Goal: Task Accomplishment & Management: Complete application form

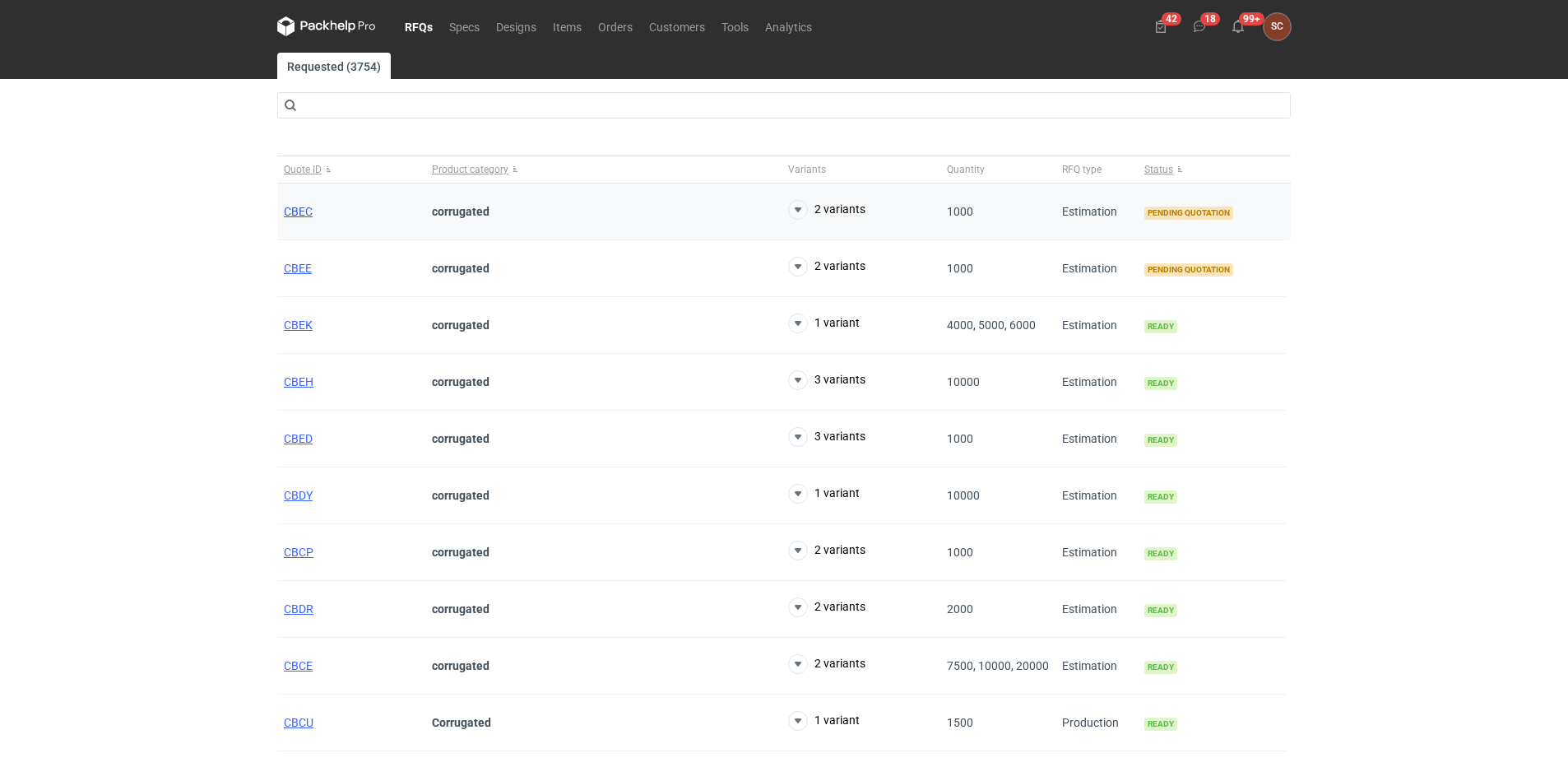
click at [301, 207] on span "CBEC" at bounding box center [298, 211] width 29 height 13
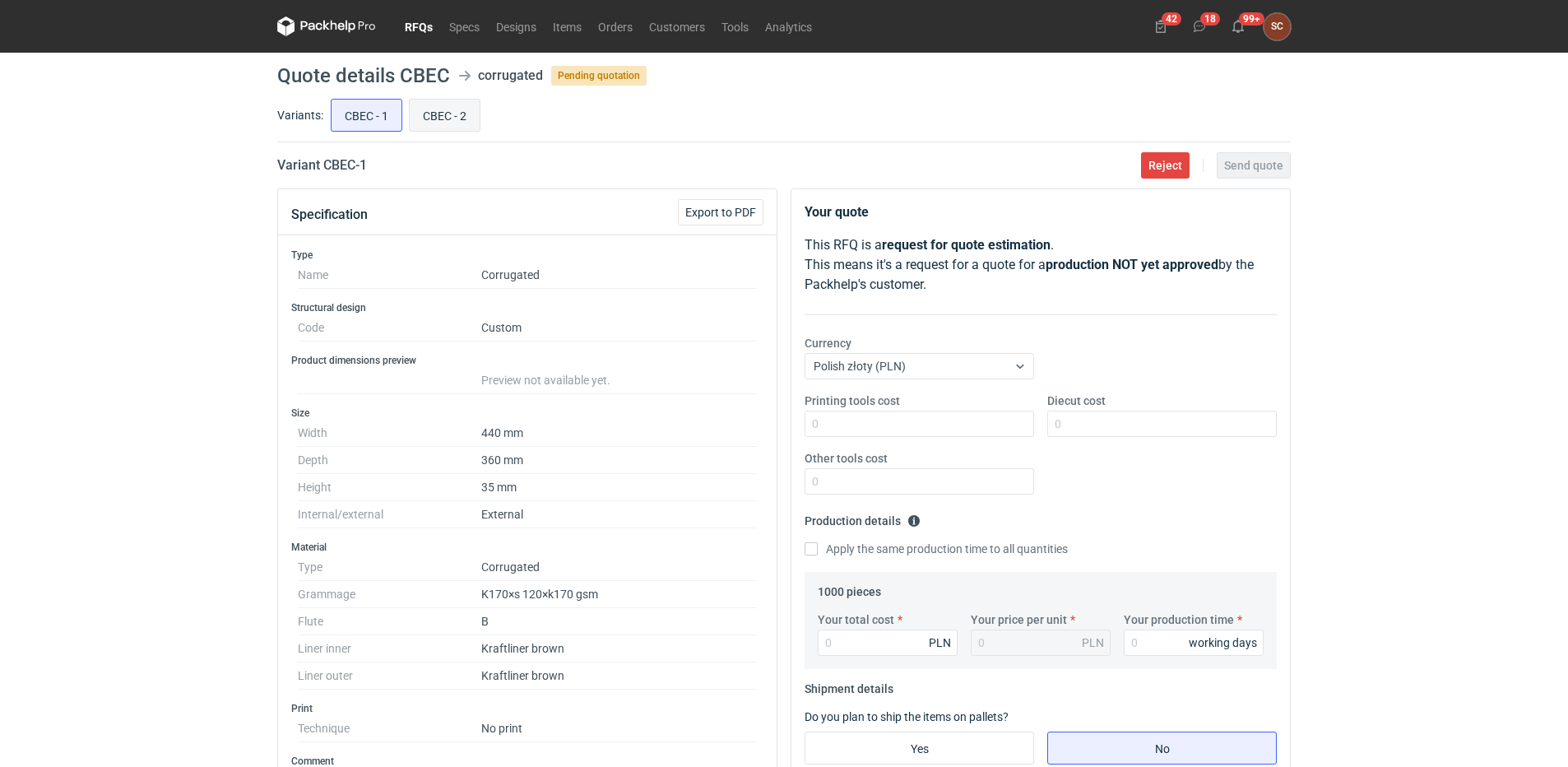
click at [435, 104] on input "CBEC - 2" at bounding box center [445, 115] width 70 height 31
radio input "true"
click at [409, 22] on link "RFQs" at bounding box center [419, 26] width 45 height 20
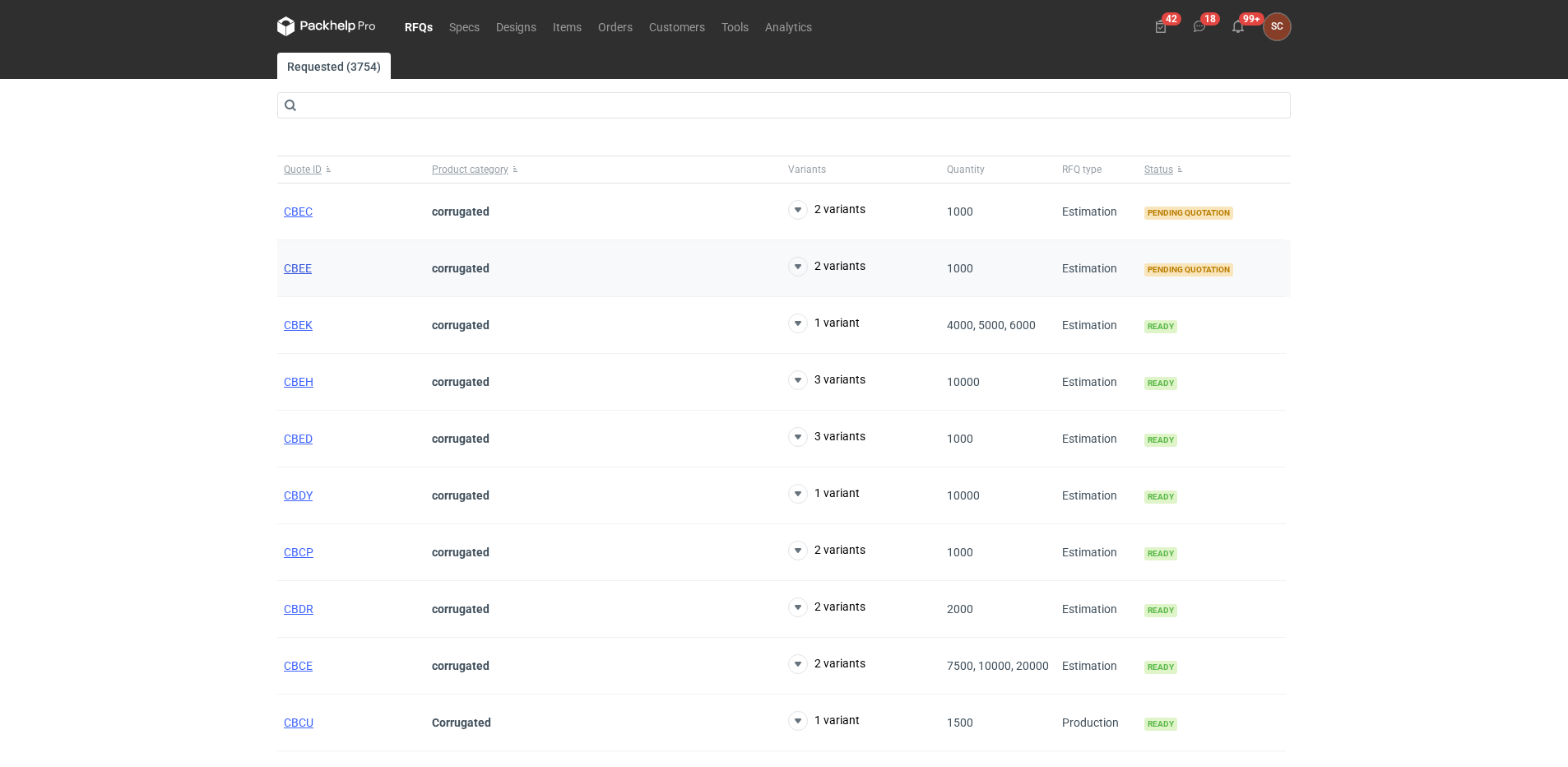
click at [290, 266] on span "CBEE" at bounding box center [297, 268] width 28 height 13
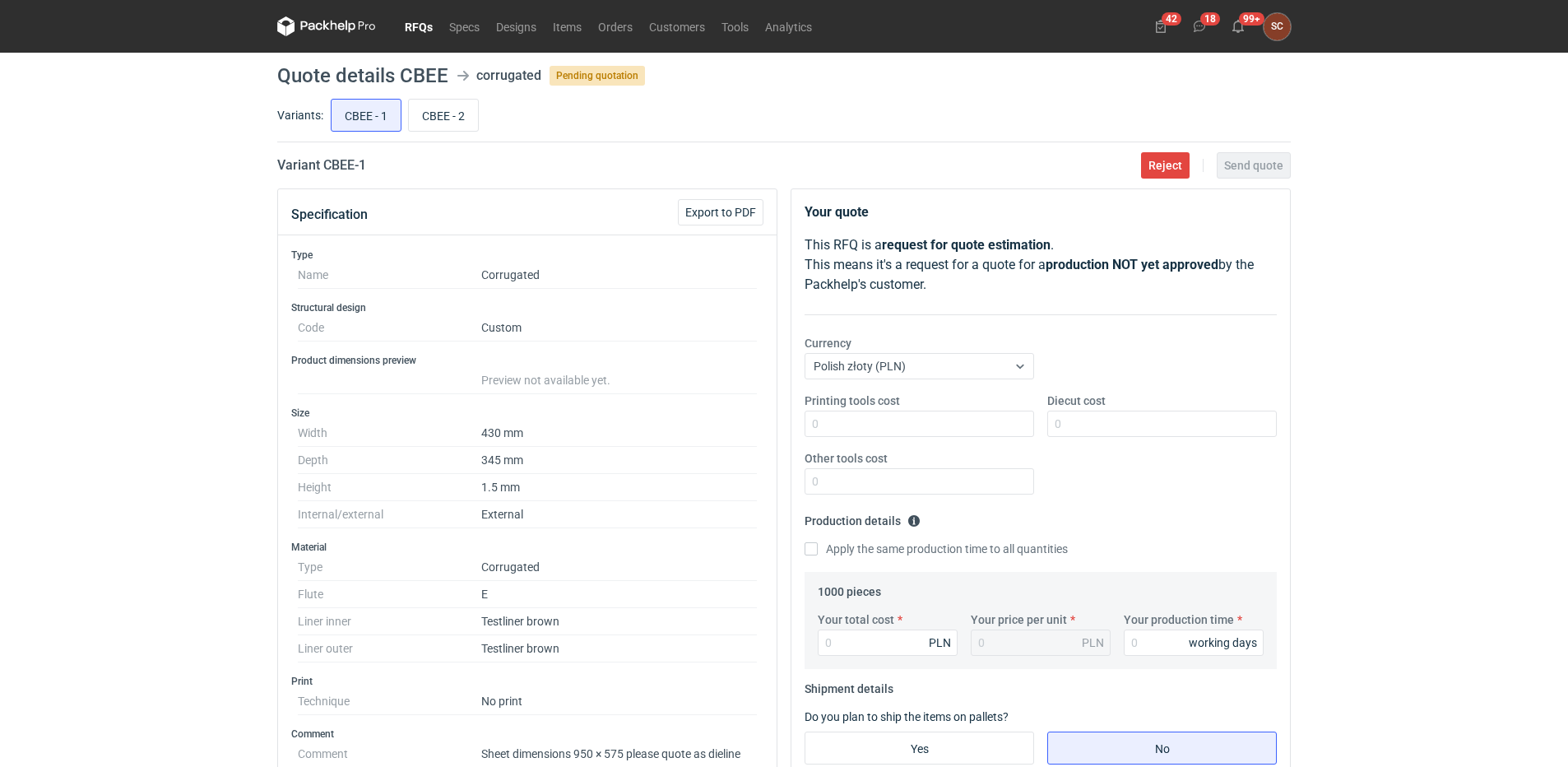
click at [1442, 462] on div "RFQs Specs Designs Items Orders Customers Tools Analytics 42 18 99+ SC [PERSON_…" at bounding box center [784, 383] width 1568 height 767
click at [1096, 432] on input "Diecut cost" at bounding box center [1163, 423] width 230 height 26
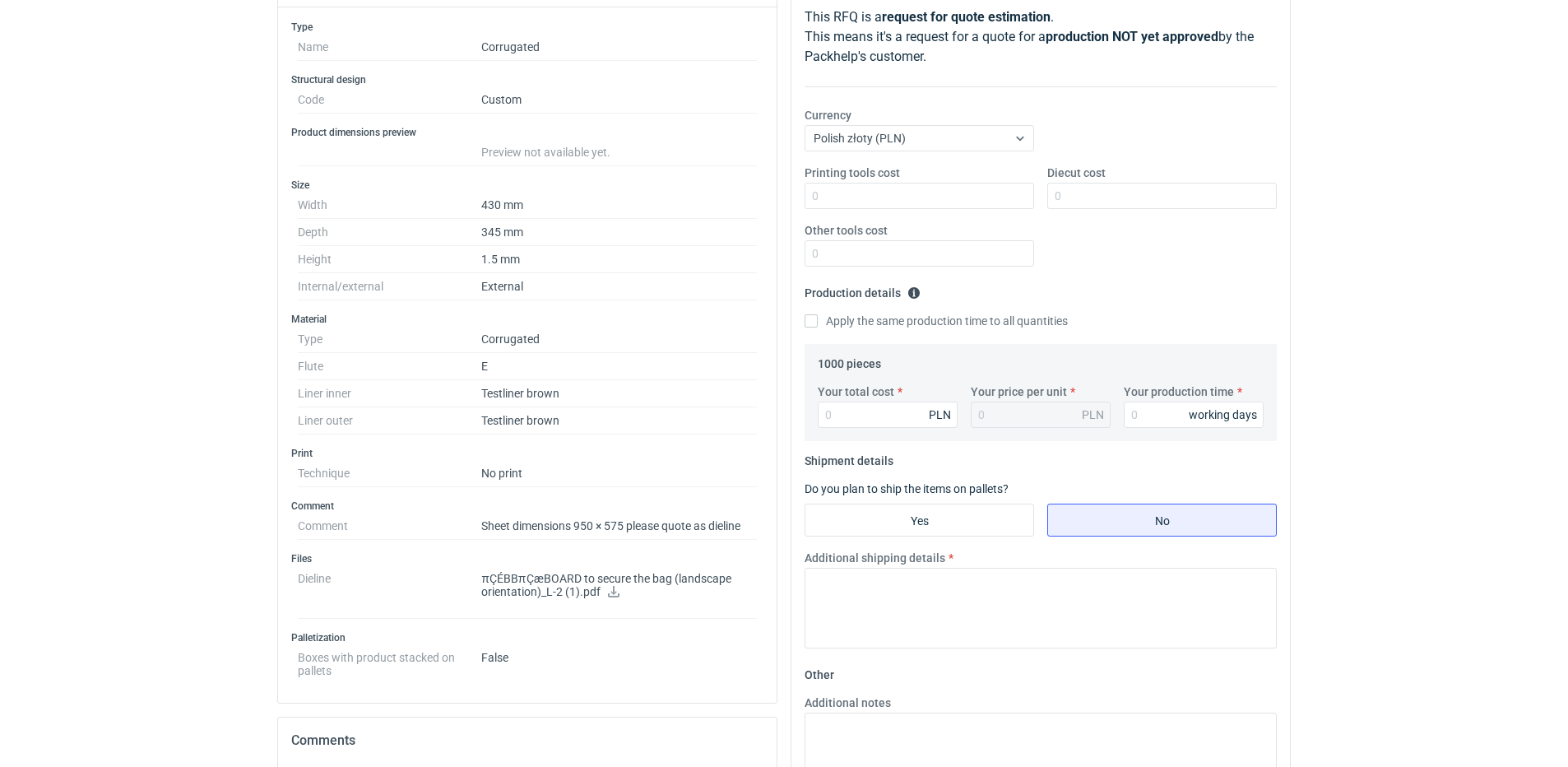
scroll to position [247, 0]
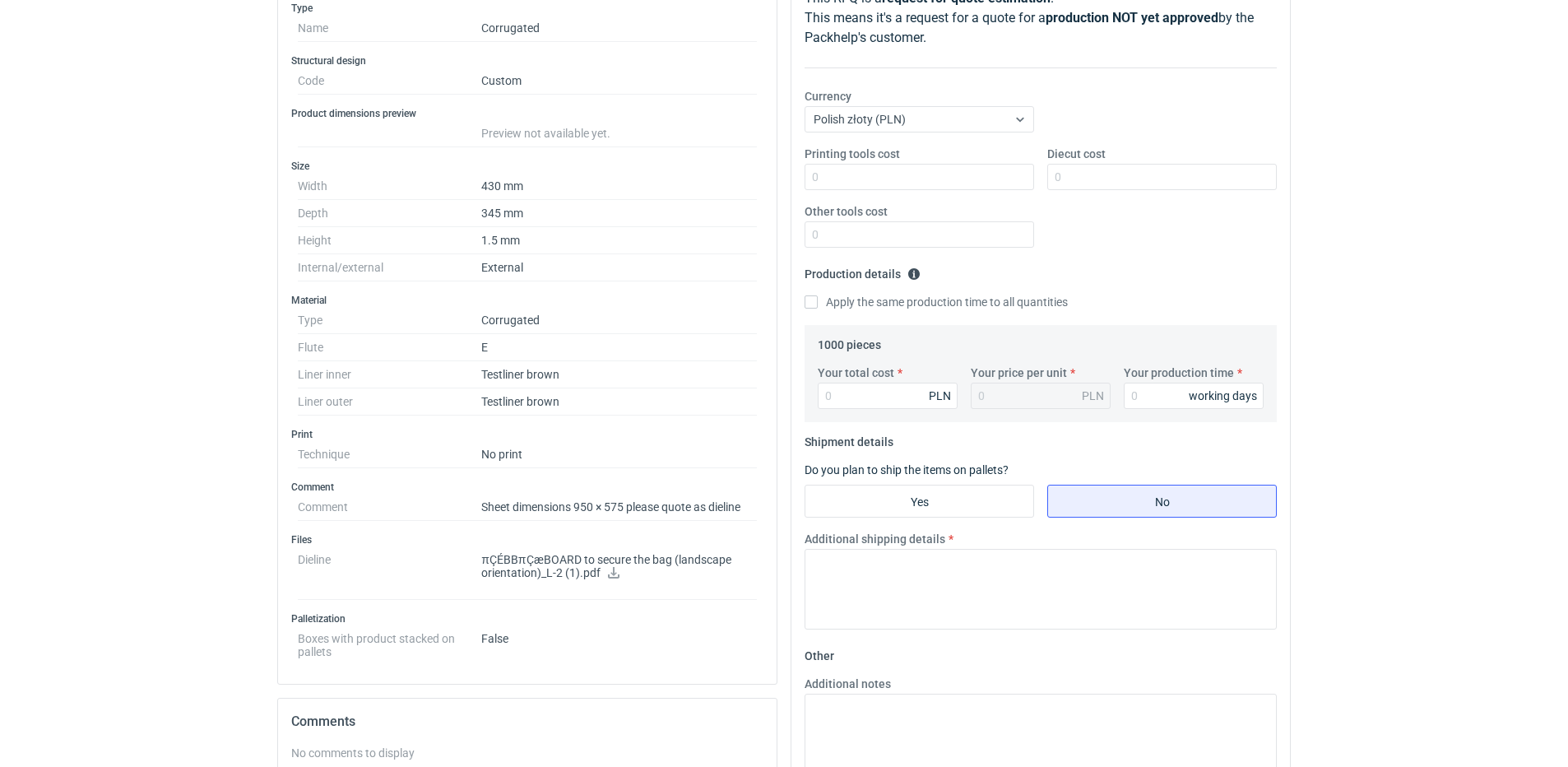
click at [612, 569] on icon at bounding box center [614, 572] width 13 height 12
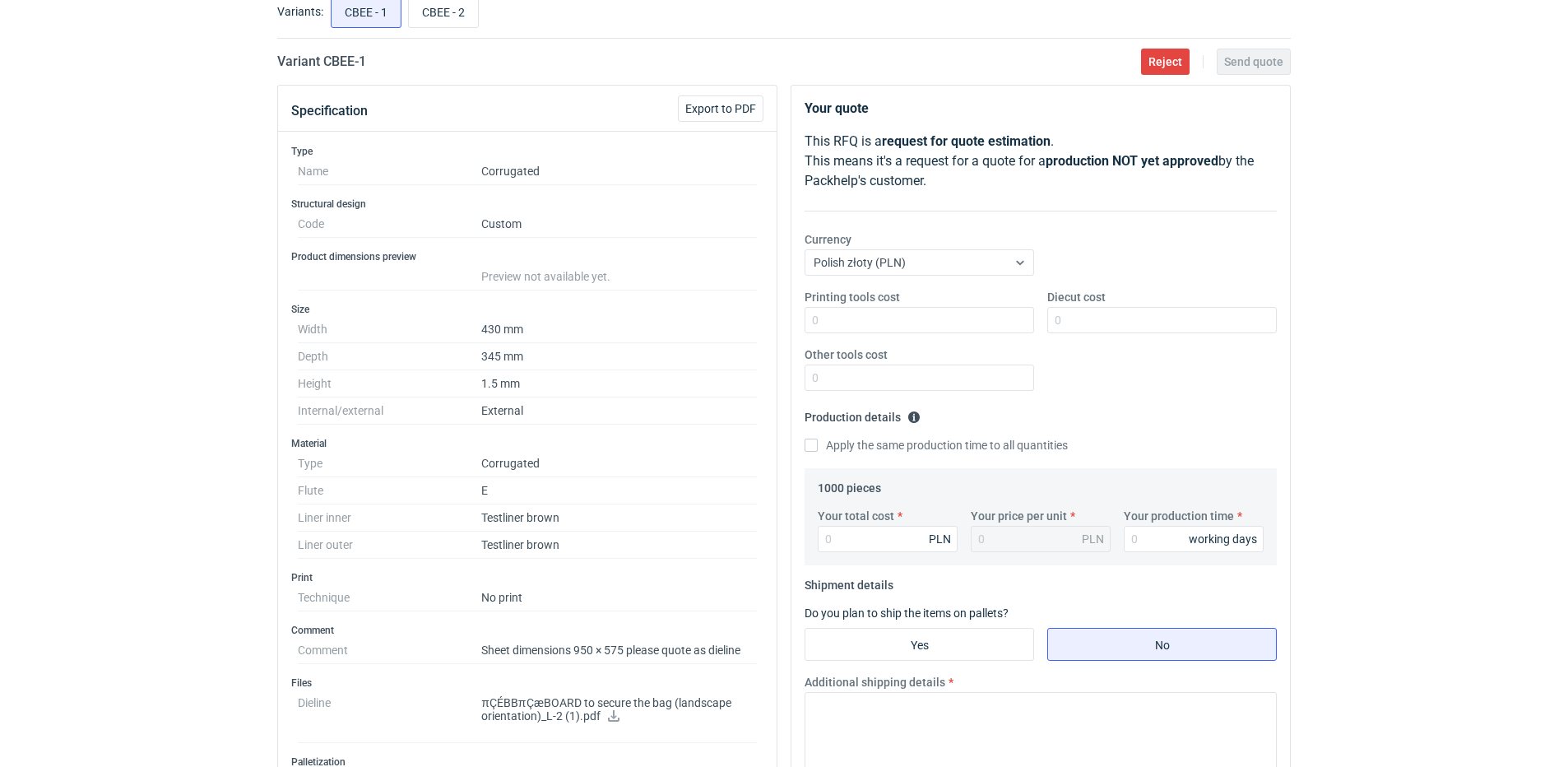
scroll to position [0, 0]
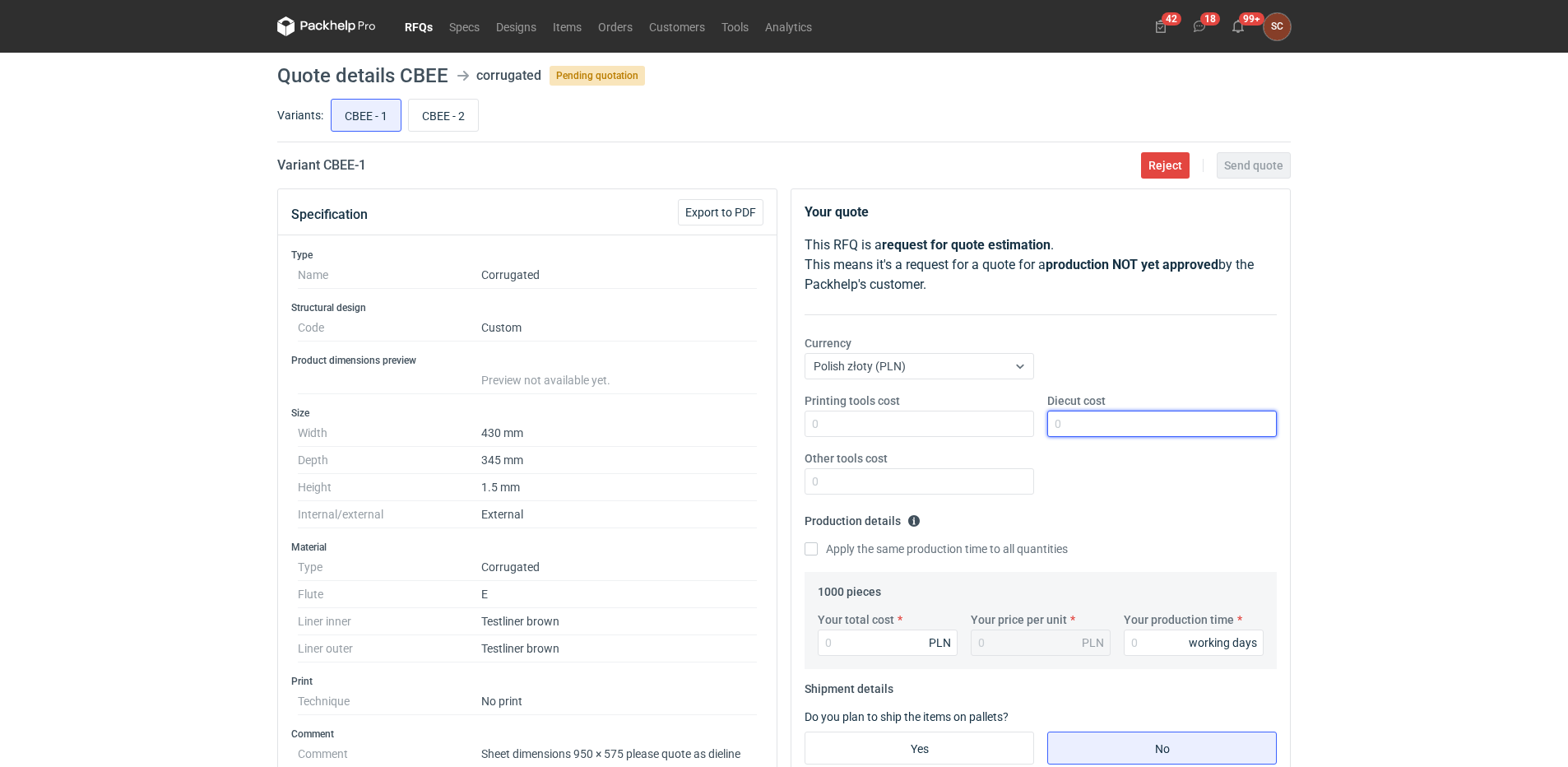
click at [1193, 435] on input "Diecut cost" at bounding box center [1163, 423] width 230 height 26
type input "1300"
click at [1130, 496] on div "Printing tools cost Diecut cost 1300 Other tools cost" at bounding box center [1041, 450] width 485 height 115
click at [806, 550] on input "Apply the same production time to all quantities" at bounding box center [811, 548] width 13 height 13
checkbox input "true"
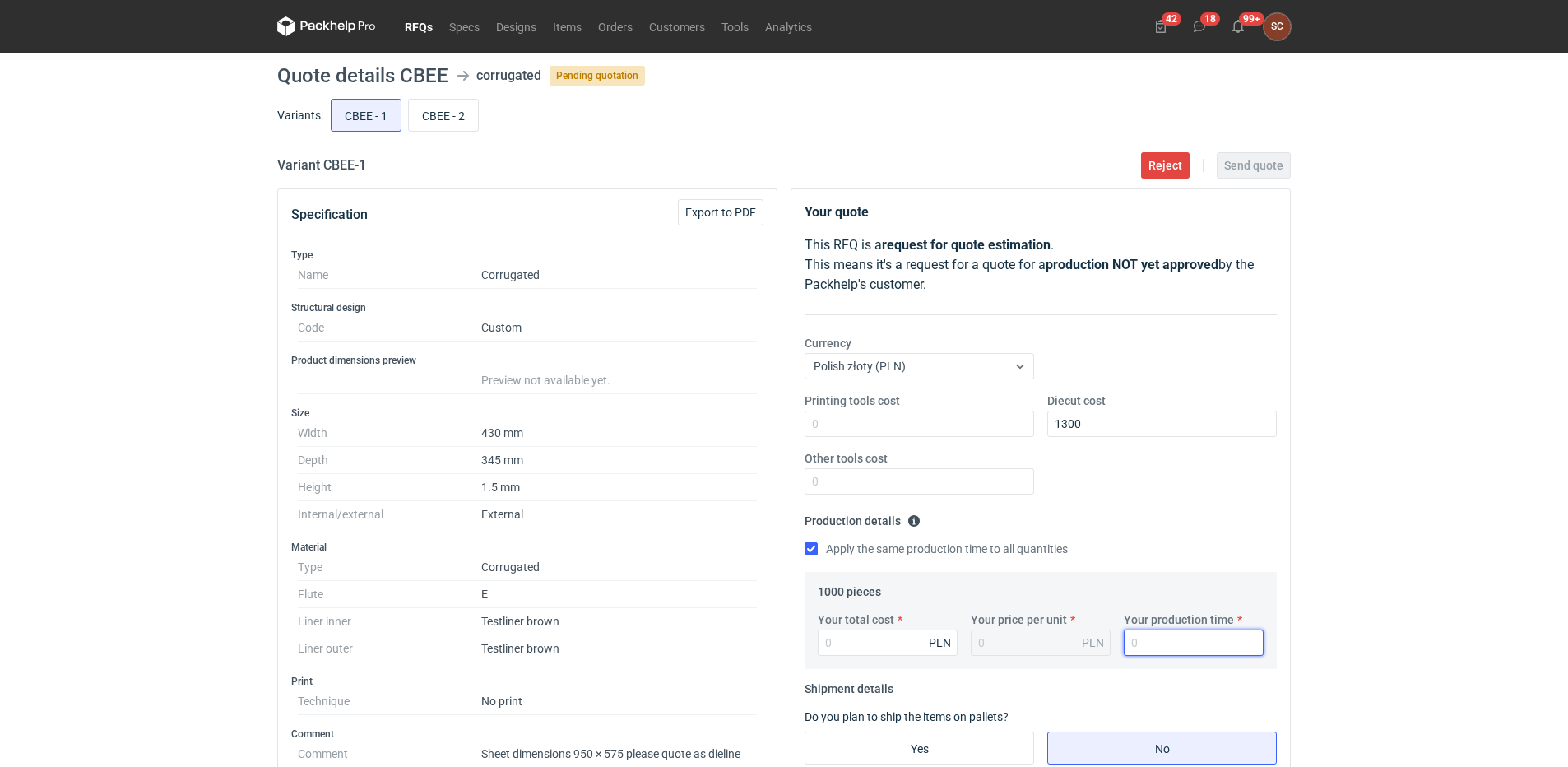
click at [1152, 632] on input "Your production time" at bounding box center [1194, 642] width 140 height 26
type input "12"
click at [1139, 477] on div "Printing tools cost Diecut cost 1300 Other tools cost" at bounding box center [1041, 450] width 485 height 115
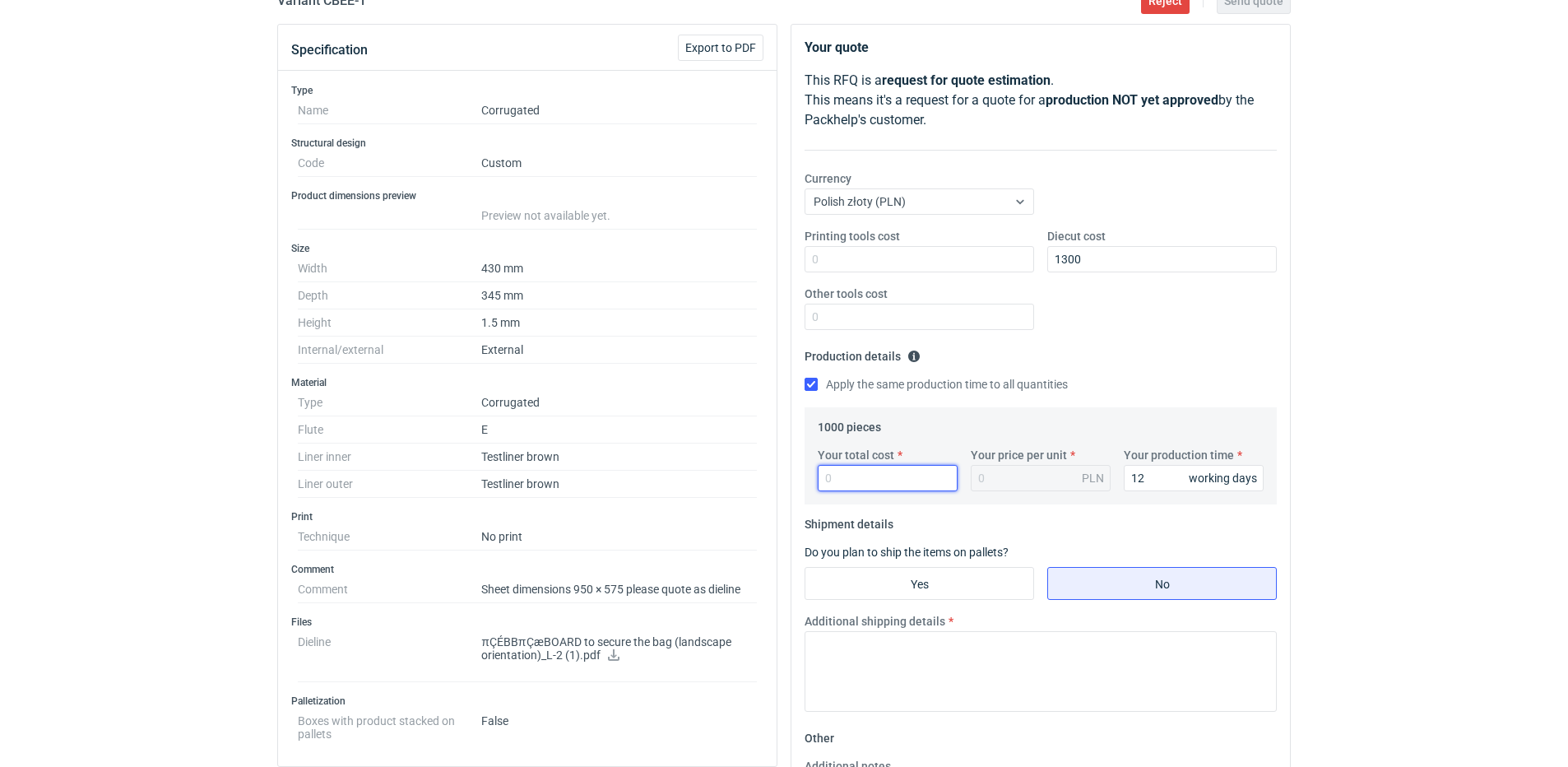
click at [852, 481] on input "Your total cost" at bounding box center [888, 477] width 140 height 26
type input "1530"
type input "1.53"
type input "1530"
click at [1208, 378] on div "Apply the same production time to all quantities" at bounding box center [1041, 385] width 473 height 18
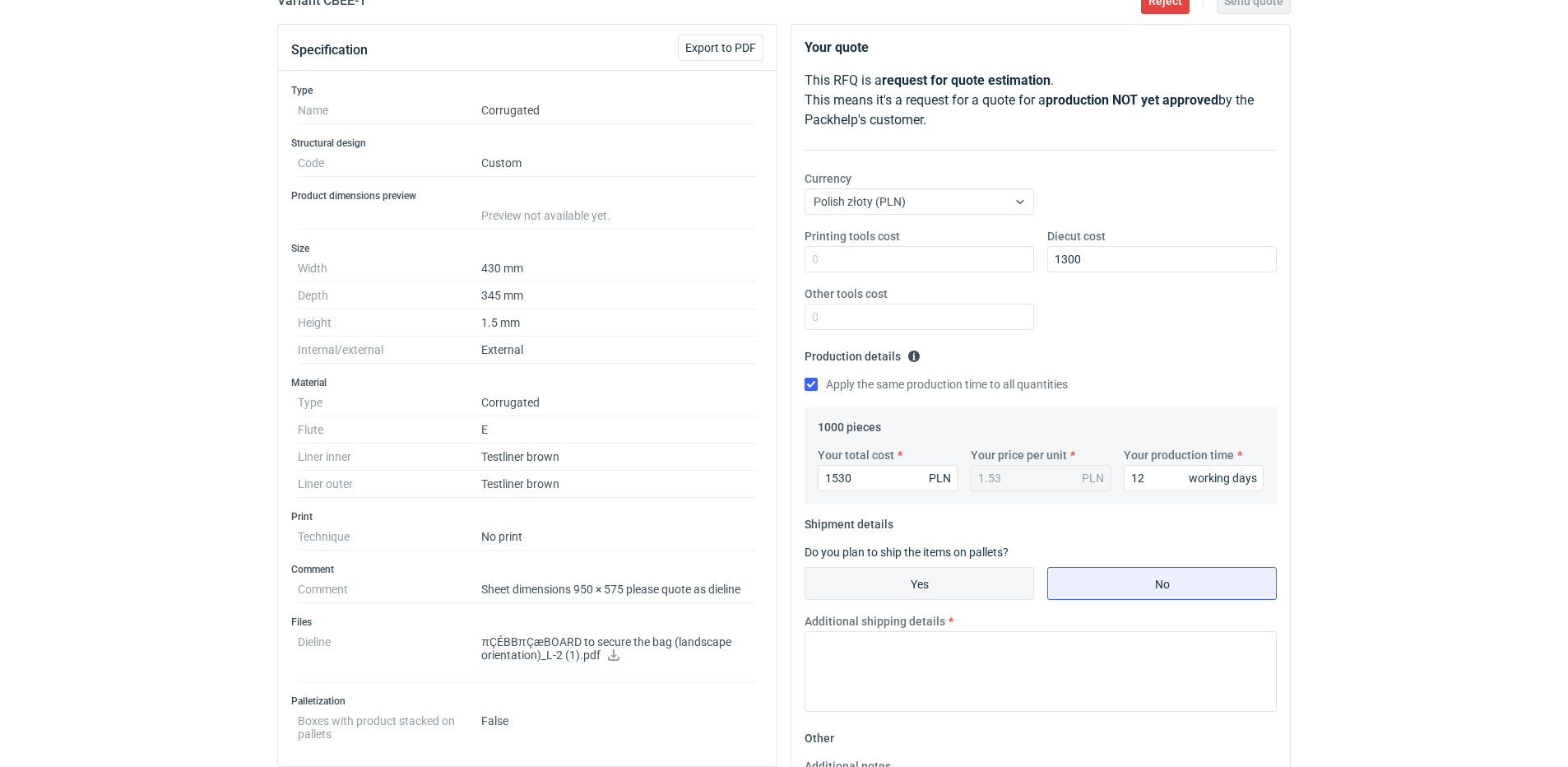
click at [847, 596] on input "Yes" at bounding box center [919, 583] width 228 height 31
radio input "true"
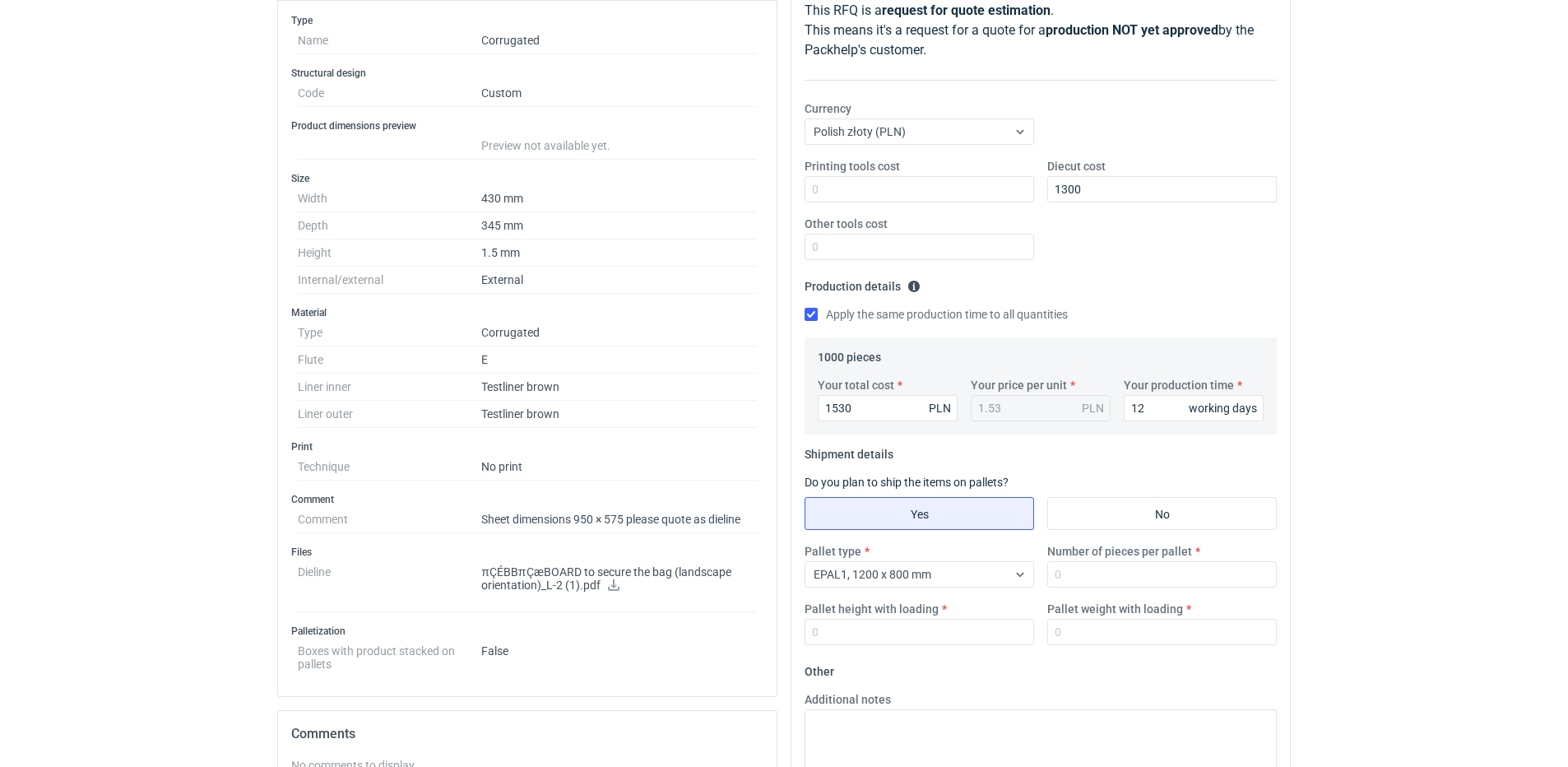
scroll to position [329, 0]
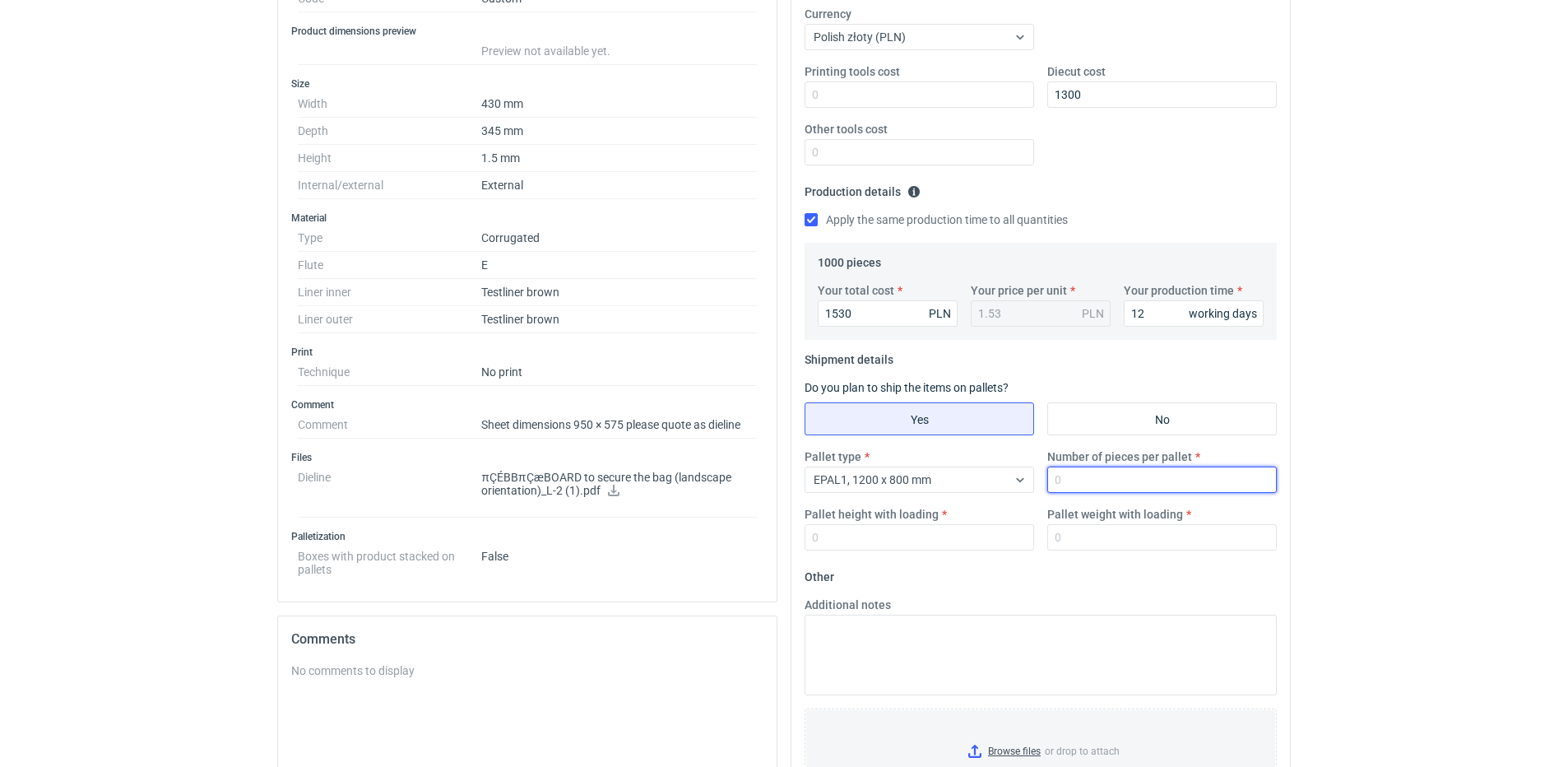
click at [1073, 479] on input "Number of pieces per pallet" at bounding box center [1163, 479] width 230 height 26
type input "1000"
click at [942, 549] on input "Pallet height with loading" at bounding box center [919, 536] width 230 height 26
type input "1600"
click at [1060, 533] on input "Pallet weight with loading" at bounding box center [1163, 536] width 230 height 26
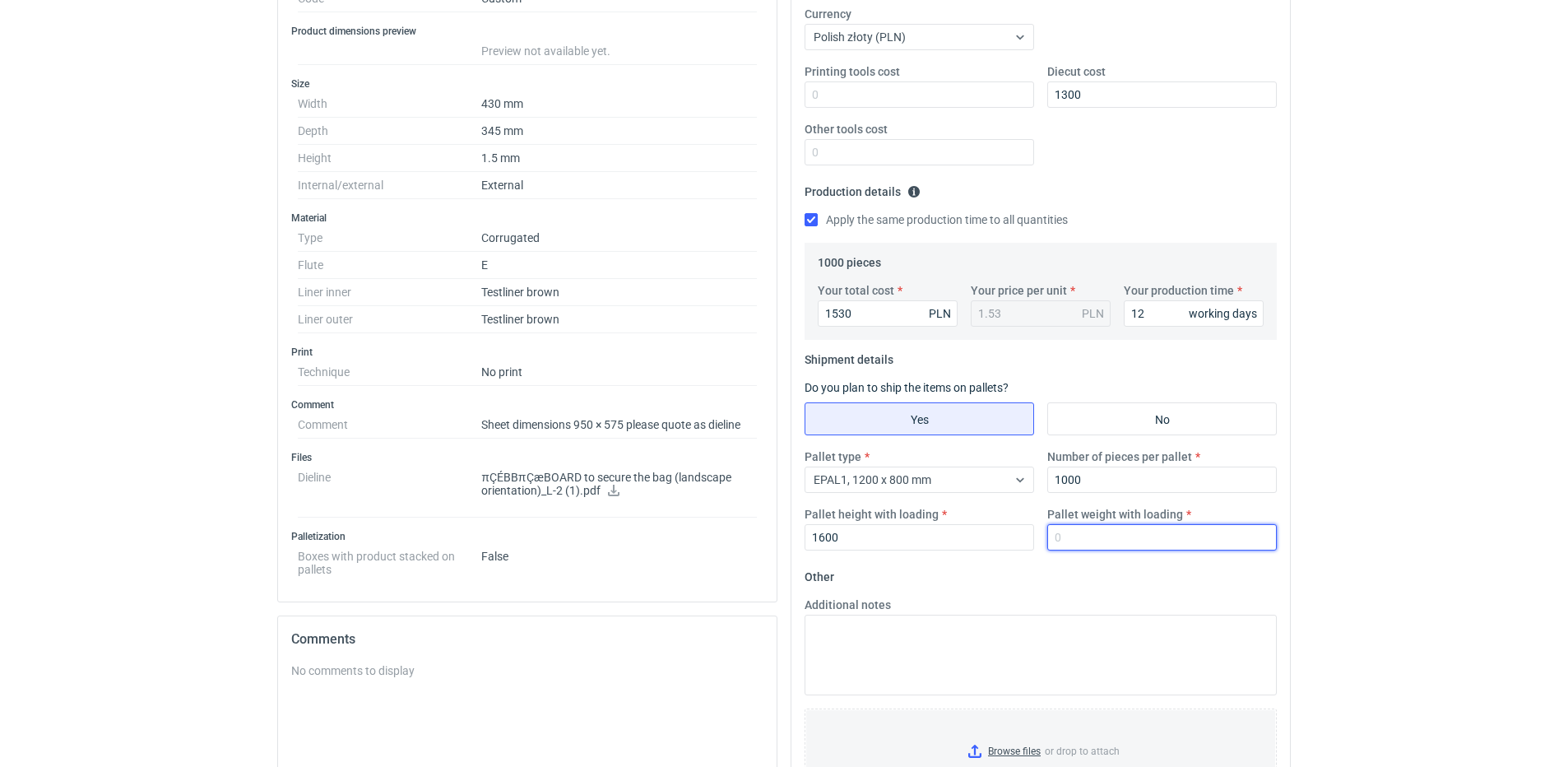
click at [1163, 543] on input "Pallet weight with loading" at bounding box center [1163, 536] width 230 height 26
type input "220"
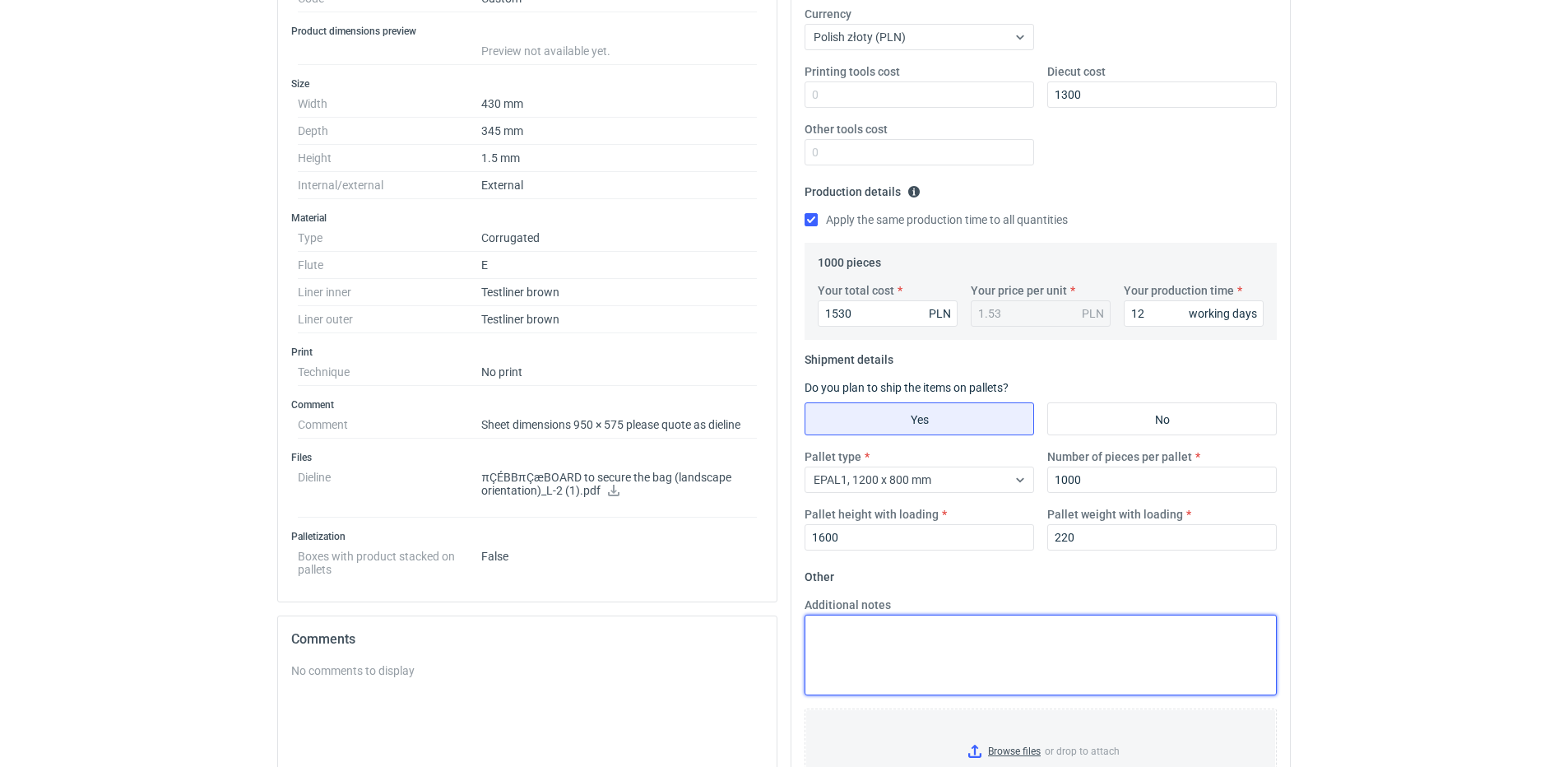
click at [973, 653] on textarea "Additional notes" at bounding box center [1041, 655] width 473 height 81
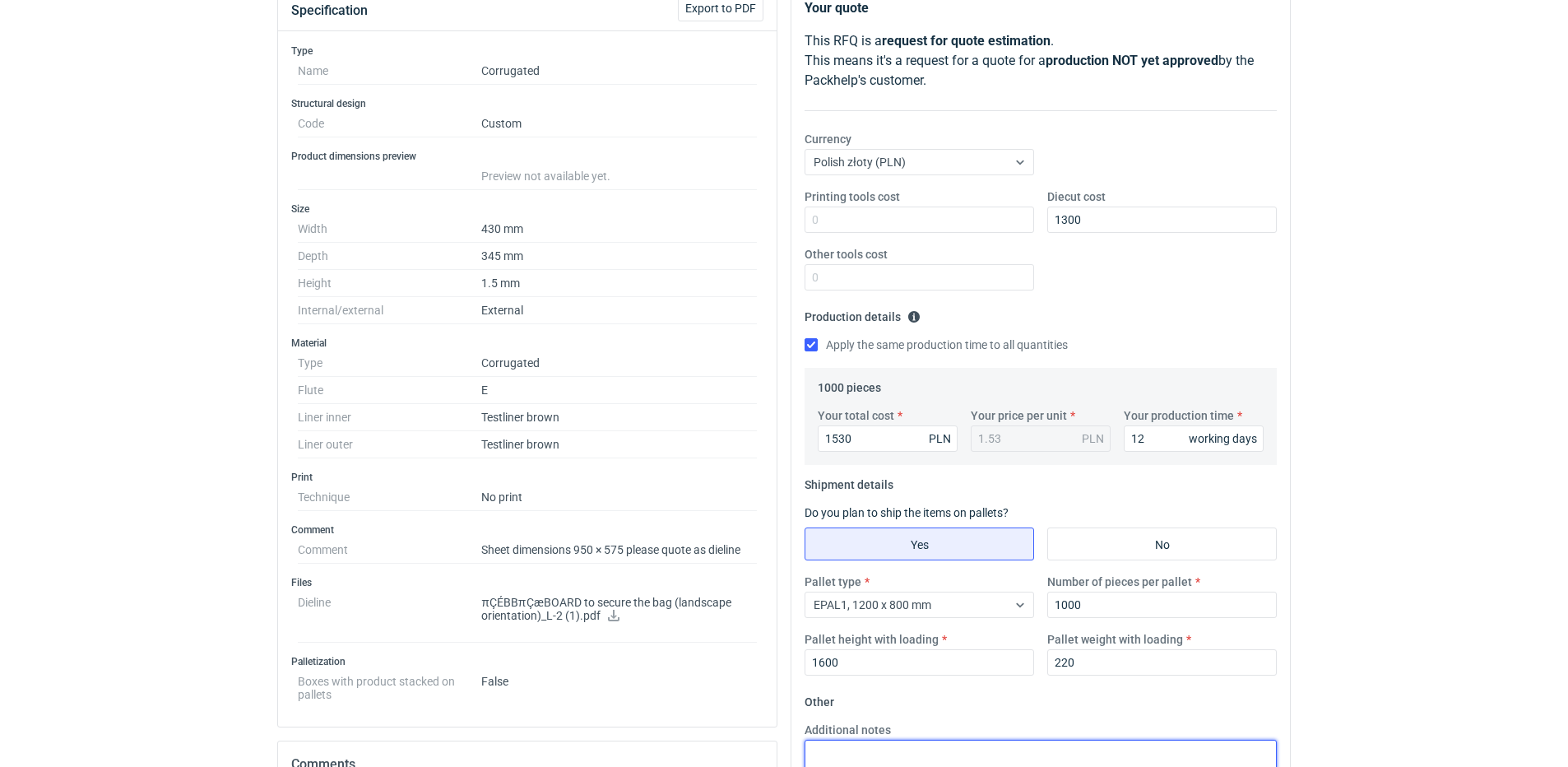
scroll to position [0, 0]
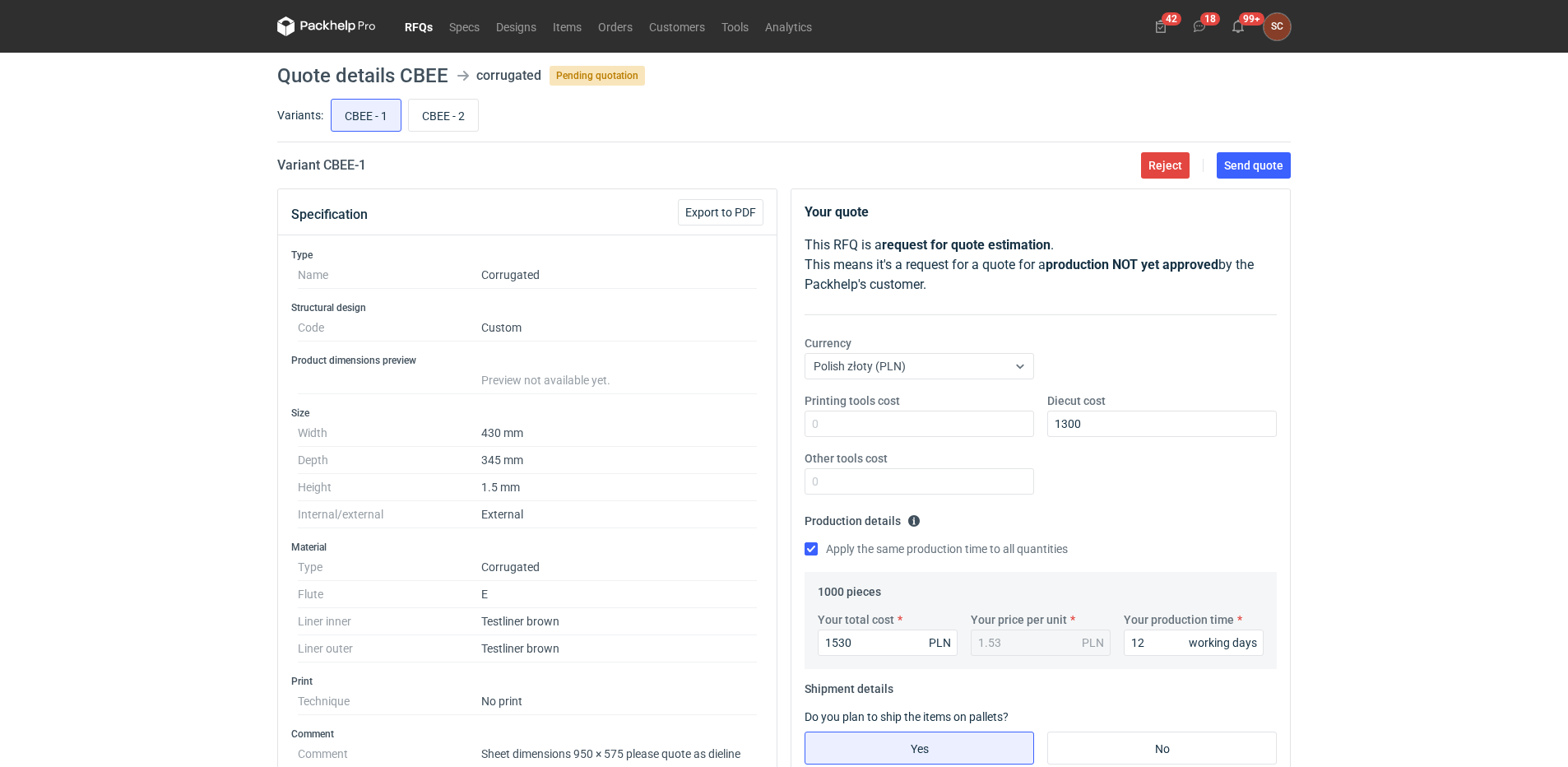
click at [1178, 509] on fieldset "Production details Please provide the expected time of production in working da…" at bounding box center [1041, 540] width 473 height 65
click at [1249, 146] on main "Quote details CBEE corrugated Pending quotation Variants: CBEE - 1 CBEE - 2 Var…" at bounding box center [784, 696] width 1027 height 1287
click at [1247, 163] on span "Send quote" at bounding box center [1254, 165] width 59 height 12
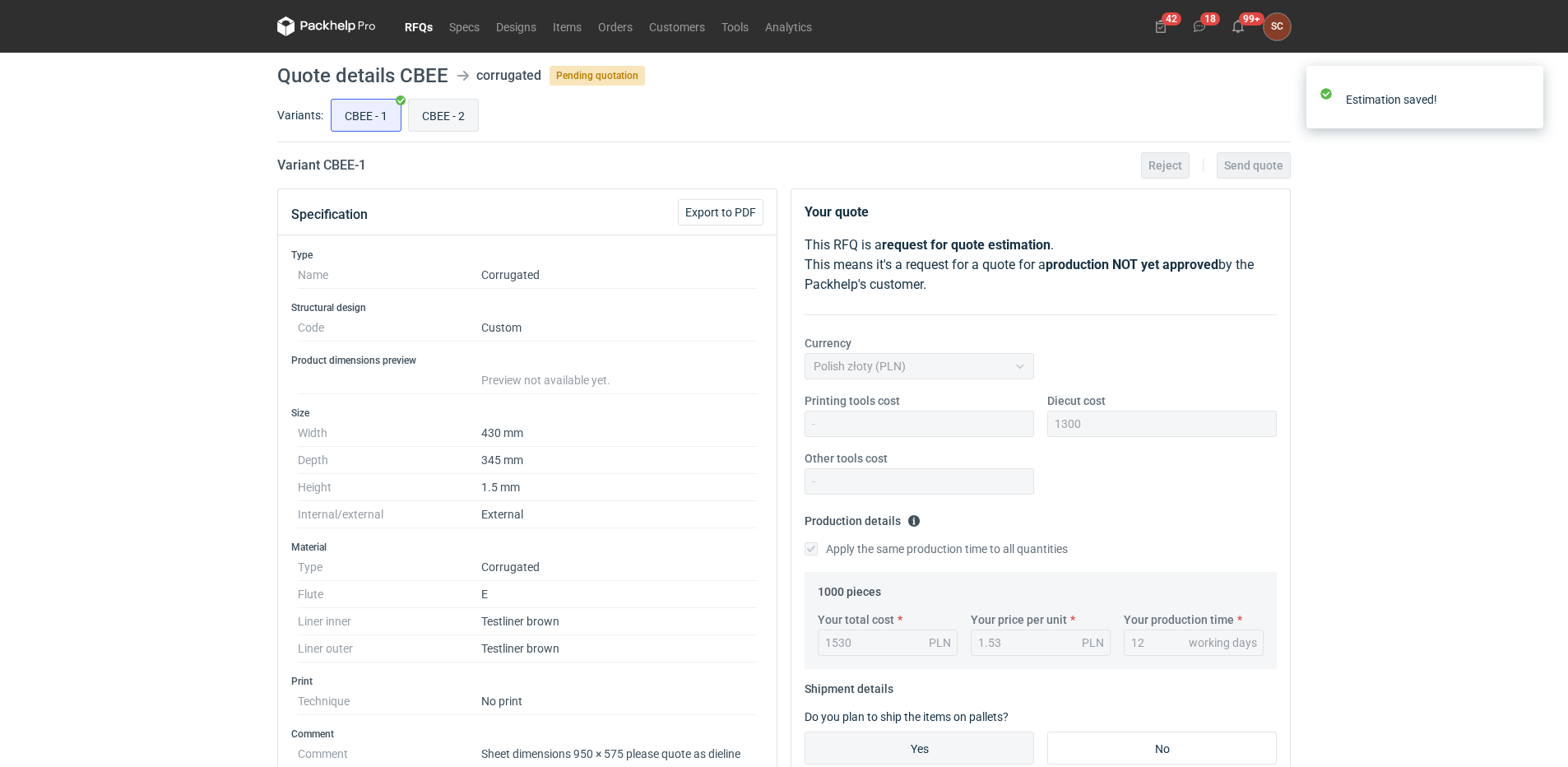
click at [452, 111] on input "CBEE - 2" at bounding box center [443, 115] width 69 height 31
radio input "true"
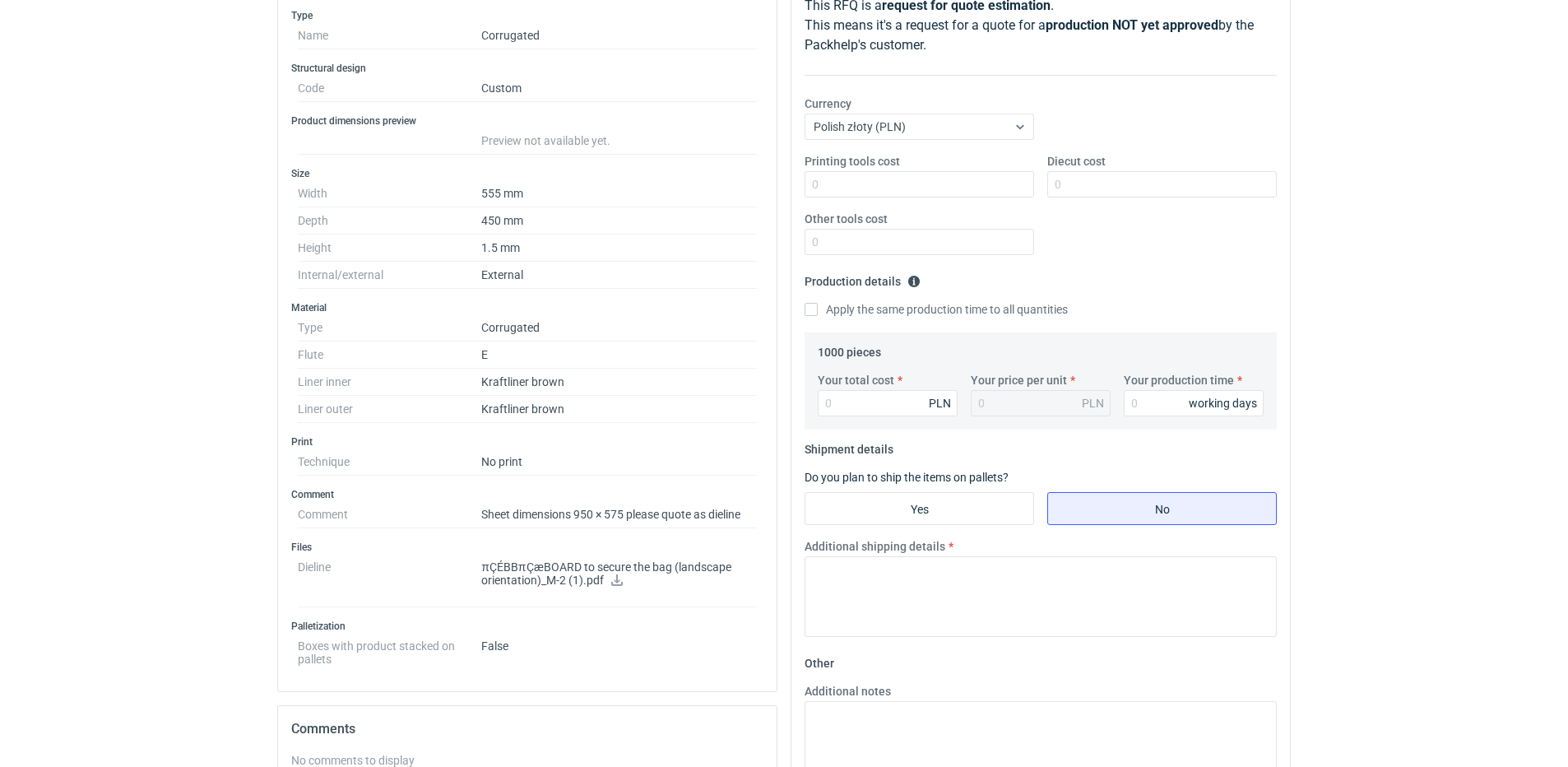
scroll to position [247, 0]
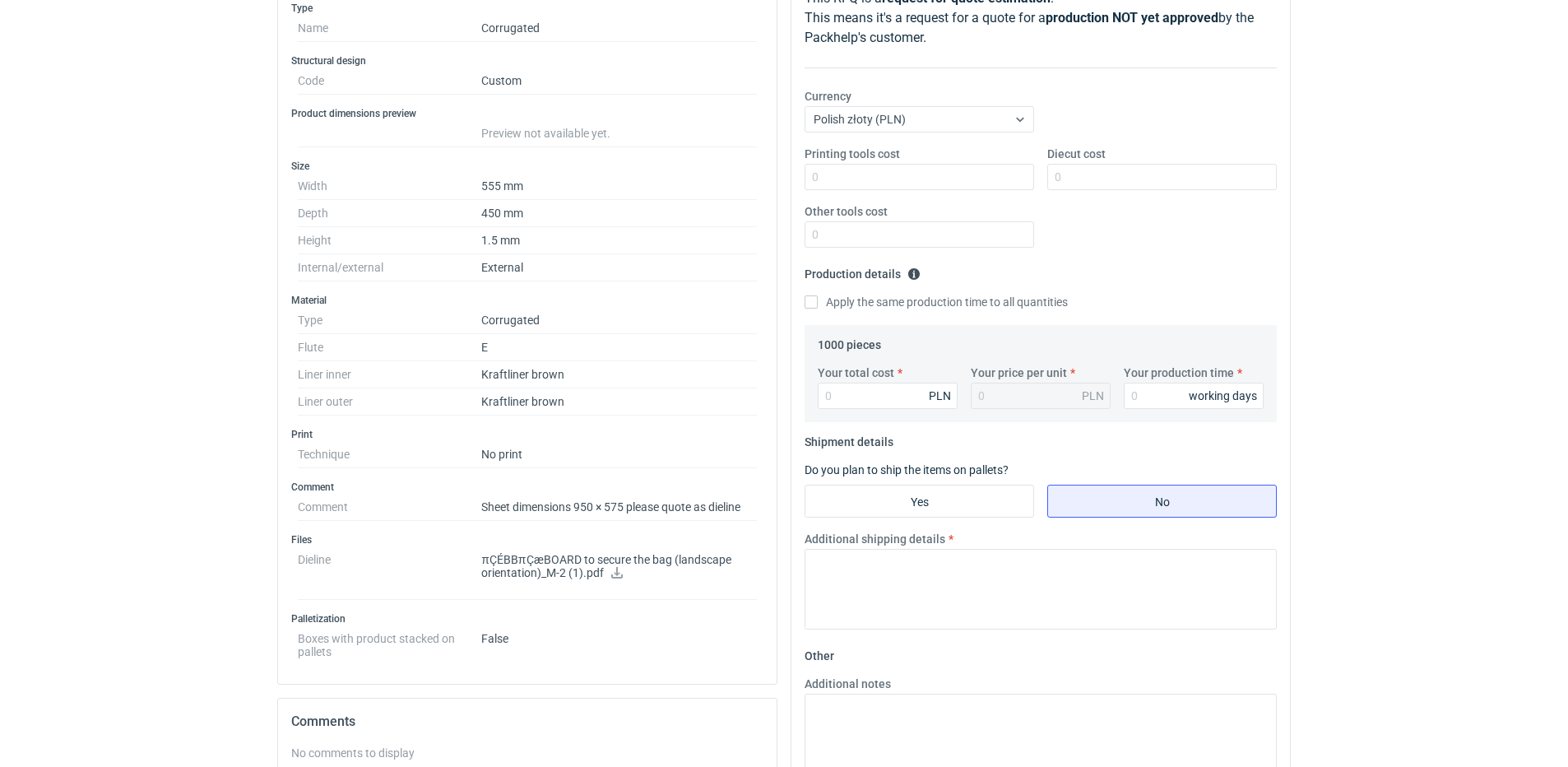
click at [615, 568] on icon at bounding box center [617, 572] width 12 height 12
click at [1149, 174] on input "Diecut cost" at bounding box center [1163, 177] width 230 height 26
type input "1400"
click at [810, 303] on input "Apply the same production time to all quantities" at bounding box center [811, 301] width 13 height 13
checkbox input "true"
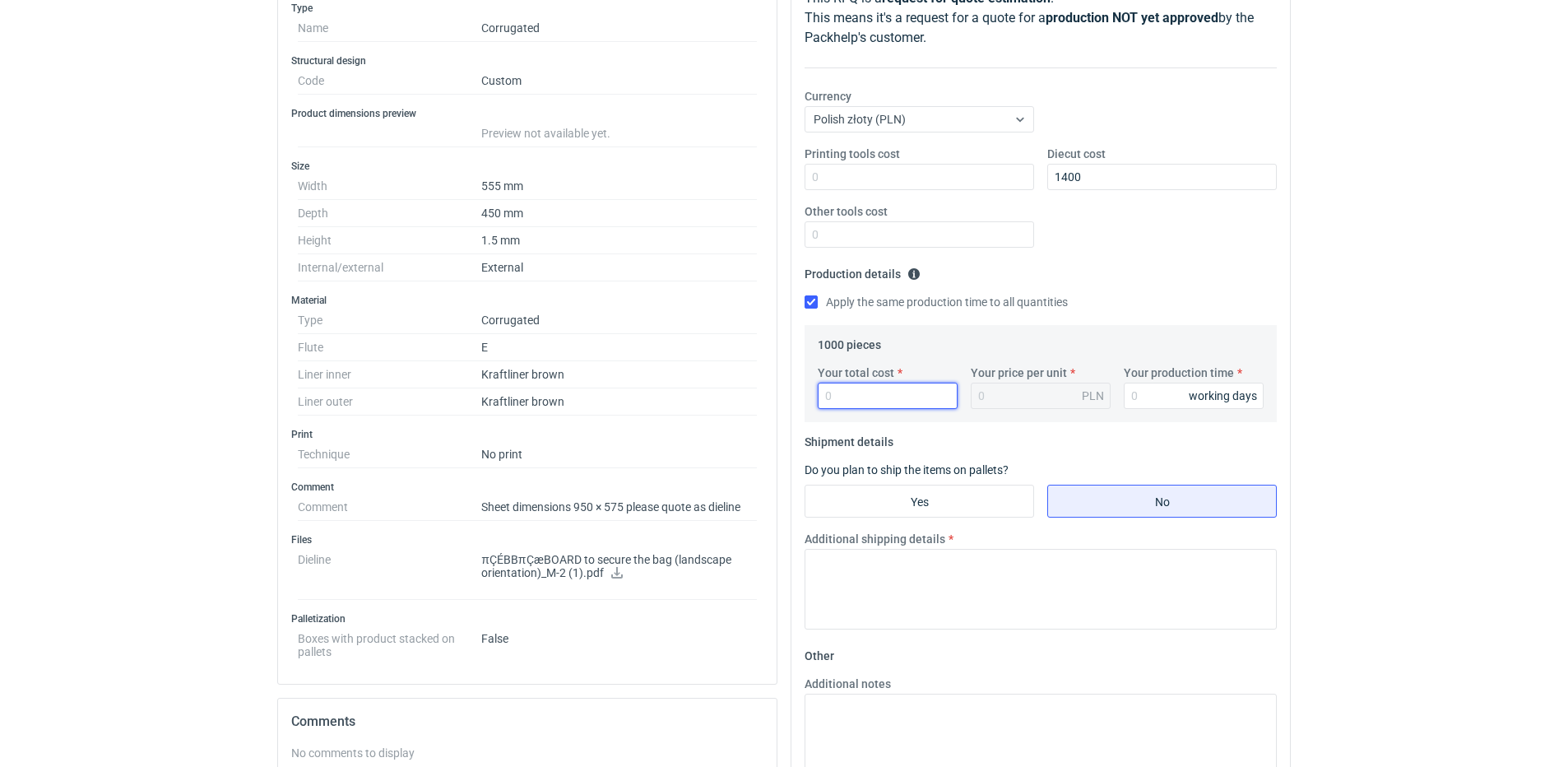
click at [886, 400] on input "Your total cost" at bounding box center [888, 396] width 140 height 26
type input "1600"
type input "1.6"
type input "1600"
click at [1170, 388] on input "Your production time" at bounding box center [1194, 396] width 140 height 26
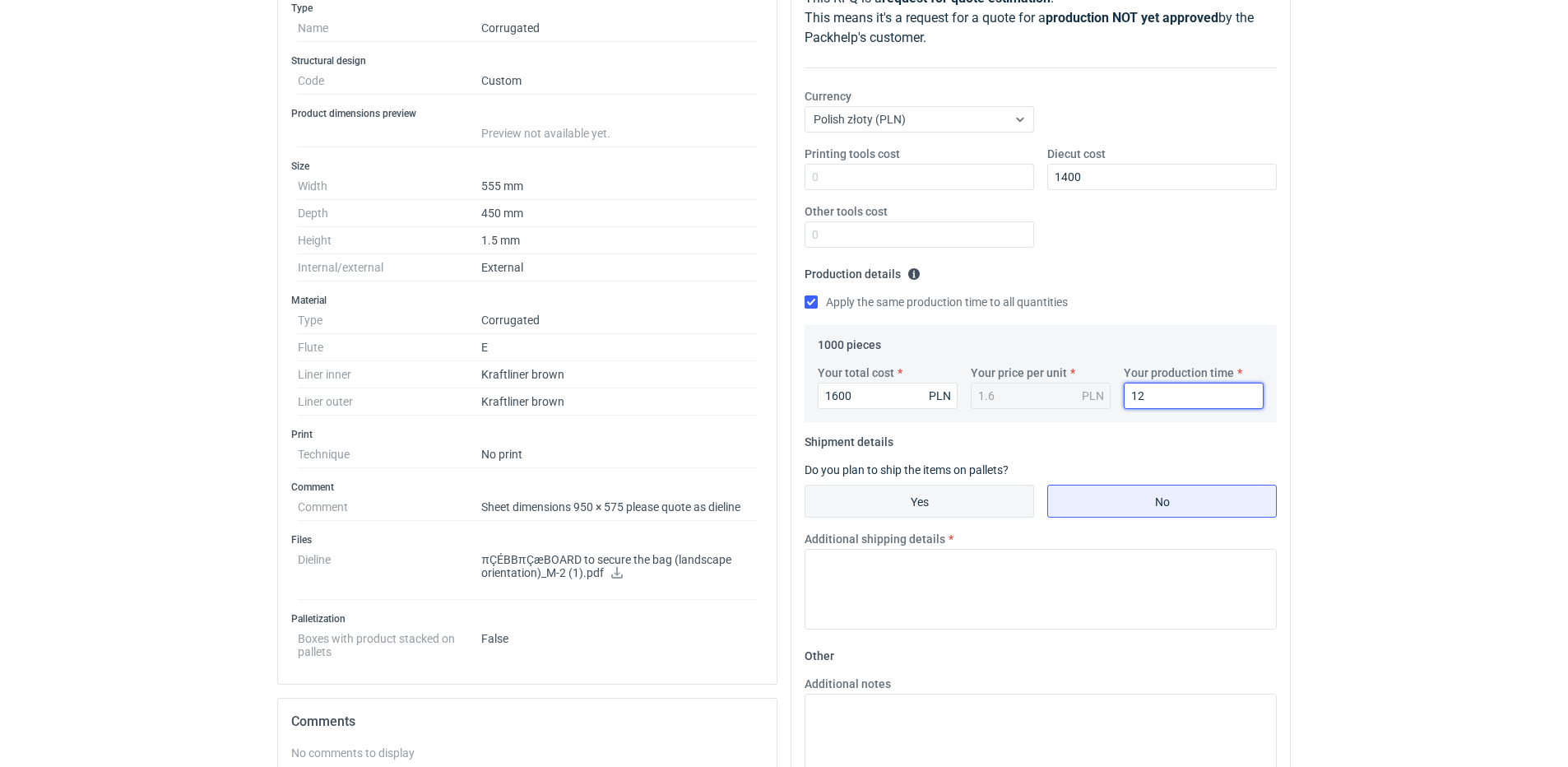
type input "12"
click at [1000, 494] on input "Yes" at bounding box center [919, 501] width 228 height 31
radio input "true"
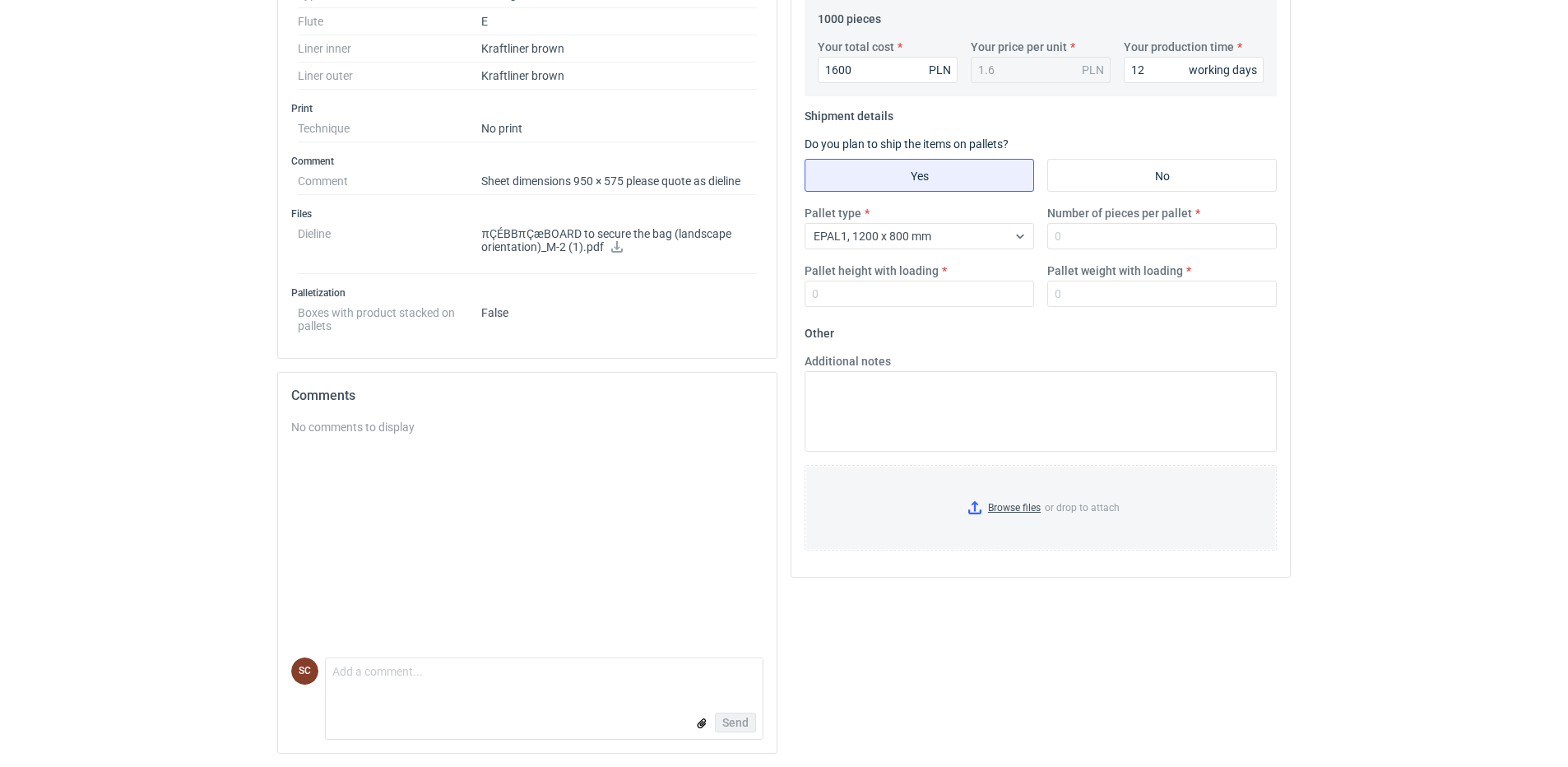
scroll to position [326, 0]
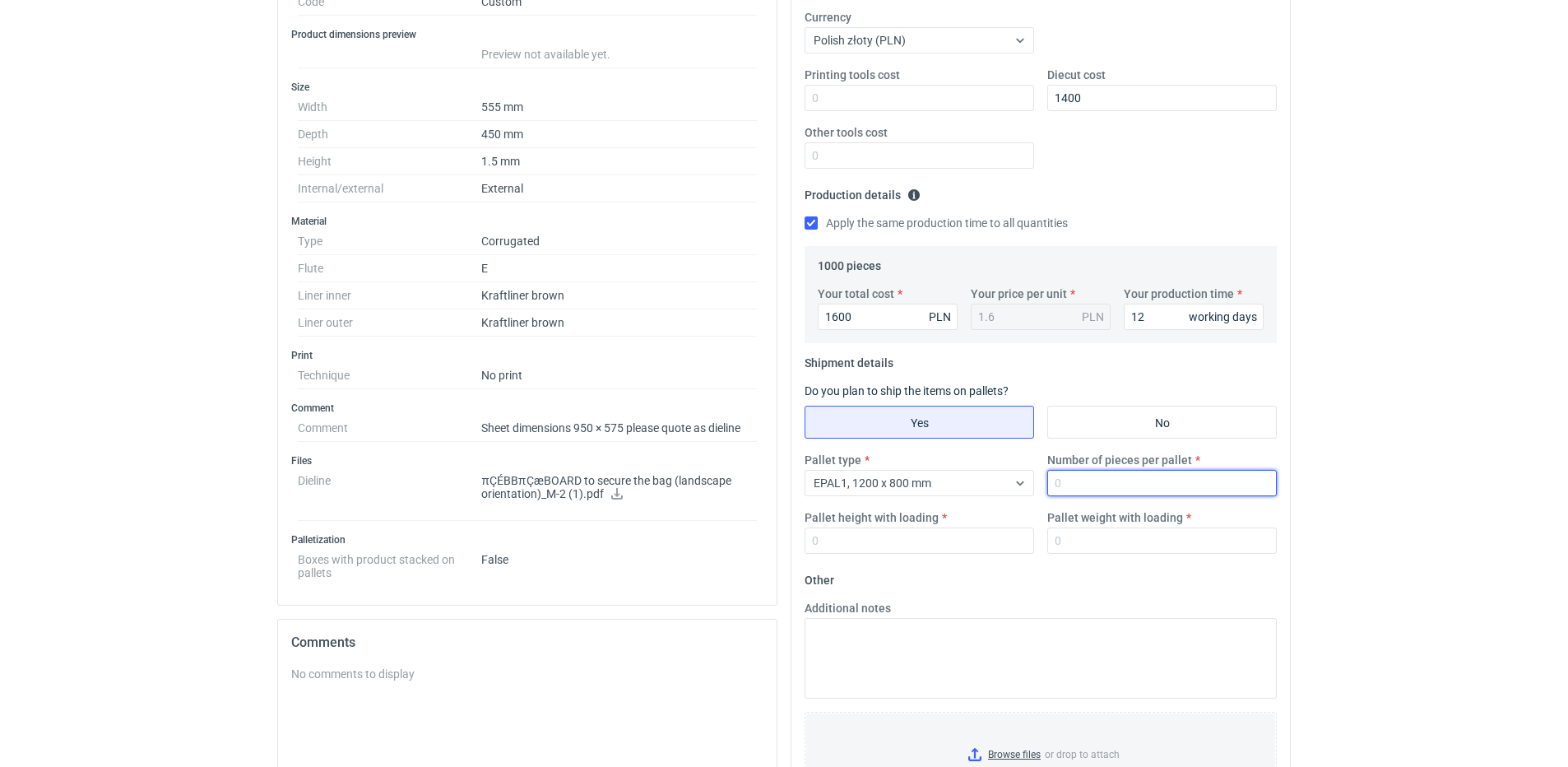
click at [1105, 483] on input "Number of pieces per pallet" at bounding box center [1163, 483] width 230 height 26
type input "1000"
click at [884, 542] on input "Pallet height with loading" at bounding box center [919, 540] width 230 height 26
type input "1600"
click at [1090, 541] on input "Pallet weight with loading" at bounding box center [1163, 540] width 230 height 26
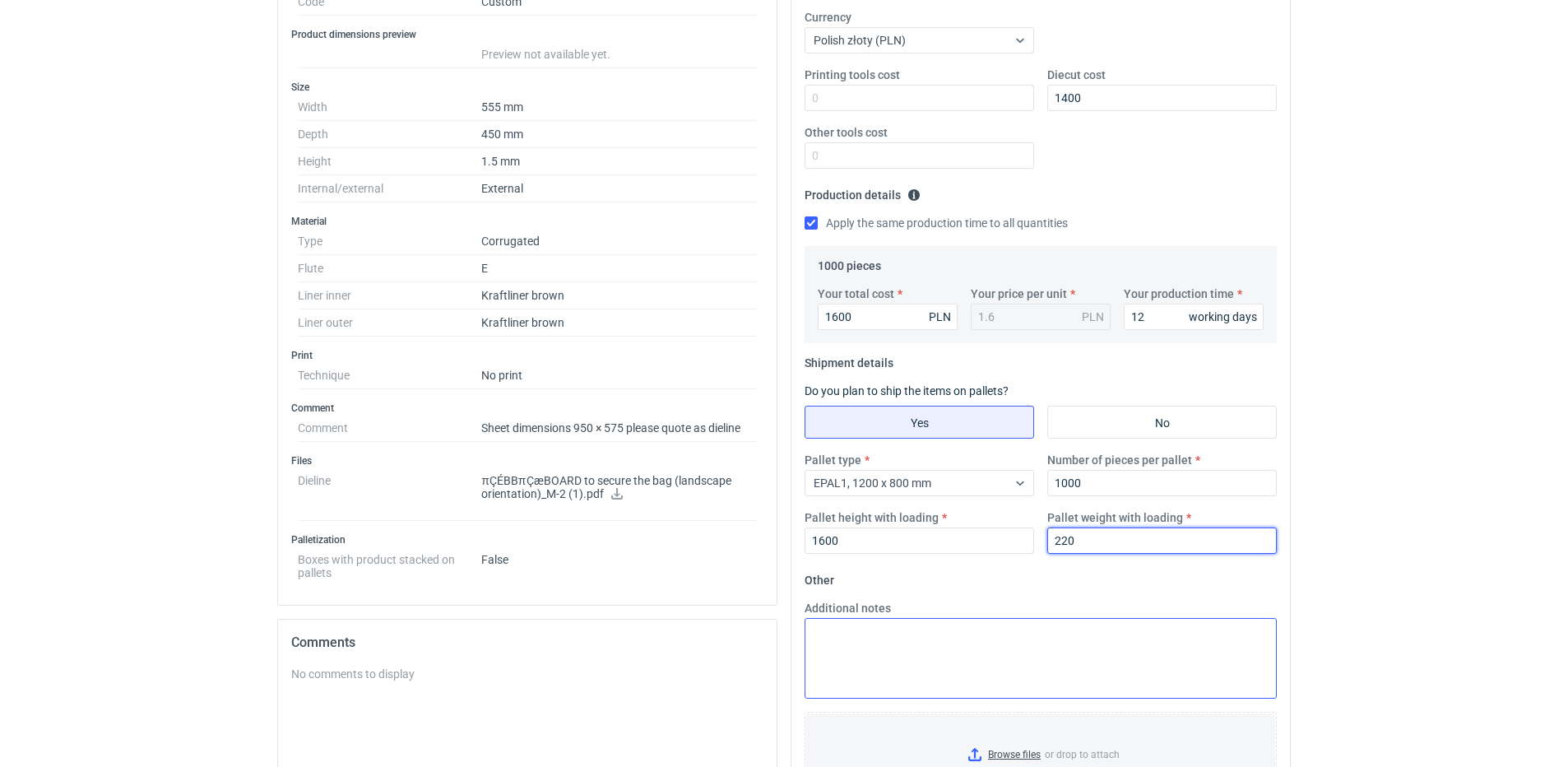
type input "220"
click at [1005, 654] on textarea "Additional notes" at bounding box center [1041, 658] width 473 height 81
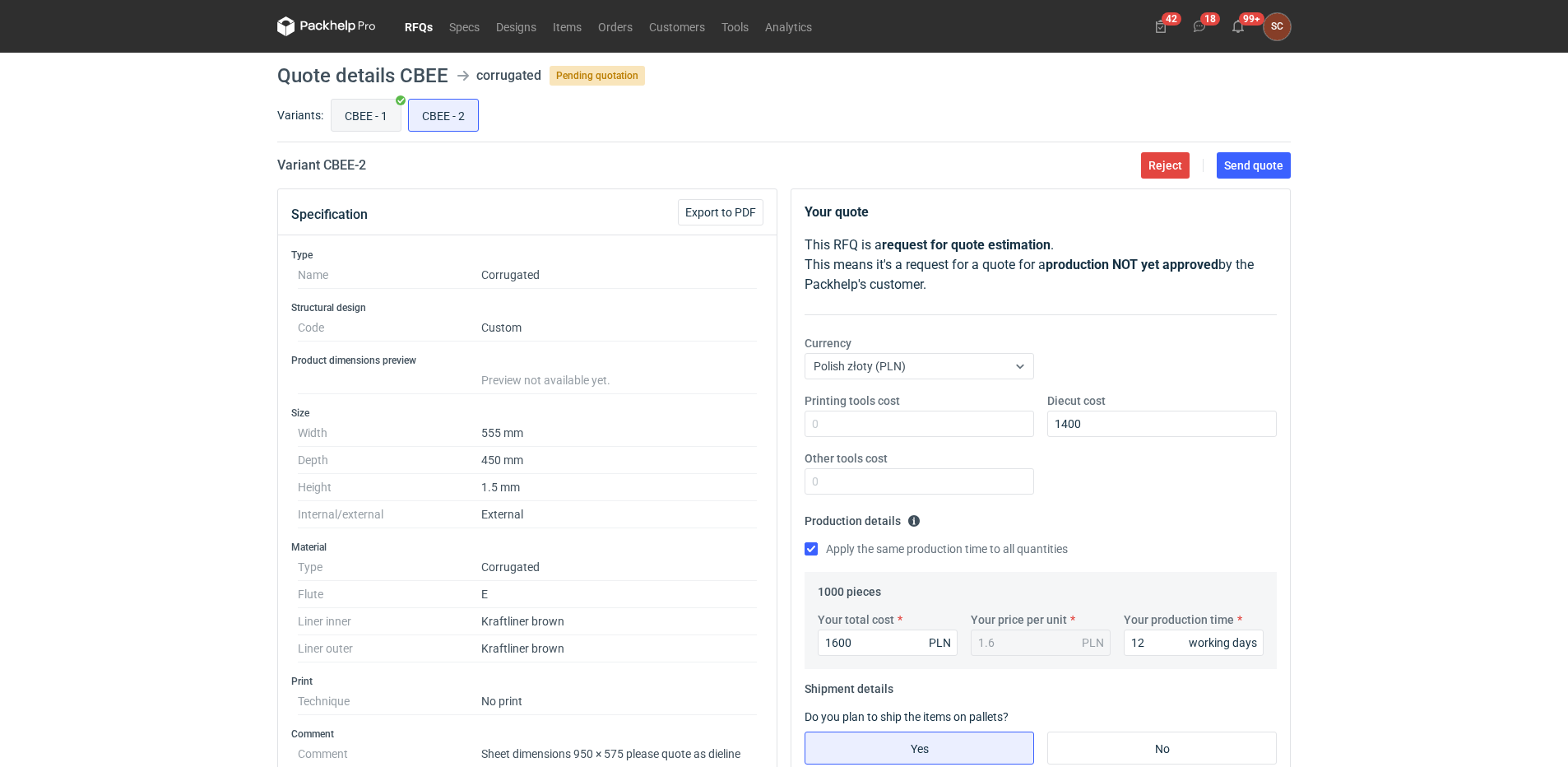
click at [353, 110] on input "CBEE - 1" at bounding box center [366, 115] width 69 height 31
radio input "true"
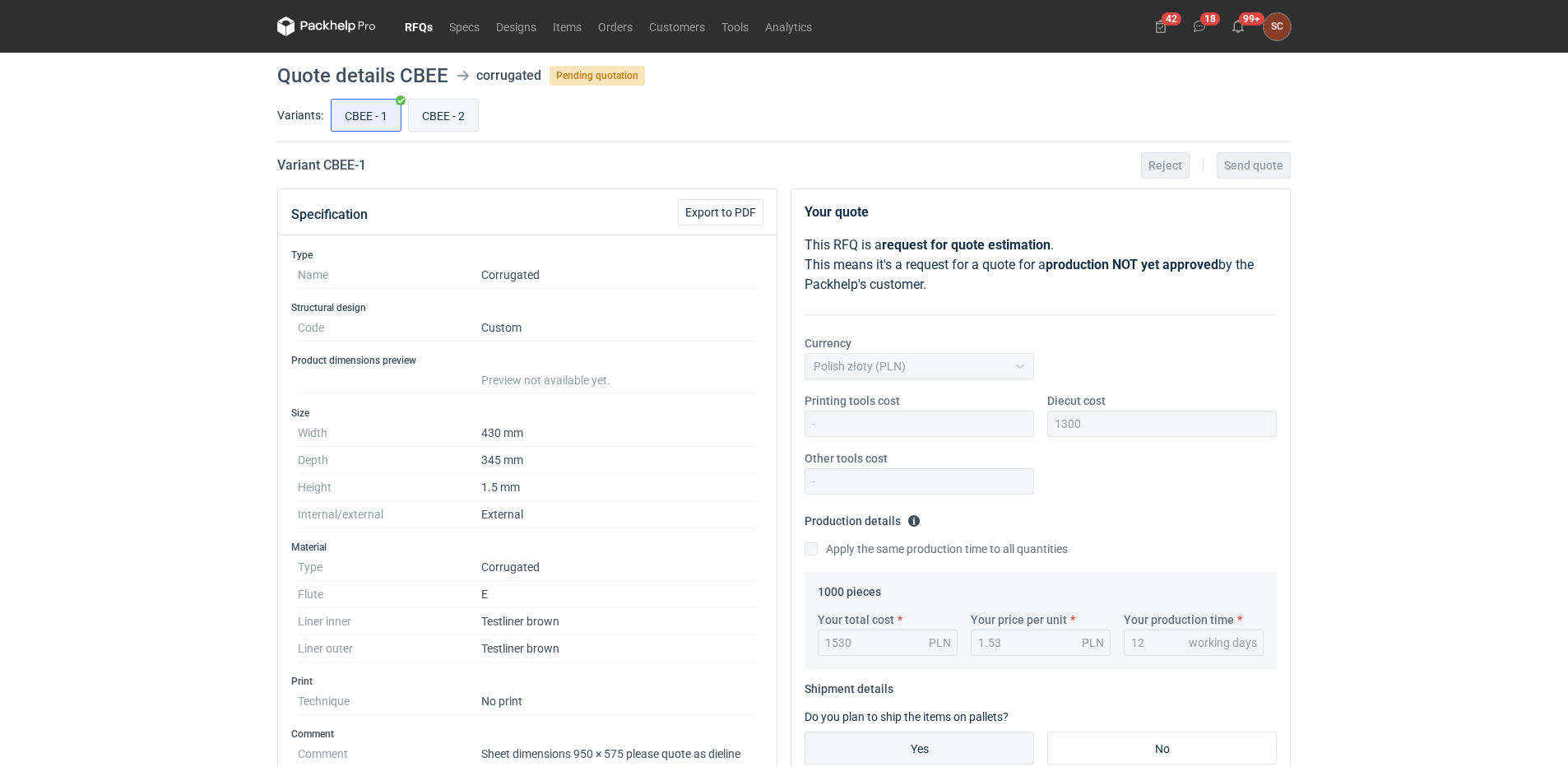
click at [438, 116] on input "CBEE - 2" at bounding box center [443, 115] width 69 height 31
radio input "true"
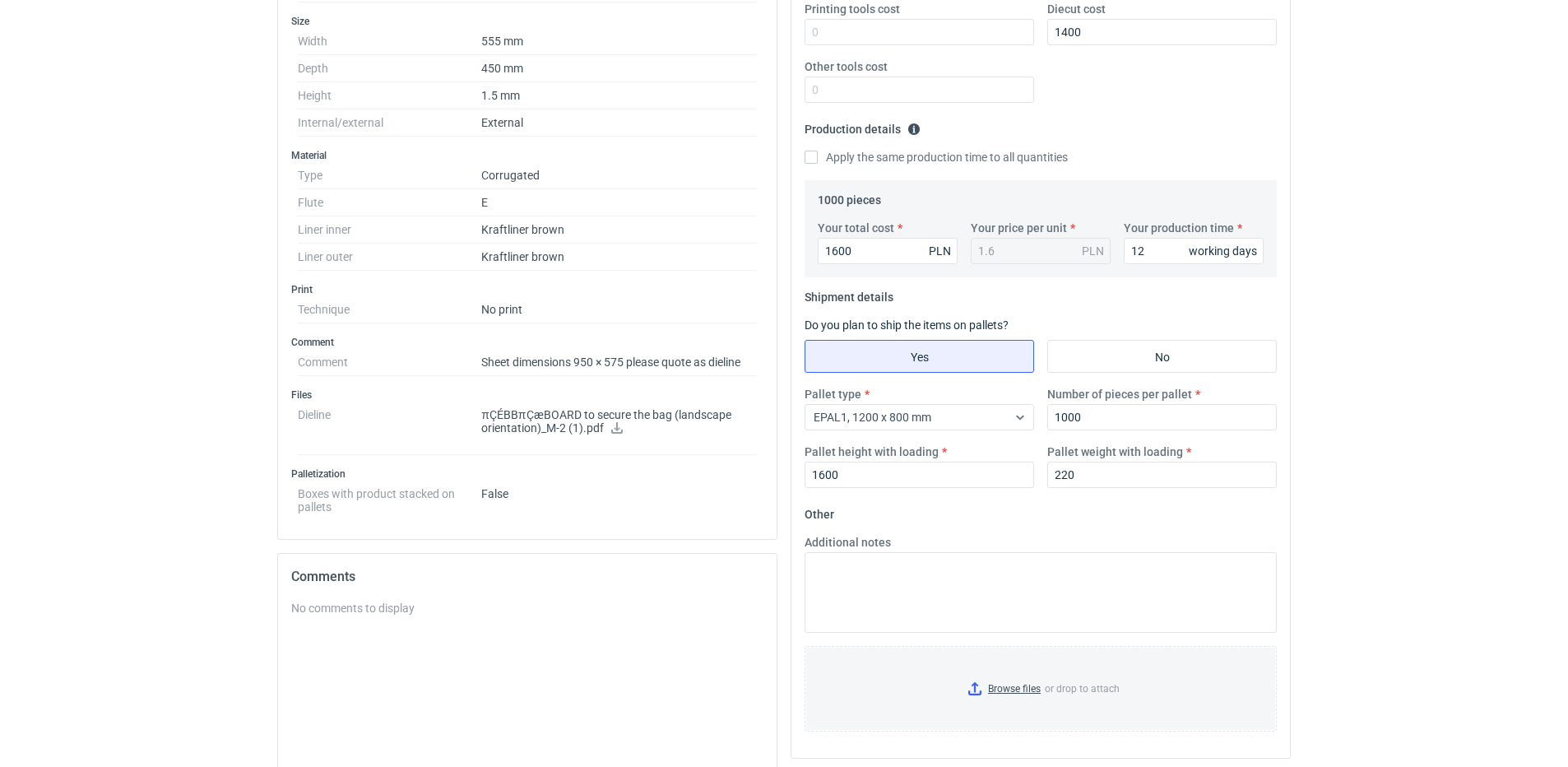
scroll to position [412, 0]
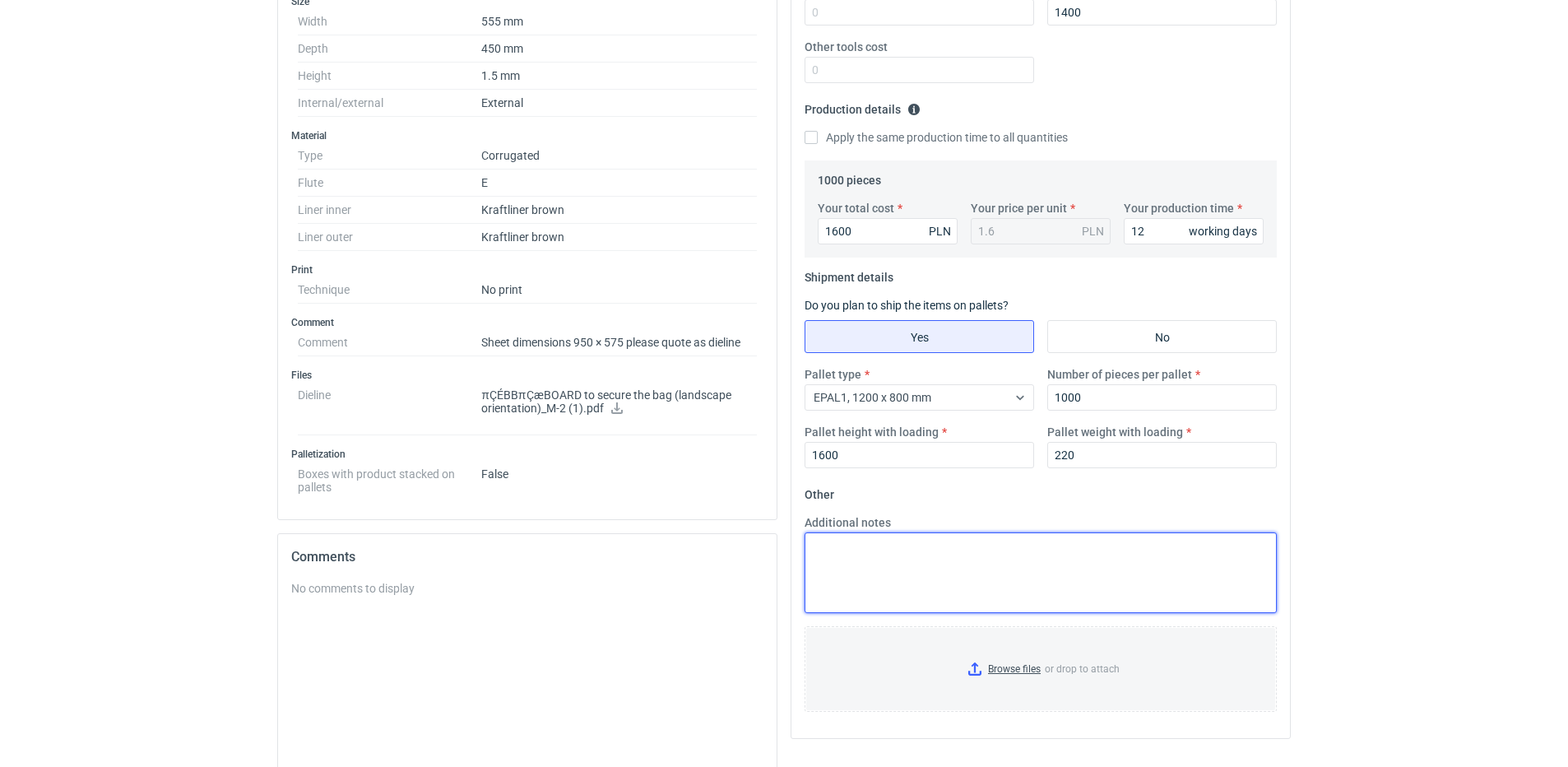
click at [1005, 566] on textarea "Additional notes" at bounding box center [1041, 572] width 473 height 81
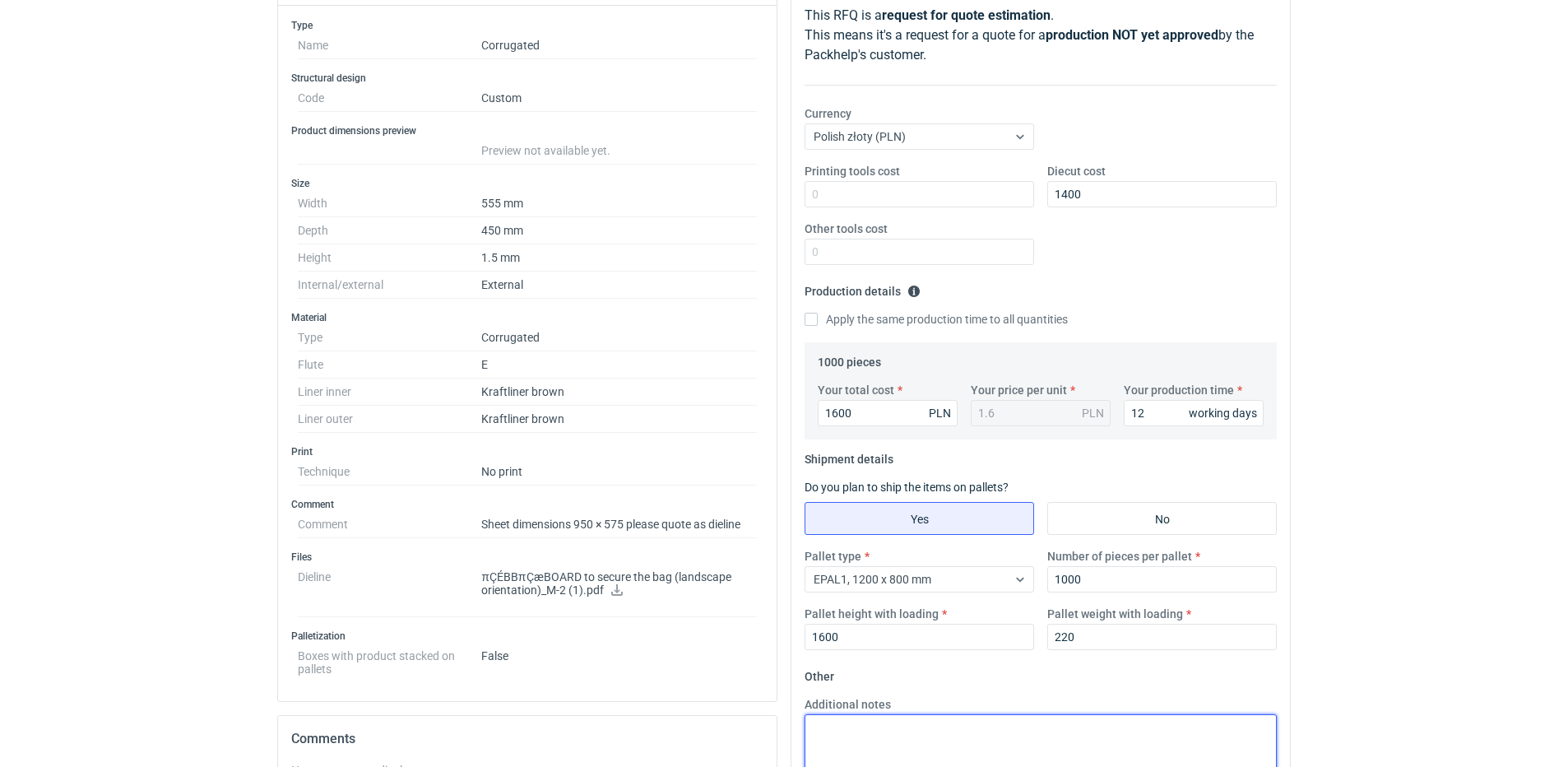
scroll to position [0, 0]
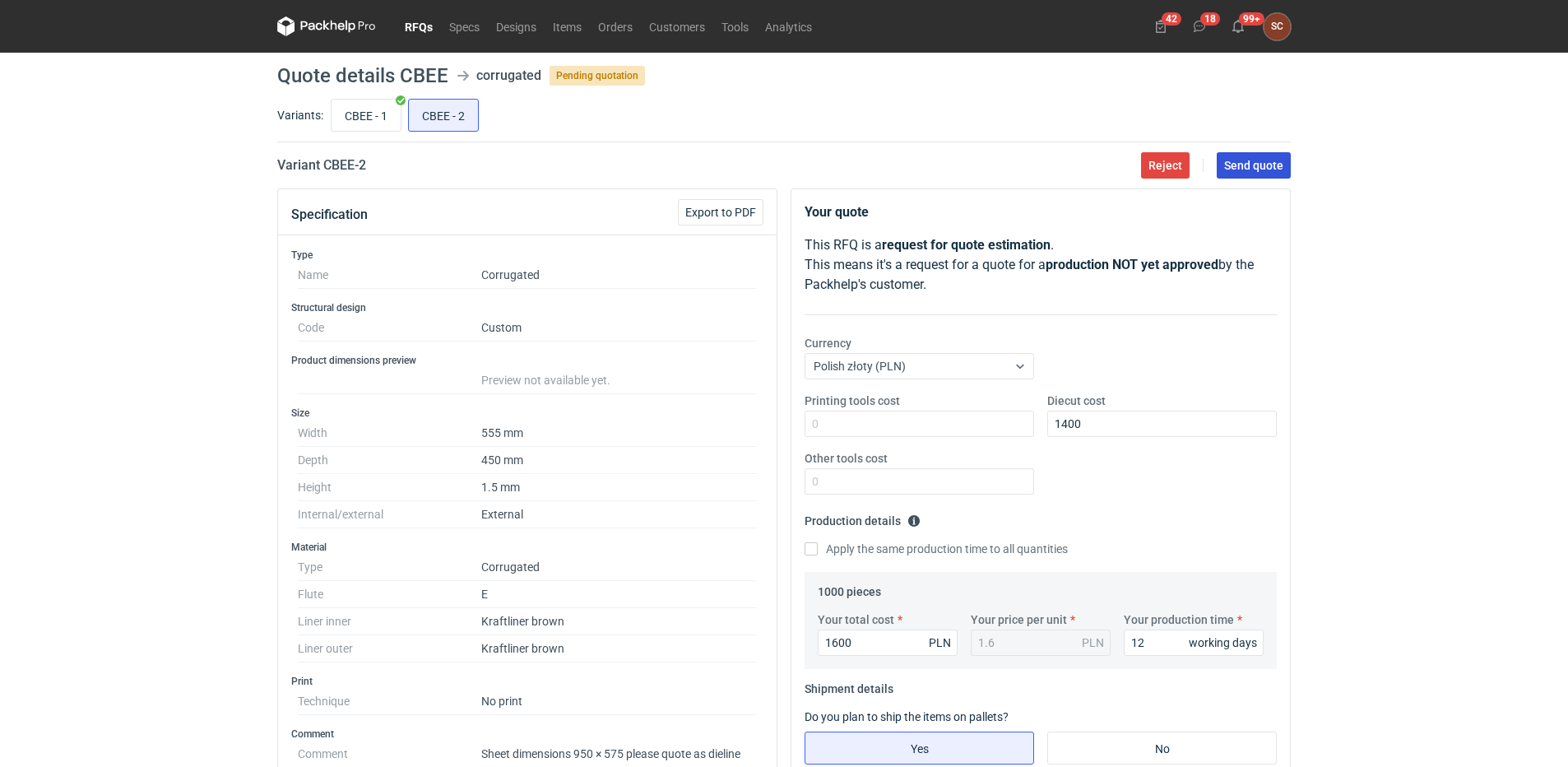
click at [1244, 164] on span "Send quote" at bounding box center [1254, 165] width 59 height 12
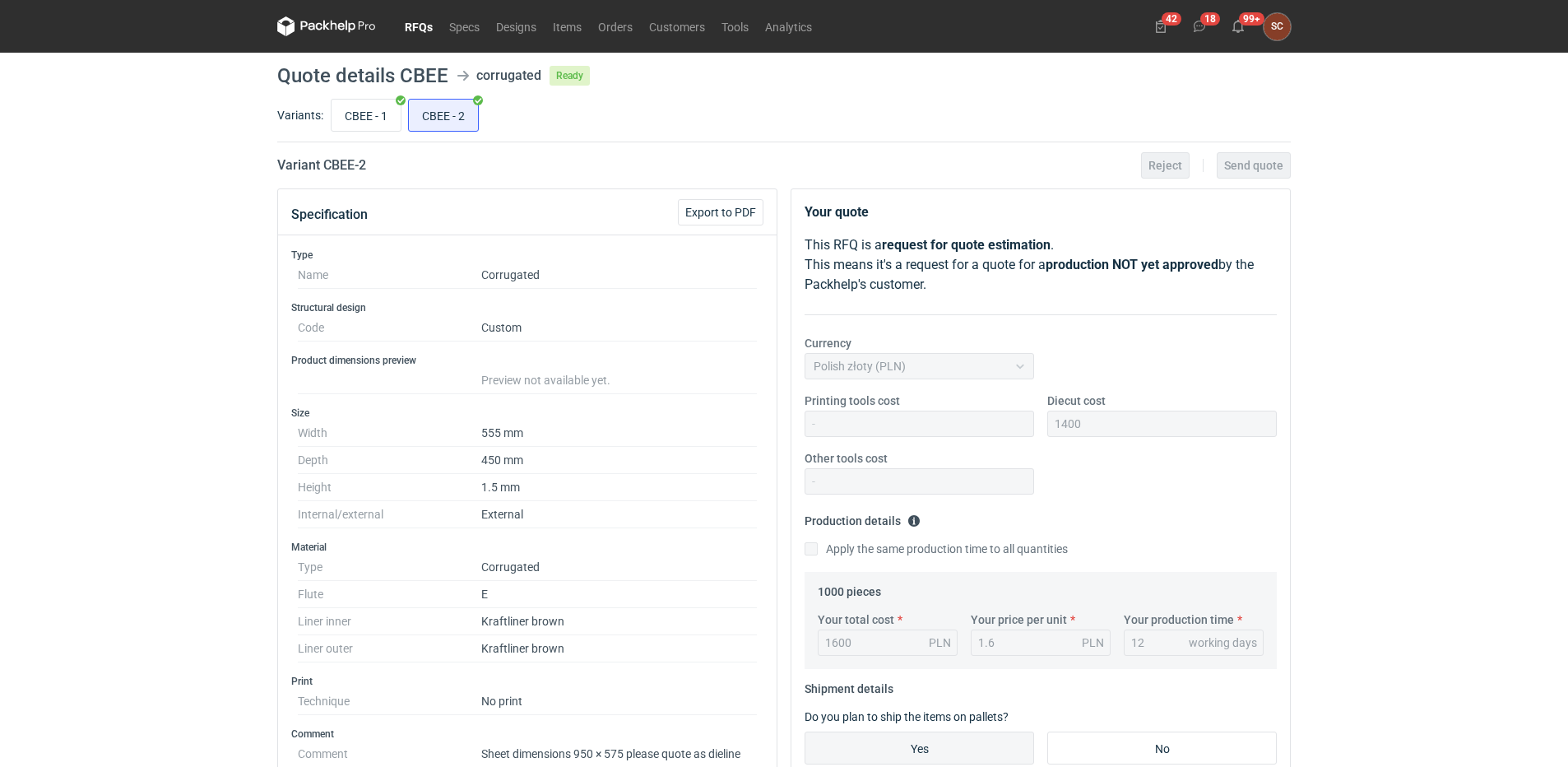
click at [417, 15] on nav "RFQs Specs Designs Items Orders Customers Tools Analytics" at bounding box center [548, 26] width 543 height 53
click at [421, 36] on link "RFQs" at bounding box center [419, 26] width 45 height 20
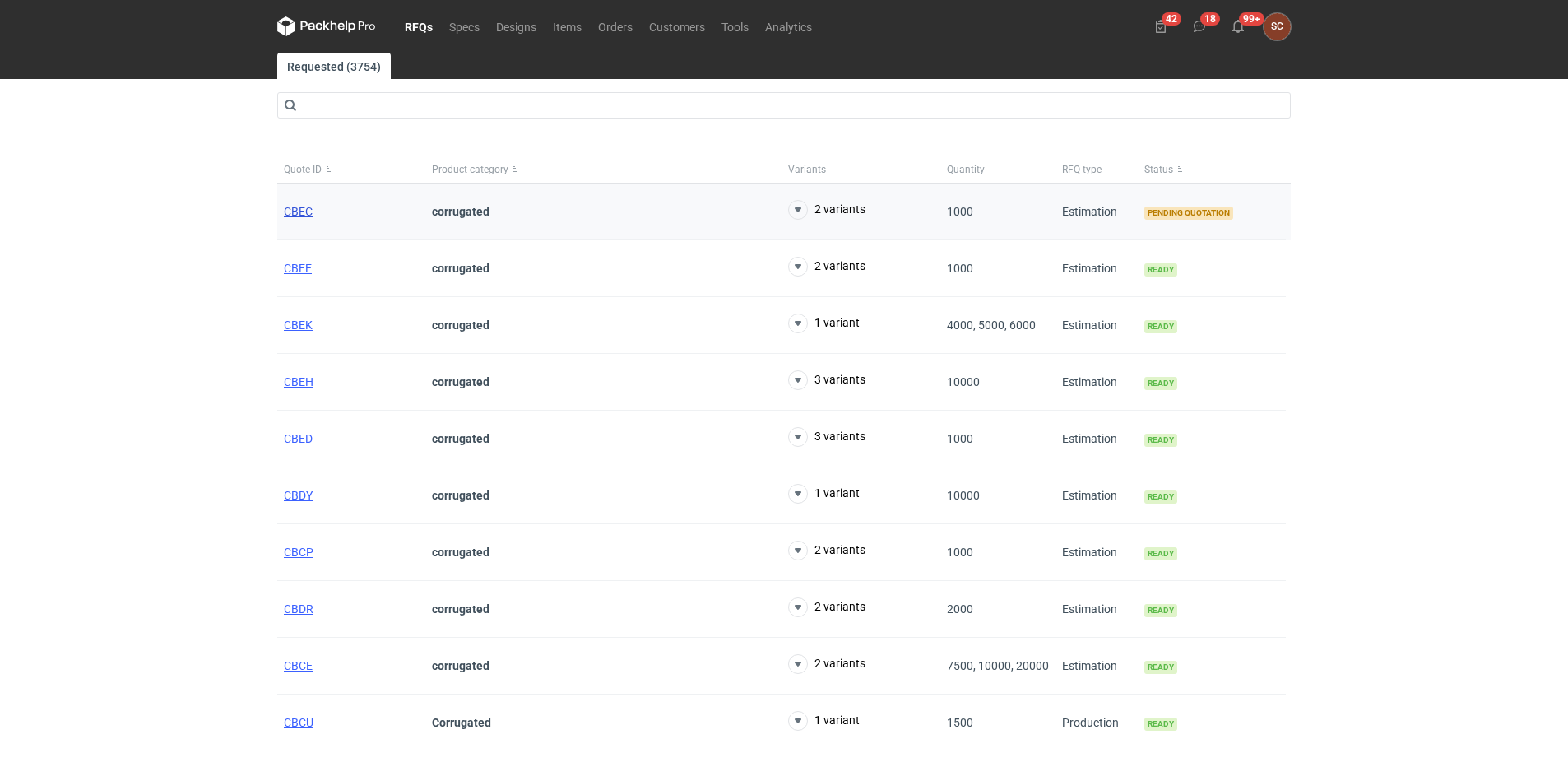
click at [286, 205] on span "CBEC" at bounding box center [298, 211] width 29 height 13
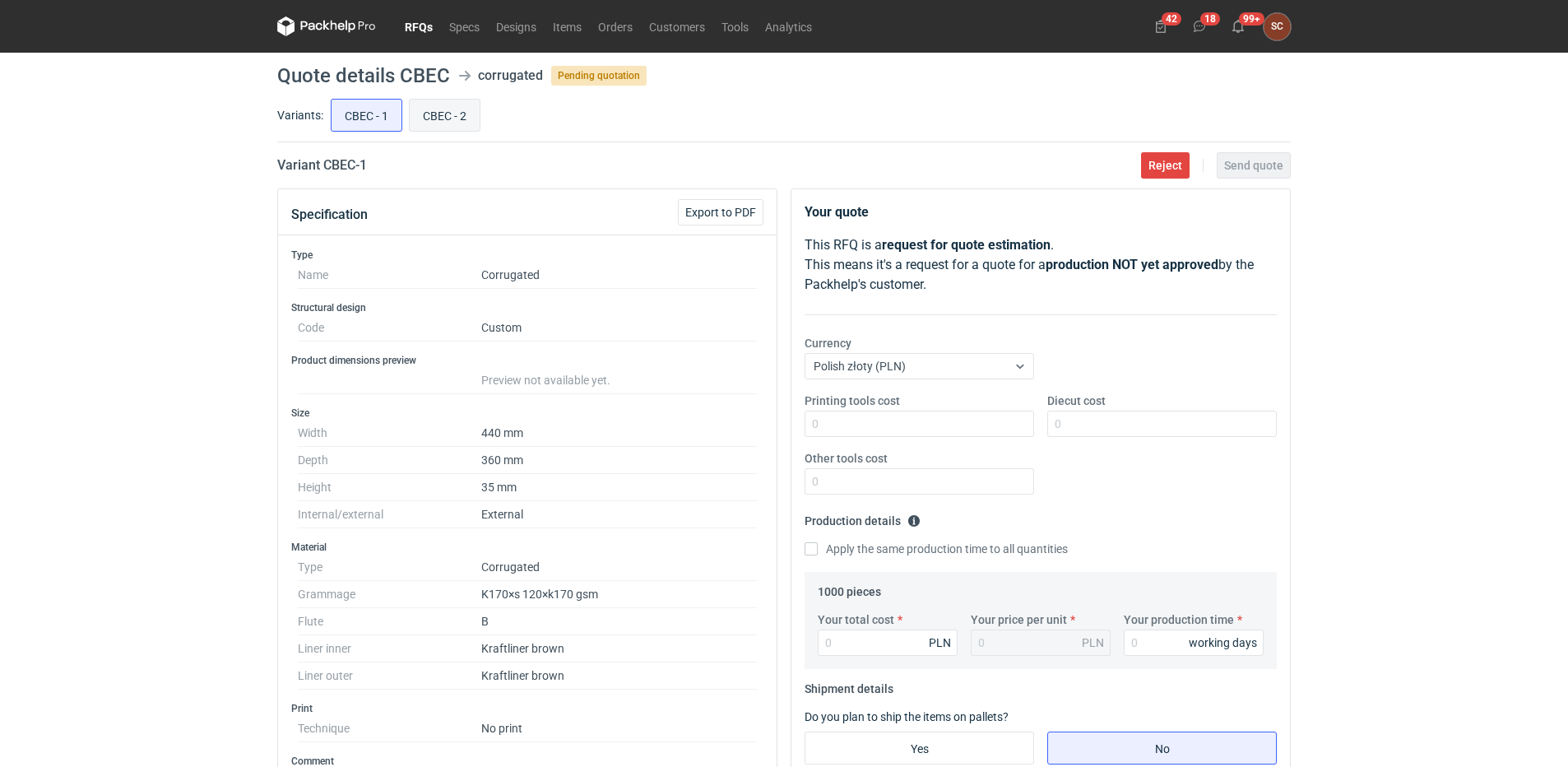
click at [431, 112] on input "CBEC - 2" at bounding box center [445, 115] width 70 height 31
radio input "true"
click at [348, 113] on input "CBEC - 1" at bounding box center [367, 115] width 70 height 31
radio input "true"
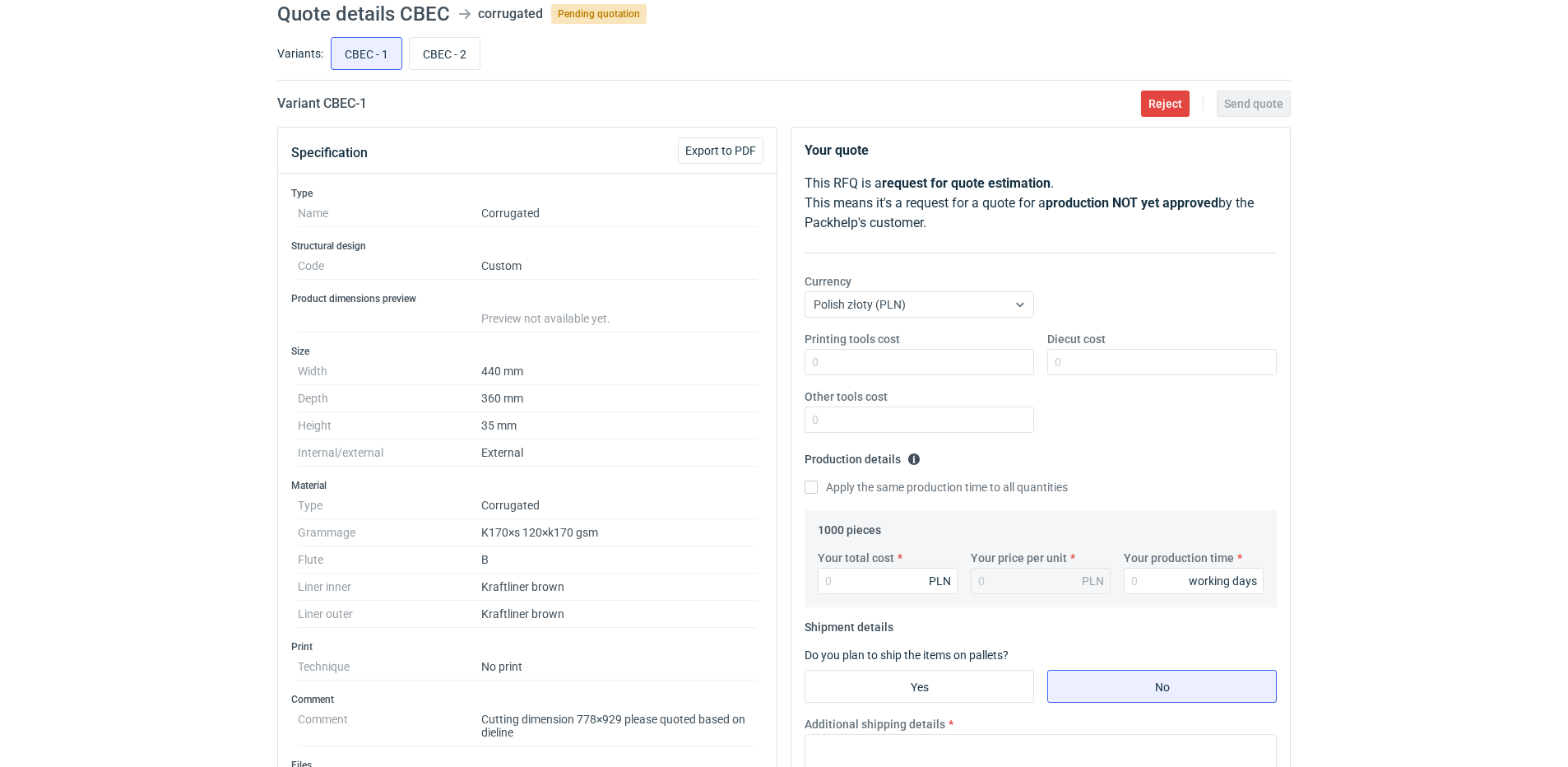
scroll to position [164, 0]
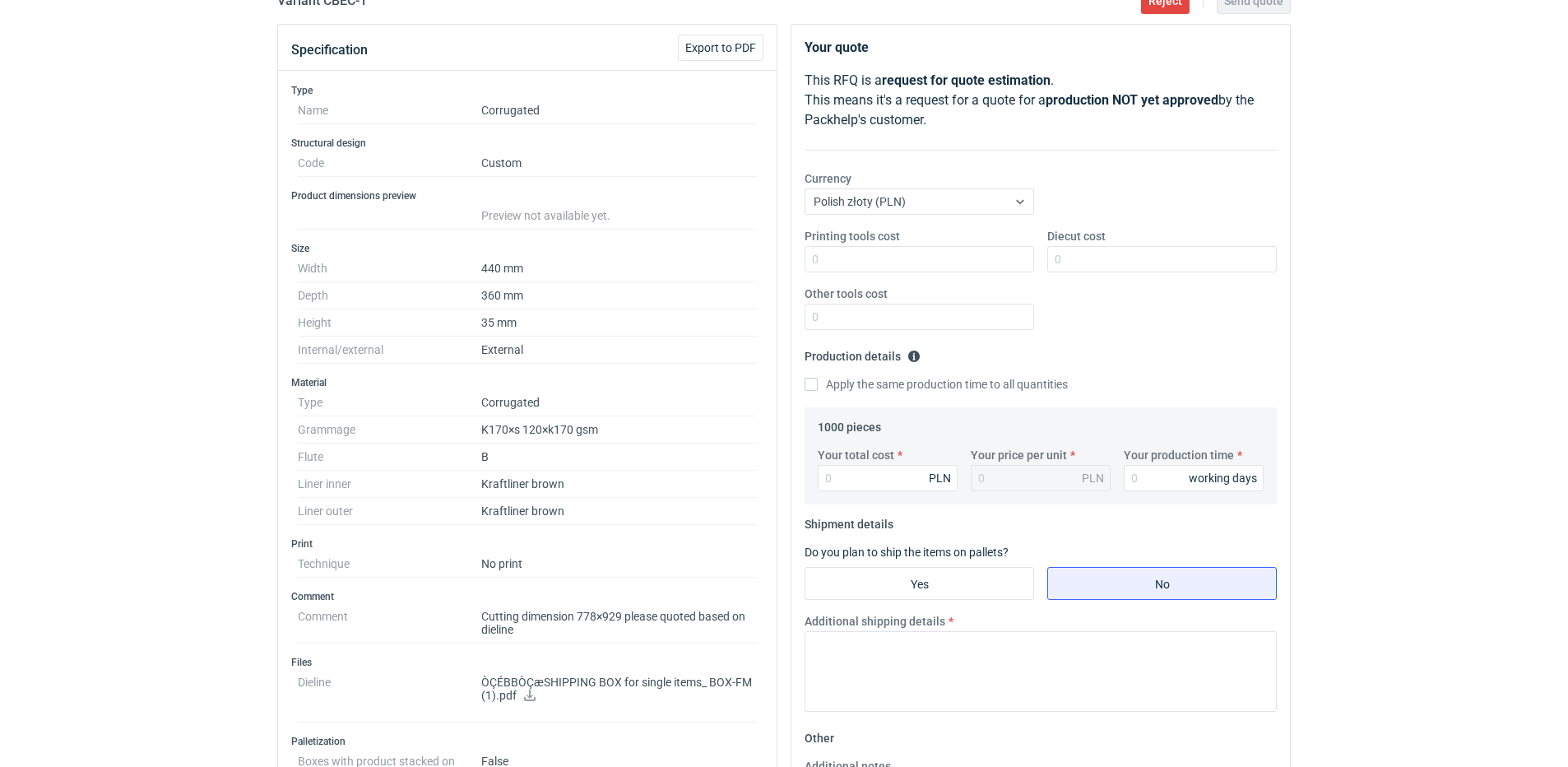
click at [527, 693] on icon at bounding box center [529, 695] width 13 height 12
click at [1086, 264] on input "Diecut cost" at bounding box center [1163, 258] width 230 height 26
type input "1500"
click at [1109, 338] on div "Printing tools cost Diecut cost 1500 Other tools cost" at bounding box center [1041, 285] width 485 height 115
click at [807, 383] on input "Apply the same production time to all quantities" at bounding box center [811, 384] width 13 height 13
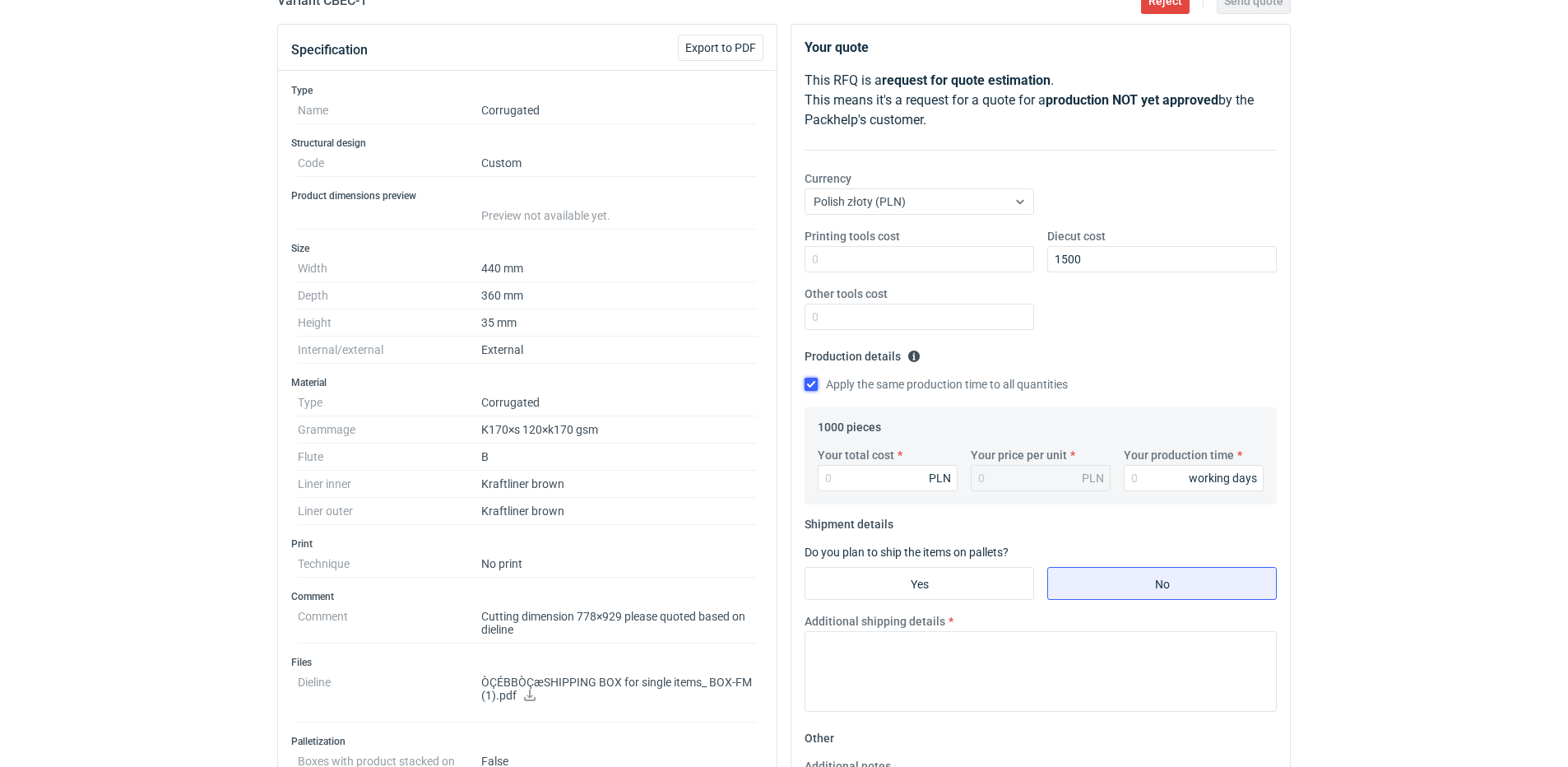
checkbox input "true"
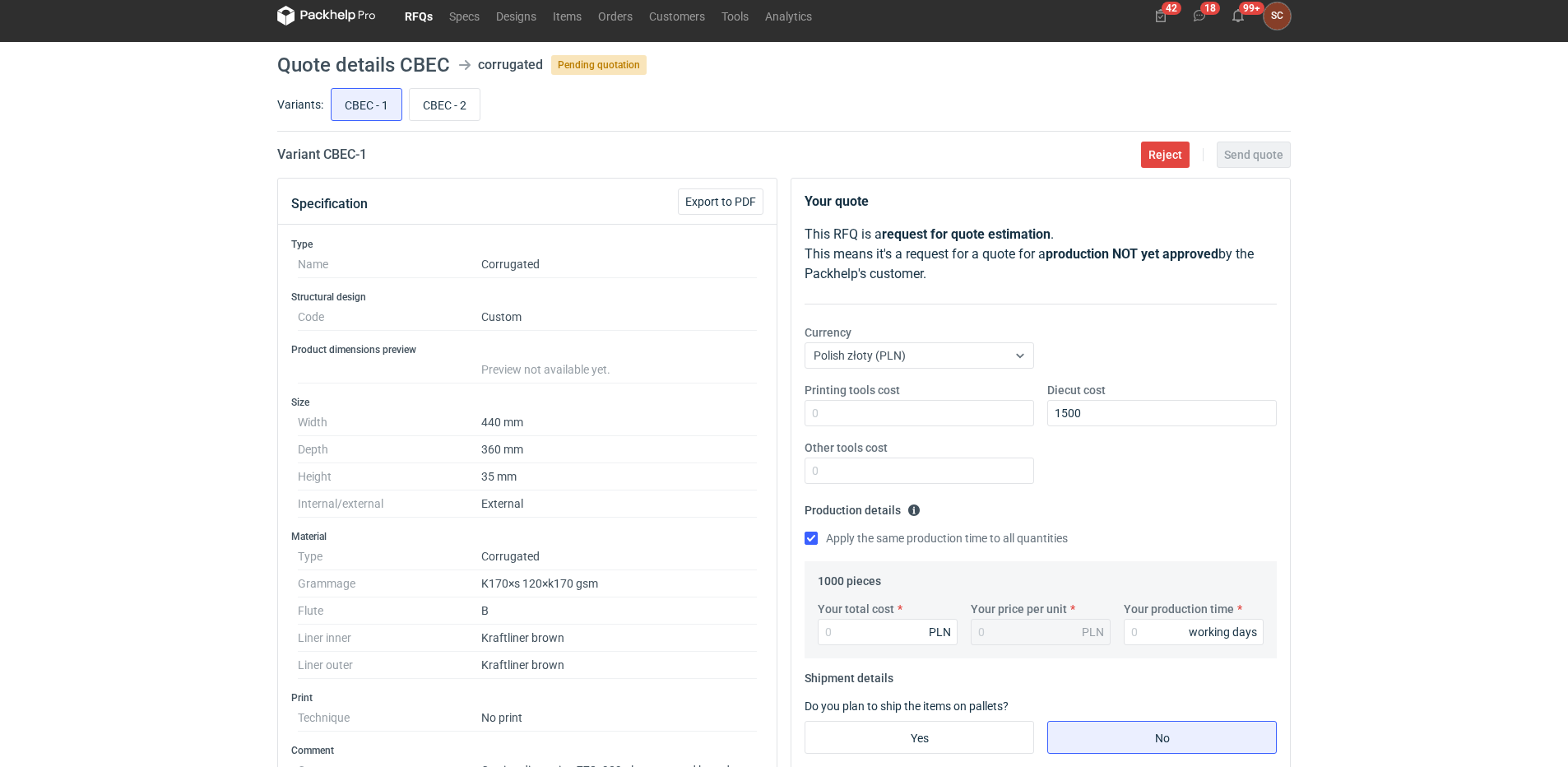
scroll to position [0, 0]
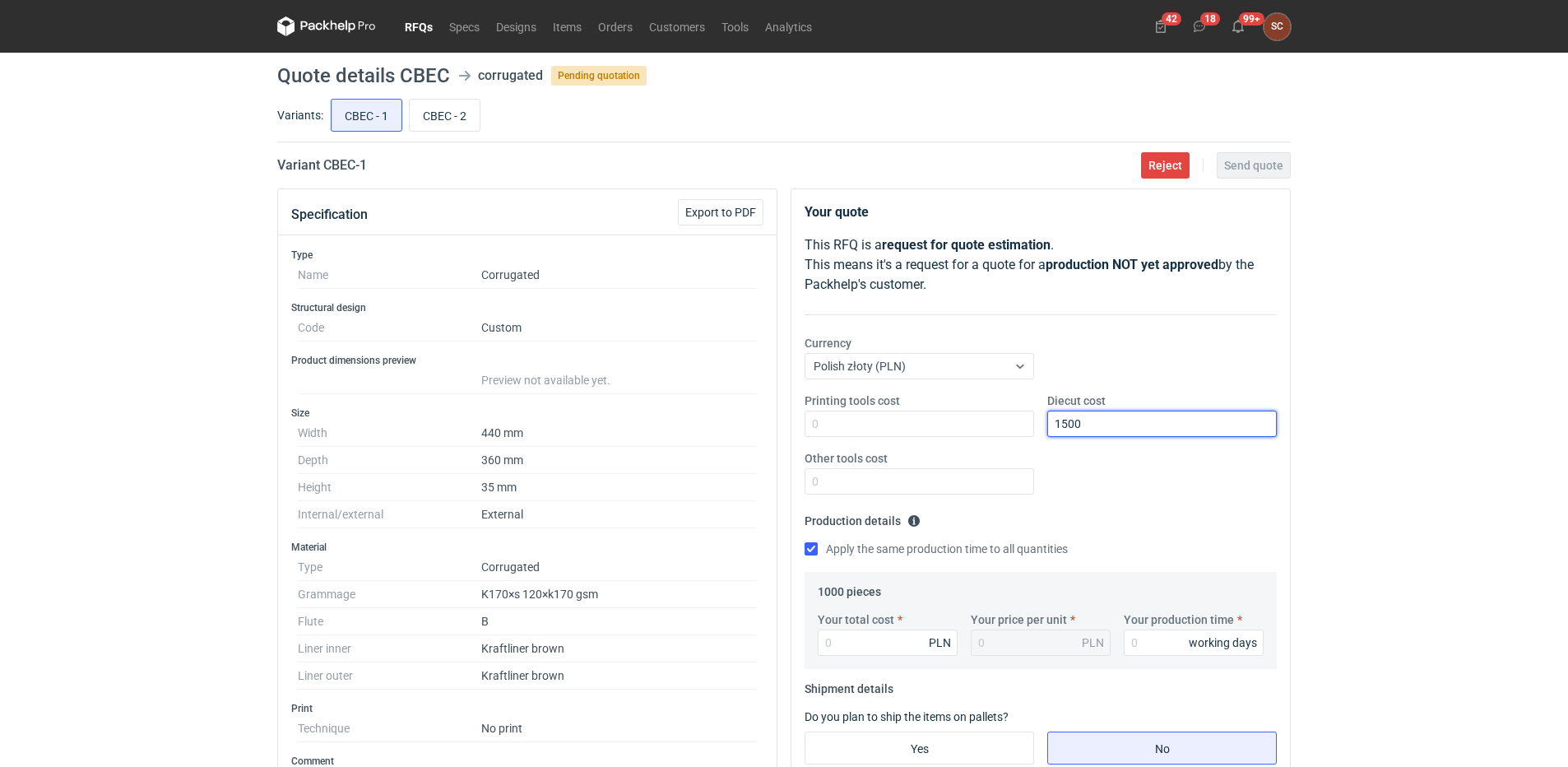
click at [1125, 426] on input "1500" at bounding box center [1163, 423] width 230 height 26
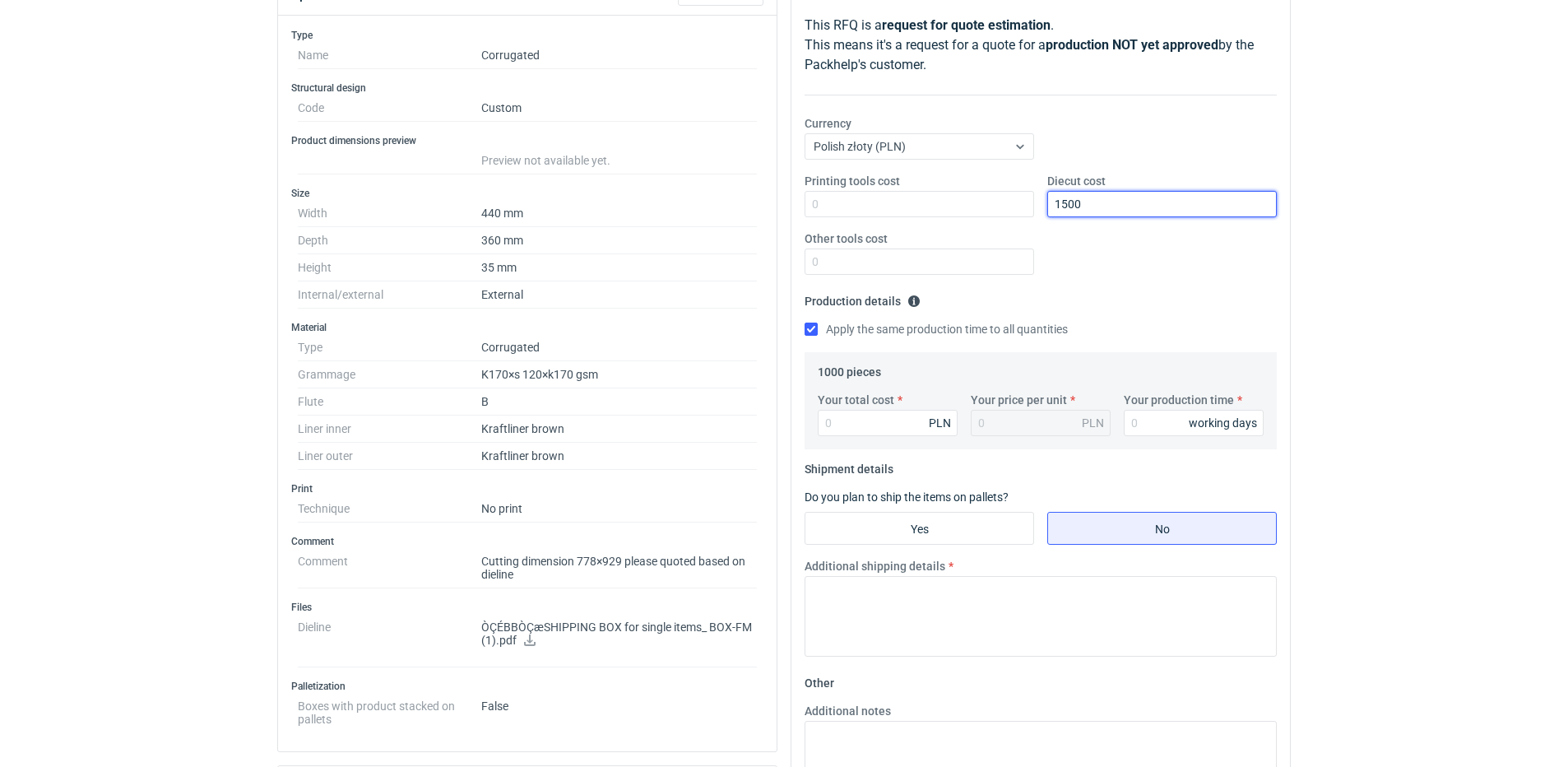
scroll to position [83, 0]
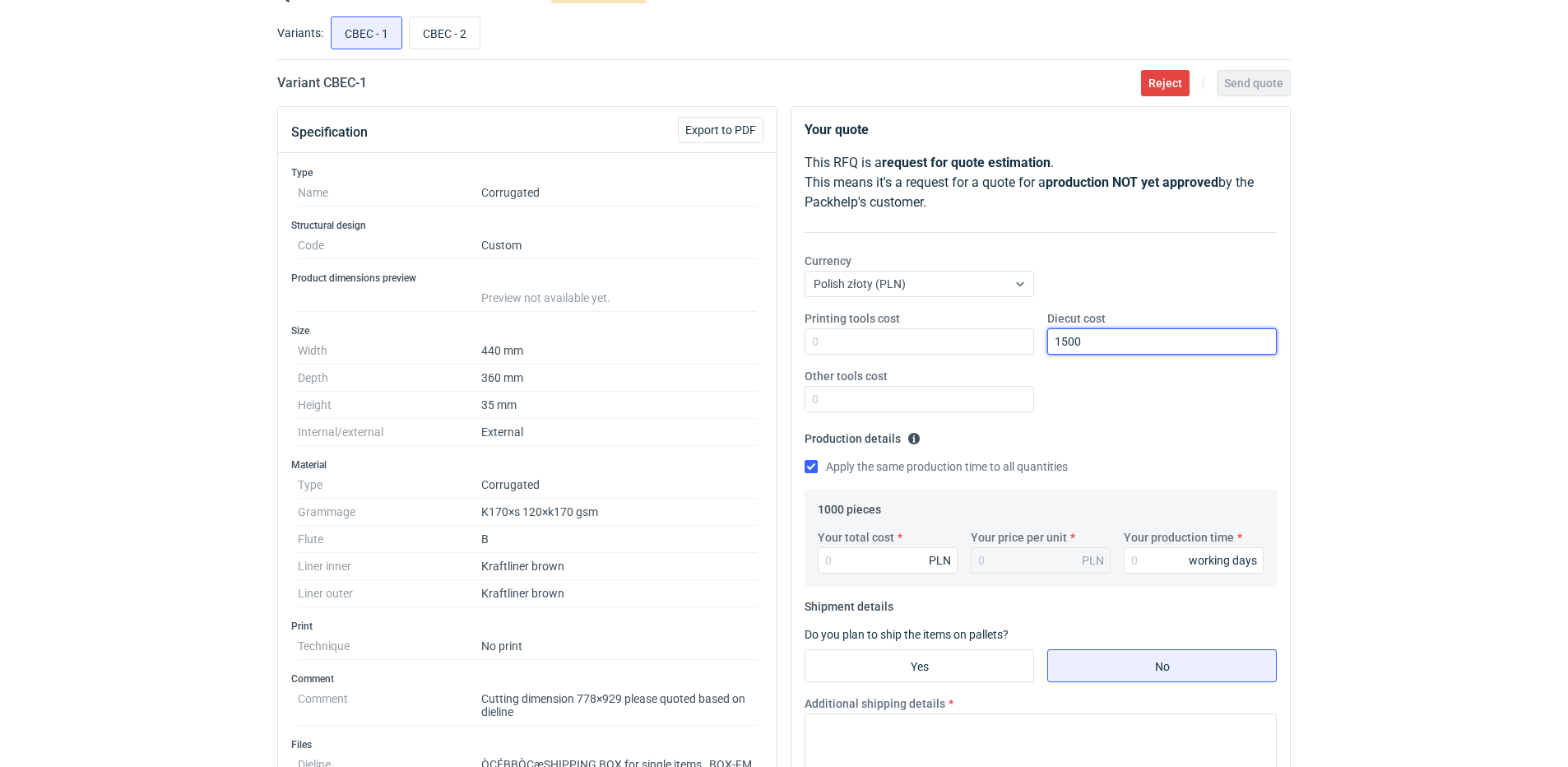
drag, startPoint x: 1123, startPoint y: 344, endPoint x: 947, endPoint y: 363, distance: 177.0
click at [947, 363] on div "Printing tools cost Diecut cost 1500 Other tools cost" at bounding box center [1041, 368] width 485 height 115
type input "2300"
click at [1128, 423] on div "Printing tools cost Diecut cost 2300 Other tools cost" at bounding box center [1041, 368] width 485 height 115
click at [849, 558] on input "Your total cost" at bounding box center [888, 560] width 140 height 26
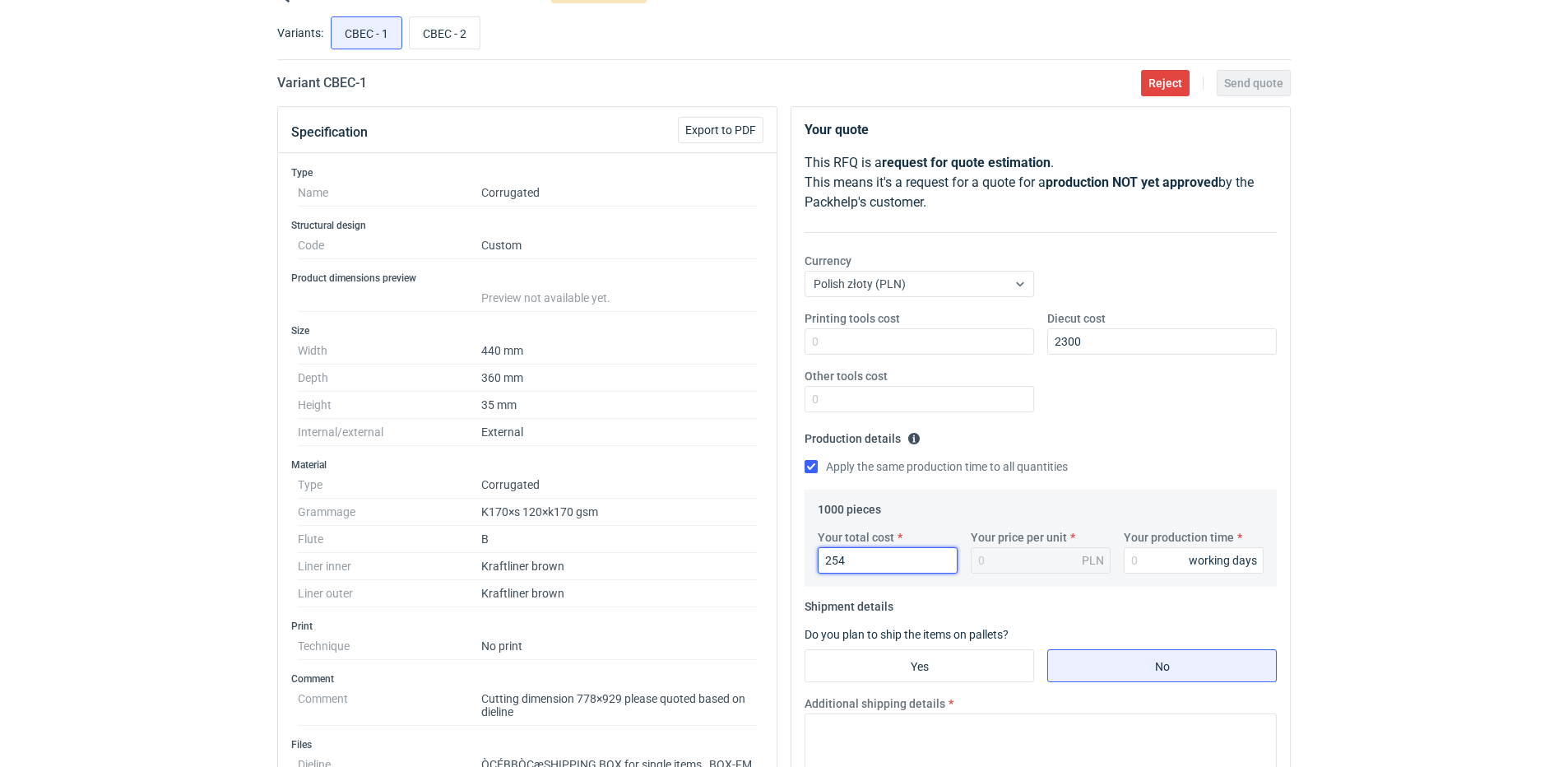
type input "2540"
type input "2.54"
type input "2540"
click at [1164, 568] on input "Your production time" at bounding box center [1194, 560] width 140 height 26
type input "15"
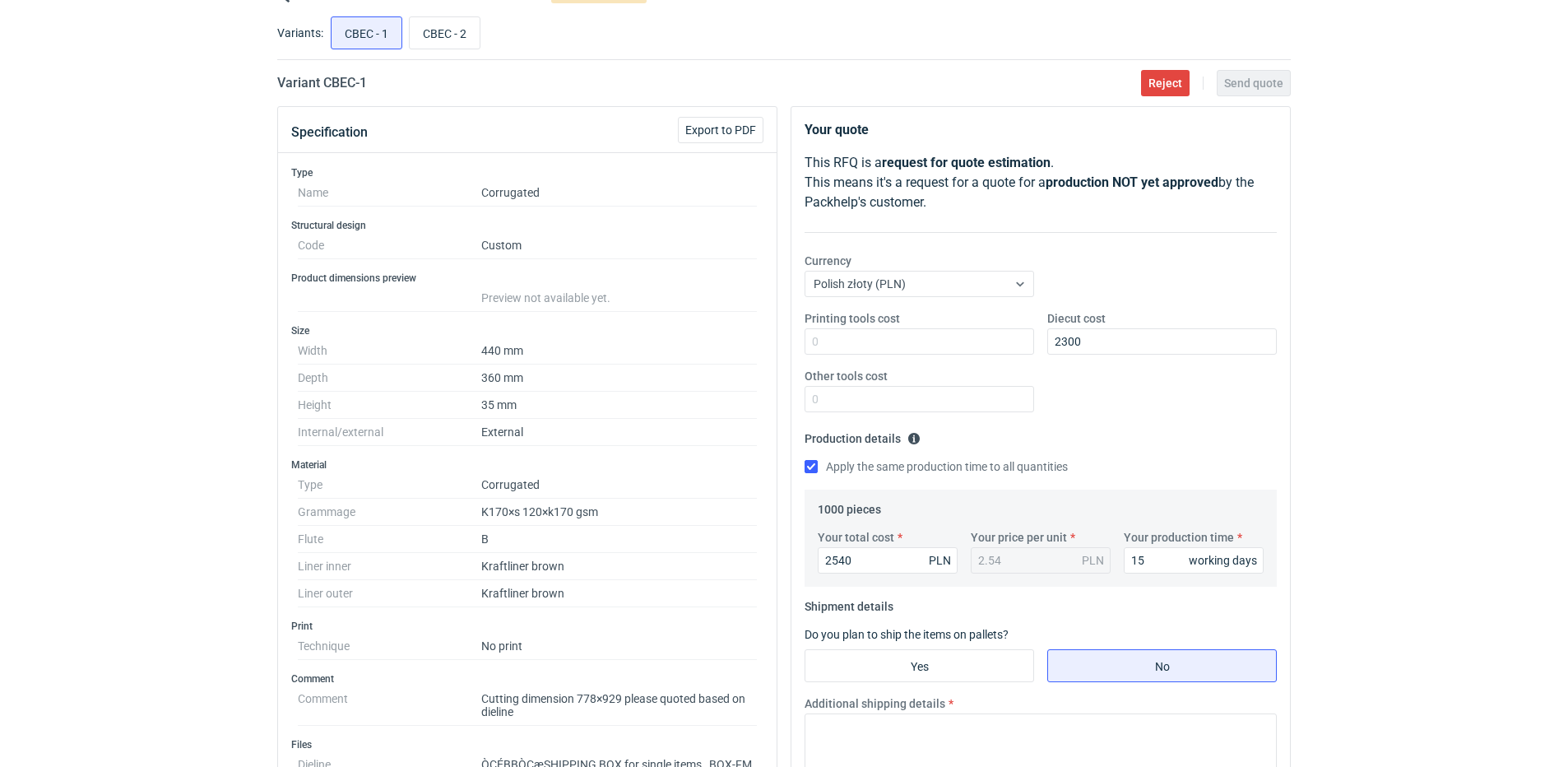
click at [1199, 442] on fieldset "Production details Please provide the expected time of production in working da…" at bounding box center [1041, 458] width 473 height 65
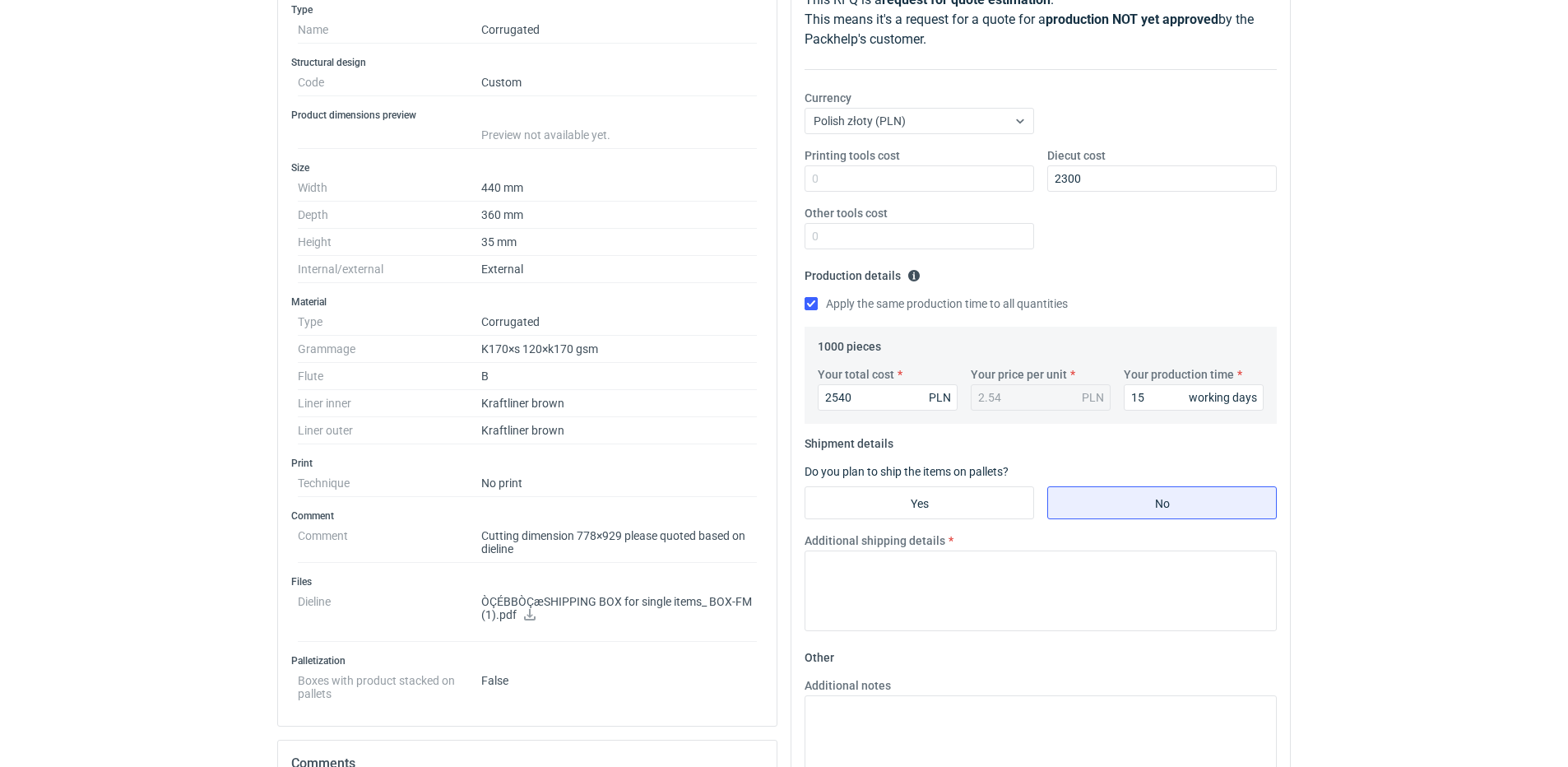
scroll to position [247, 0]
click at [911, 502] on input "Yes" at bounding box center [919, 501] width 228 height 31
radio input "true"
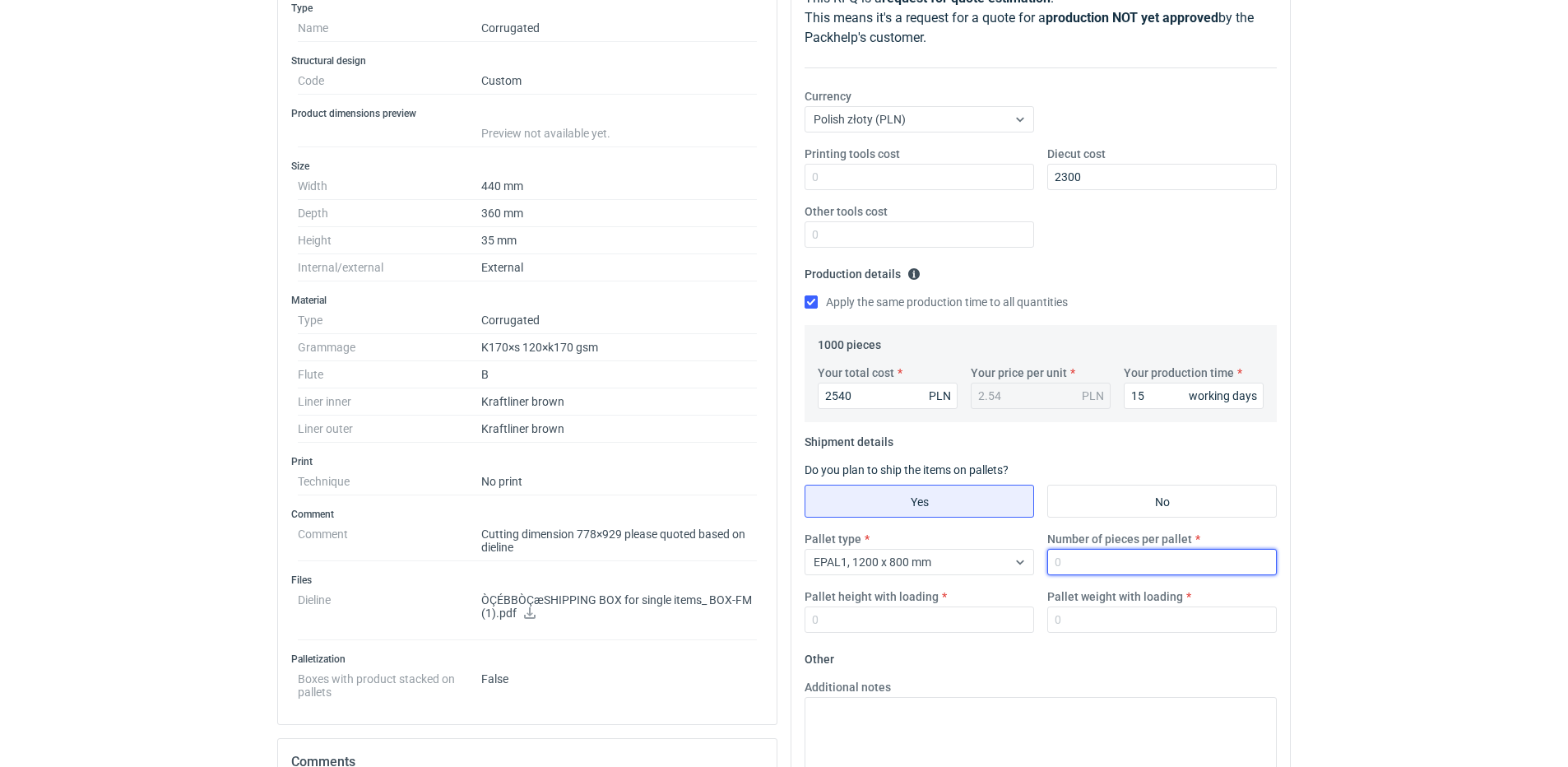
click at [1081, 571] on input "Number of pieces per pallet" at bounding box center [1163, 562] width 230 height 26
type input "500"
click at [940, 607] on input "Pallet height with loading" at bounding box center [919, 619] width 230 height 26
type input "1800"
click at [1067, 618] on input "Pallet weight with loading" at bounding box center [1163, 619] width 230 height 26
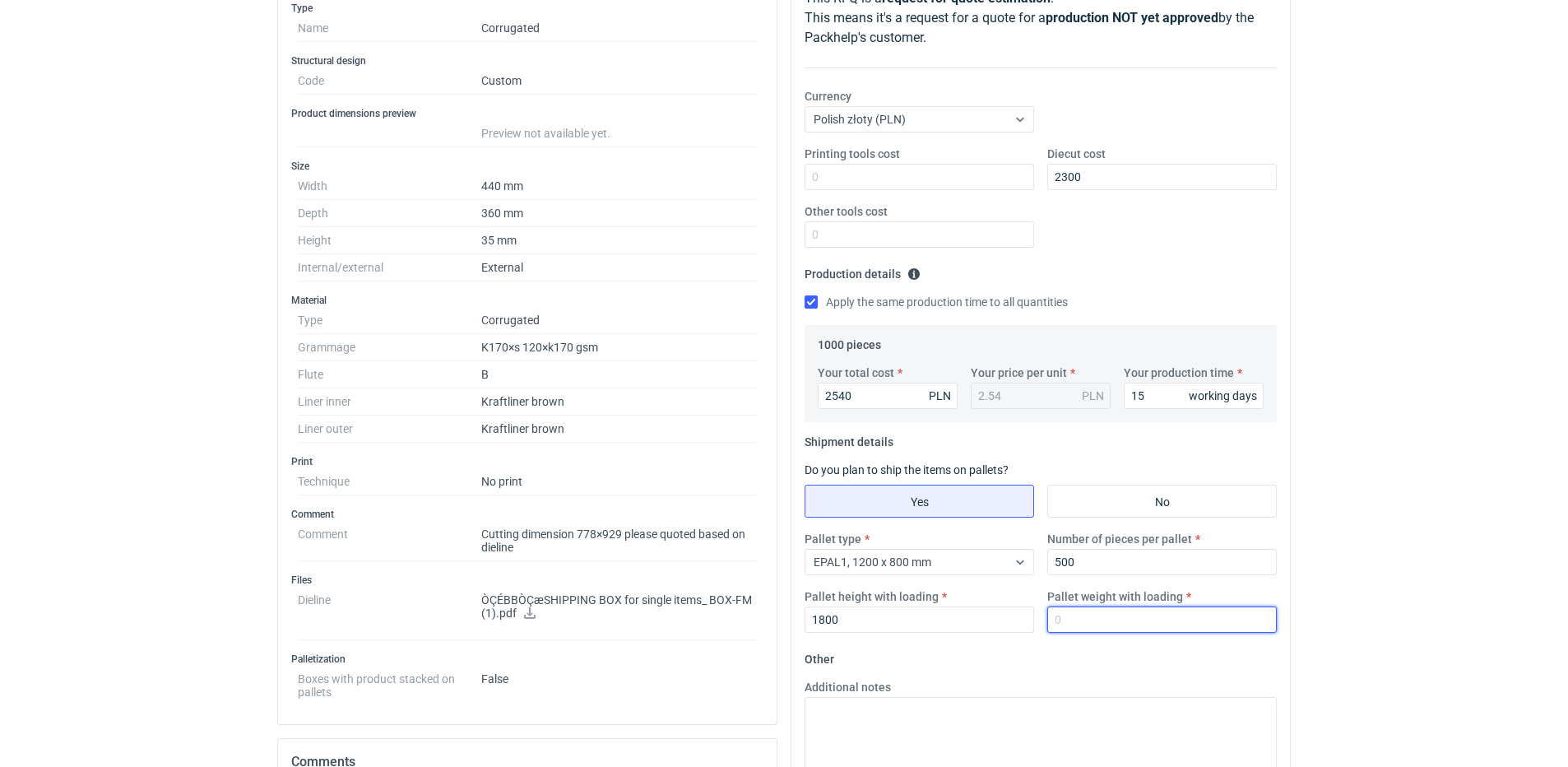
click at [1067, 618] on input "Pallet weight with loading" at bounding box center [1163, 619] width 230 height 26
type input "220"
click at [841, 712] on textarea "Additional notes" at bounding box center [1041, 737] width 473 height 81
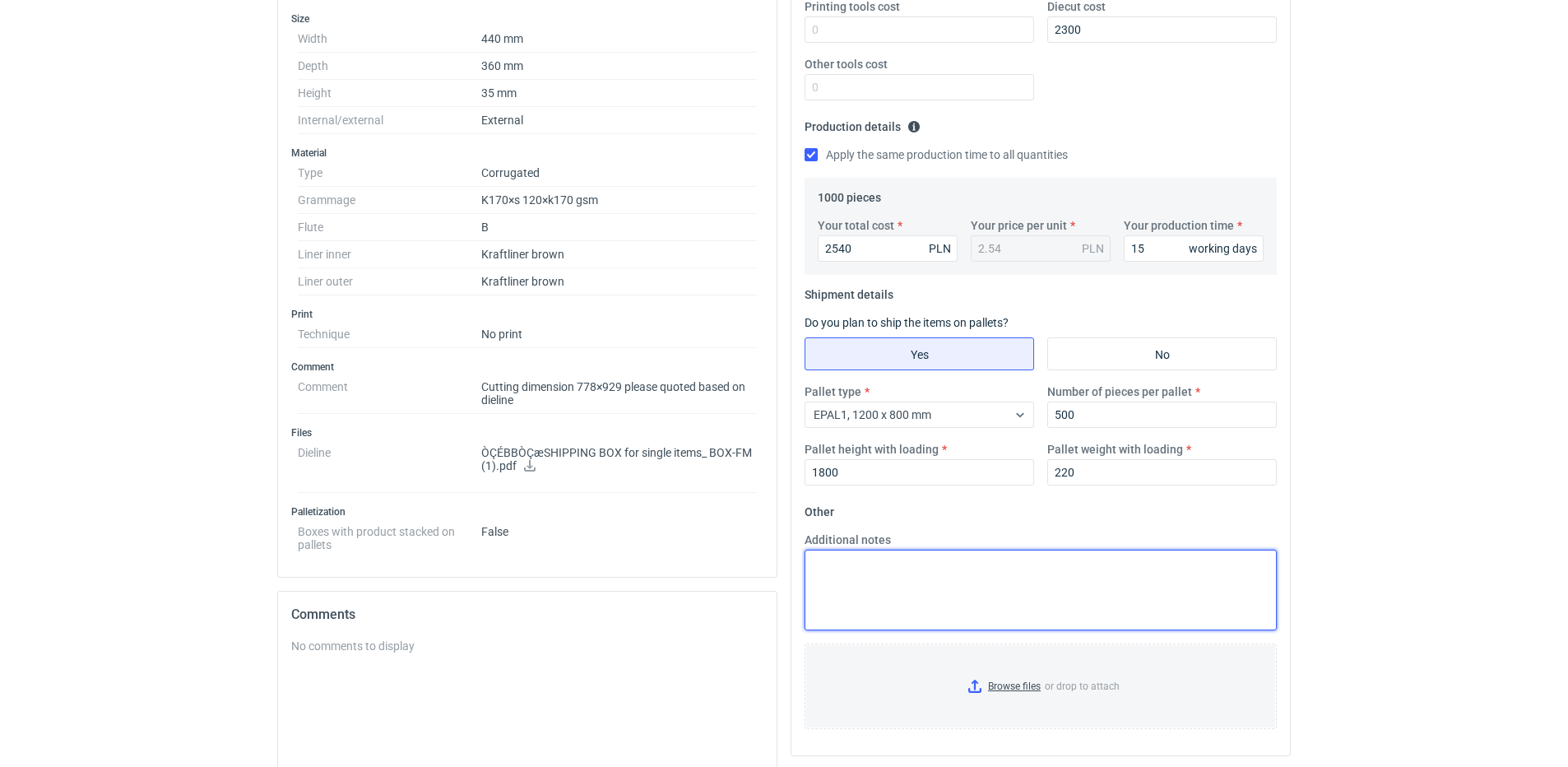
scroll to position [576, 0]
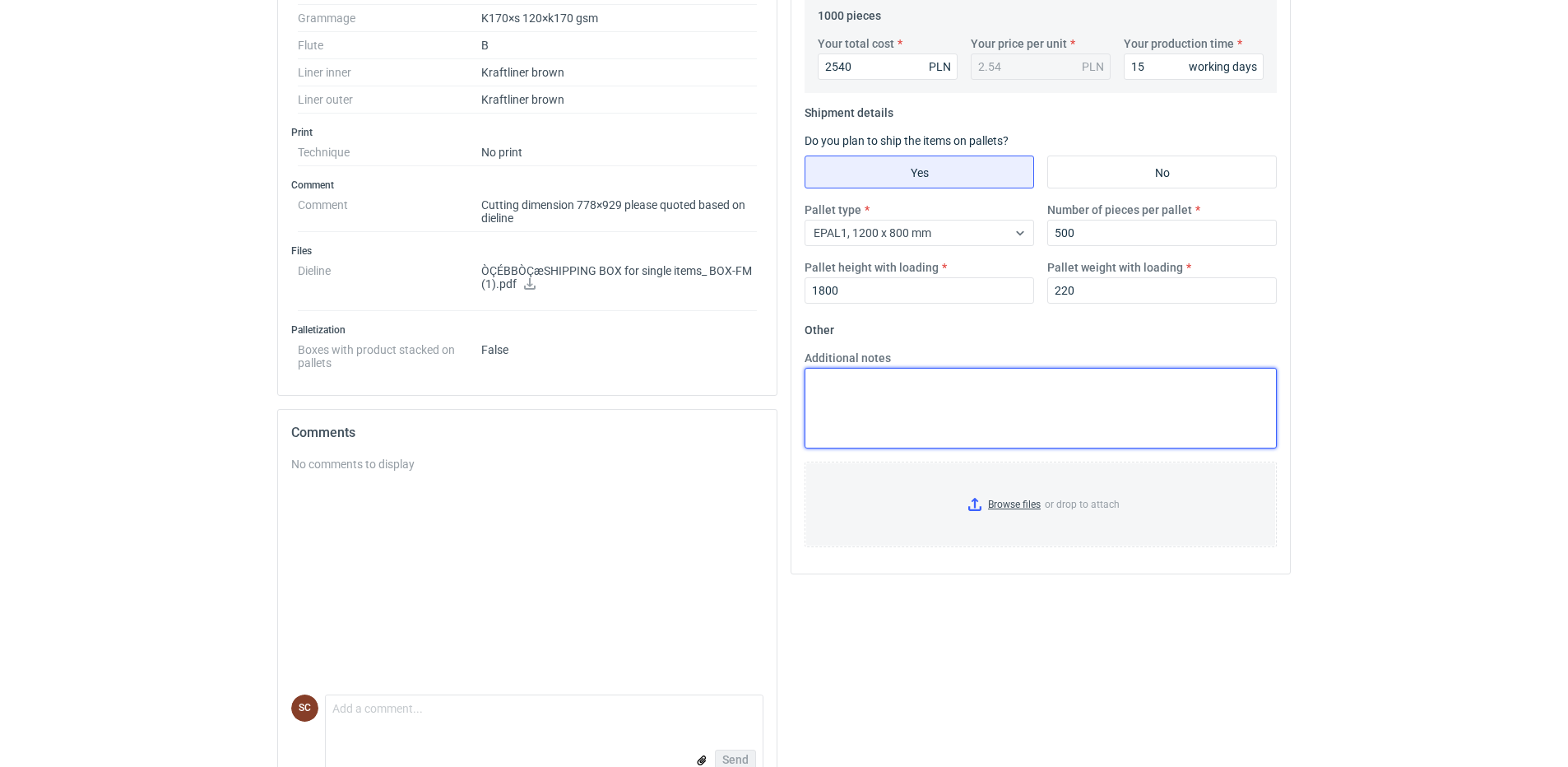
click at [867, 406] on textarea "Additional notes" at bounding box center [1041, 408] width 473 height 81
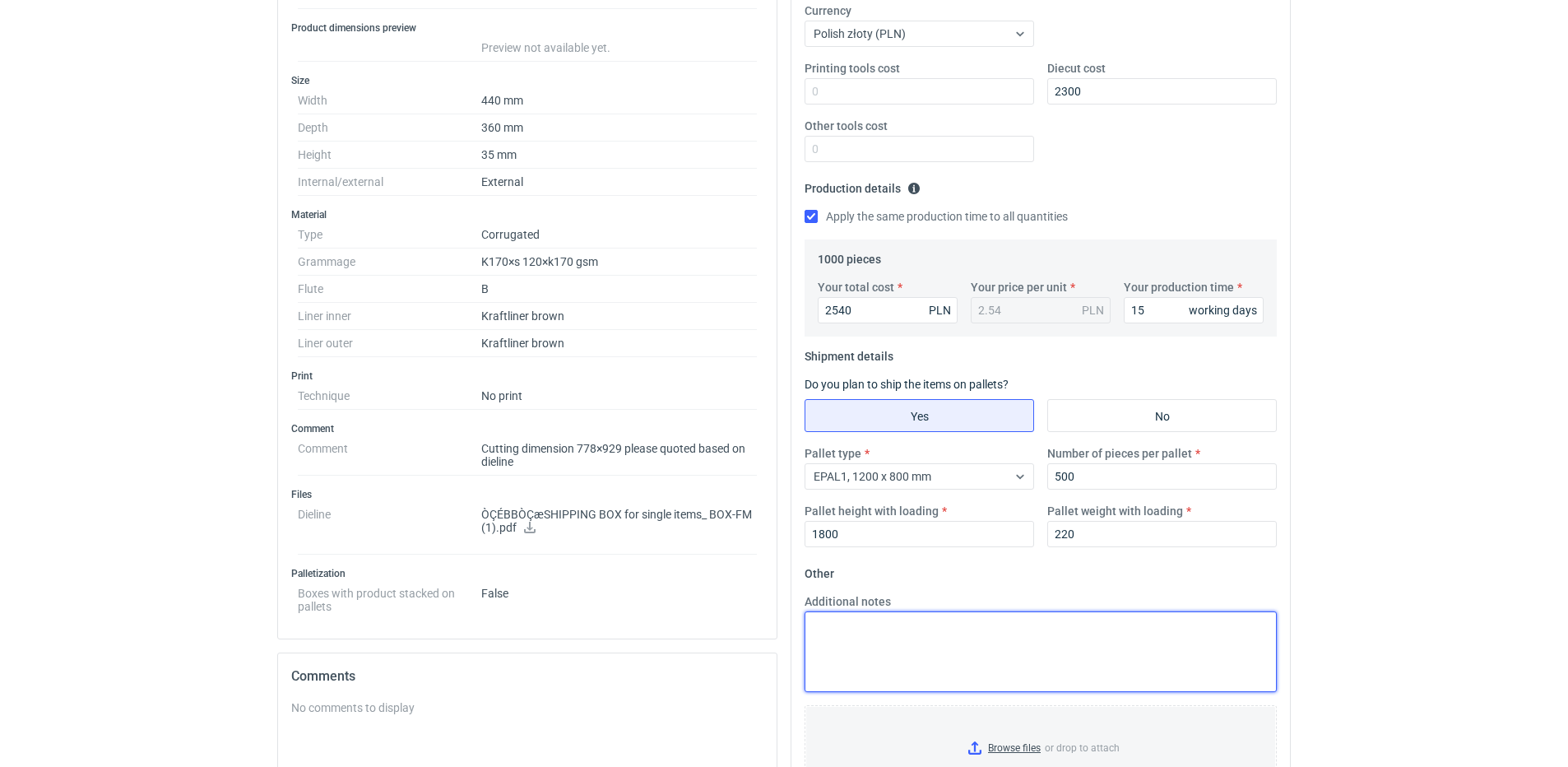
scroll to position [329, 0]
click at [888, 649] on textarea "Additional notes" at bounding box center [1041, 655] width 473 height 81
click at [836, 625] on textarea "B 560g," at bounding box center [1041, 655] width 473 height 81
click at [856, 628] on textarea "B 540g," at bounding box center [1041, 655] width 473 height 81
click at [1003, 637] on textarea "B 540g, KL 170/W 135/KL 170" at bounding box center [1041, 655] width 473 height 81
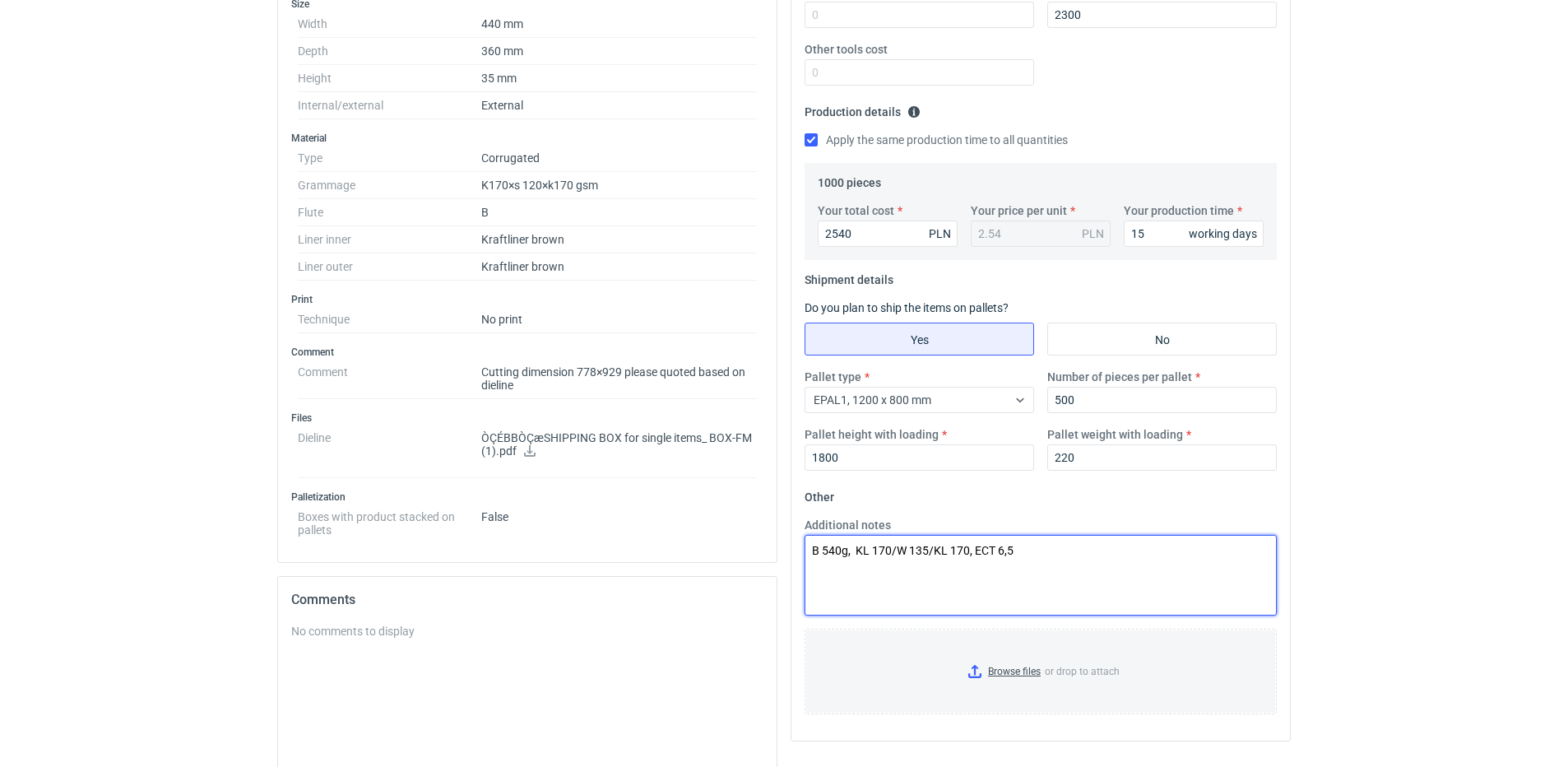
scroll to position [0, 0]
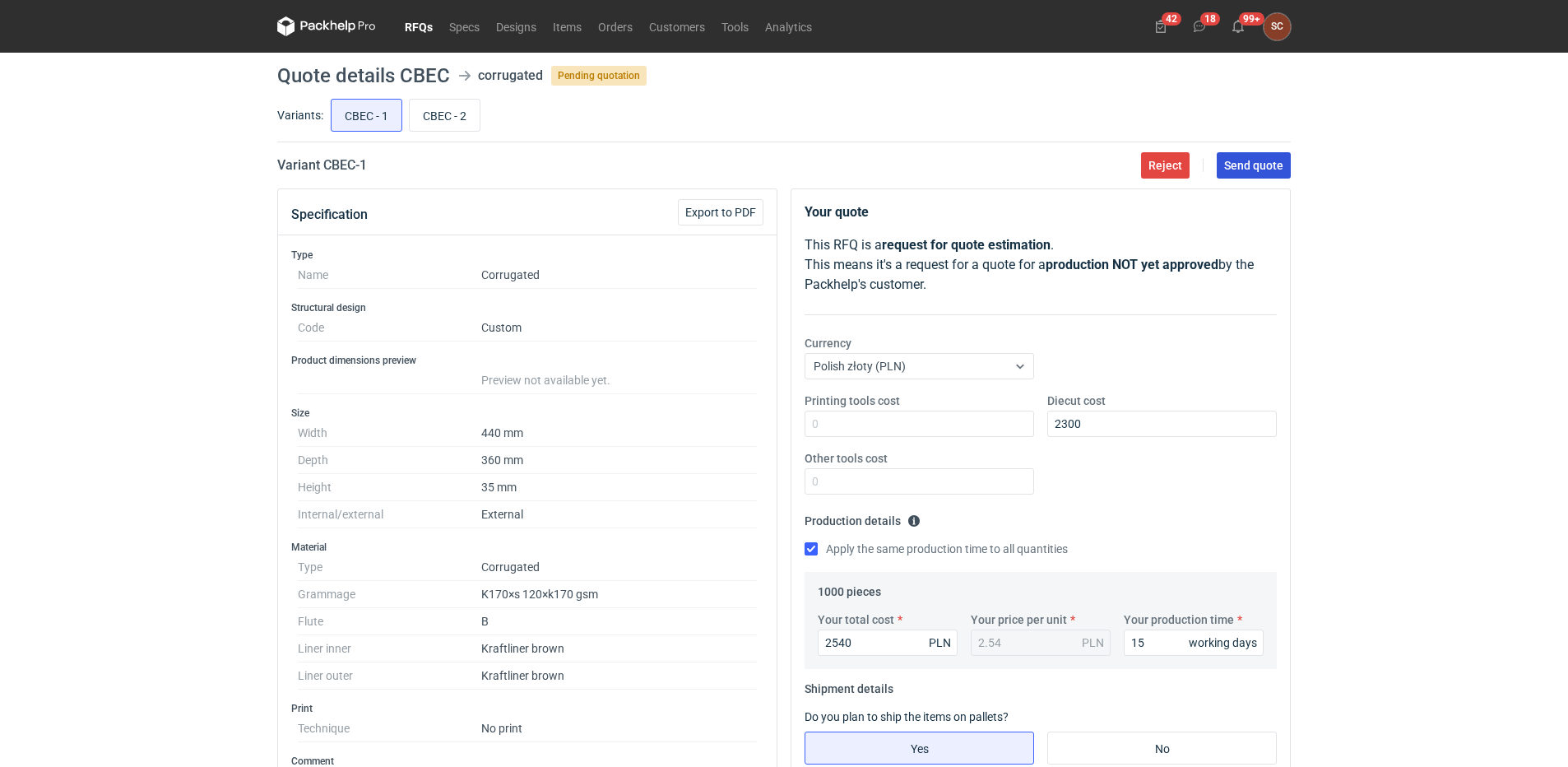
type textarea "B 540g, KL 170/W 135/KL 170, ECT 6,5"
click at [1246, 164] on span "Send quote" at bounding box center [1254, 165] width 59 height 12
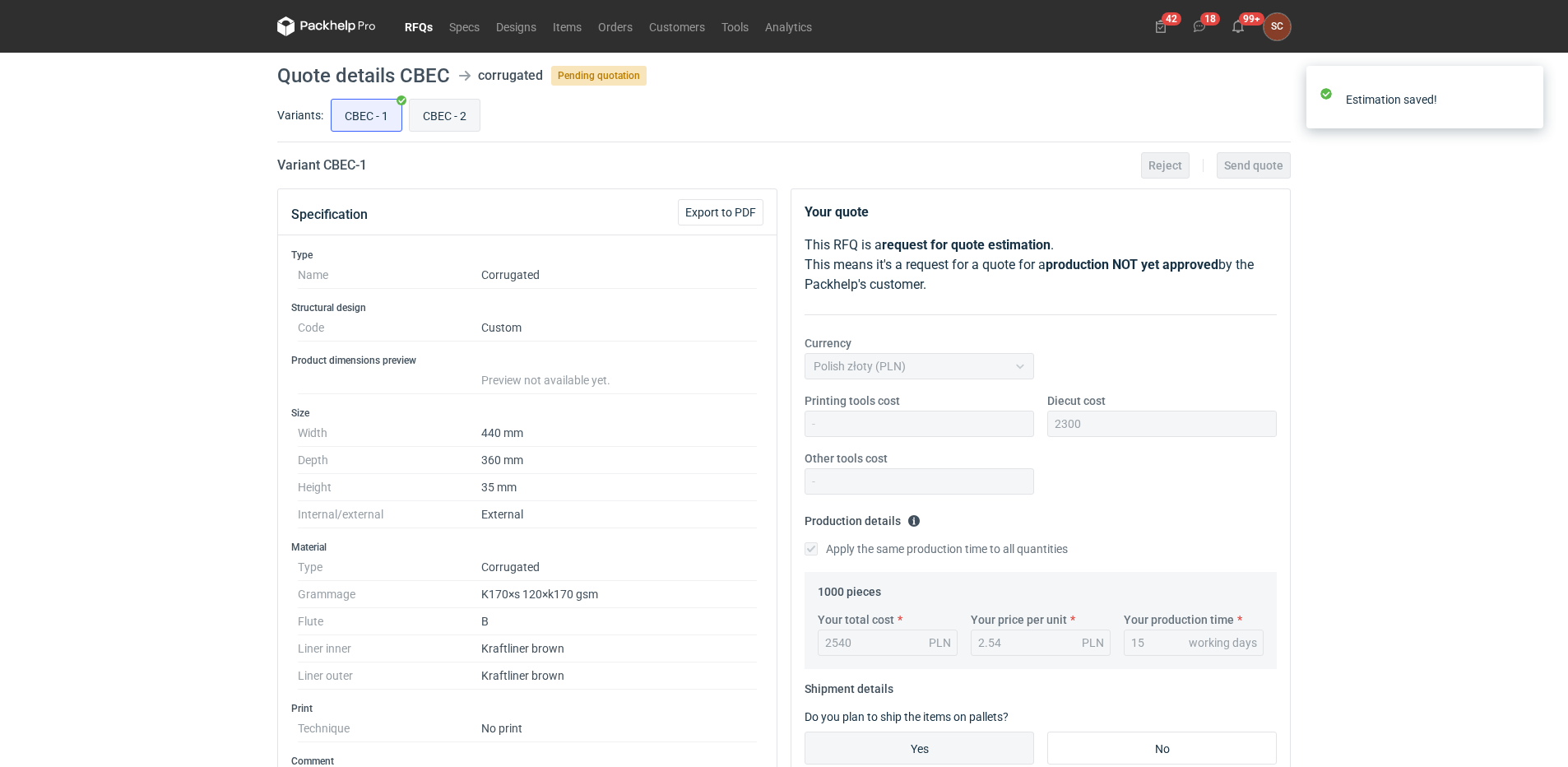
click at [444, 105] on input "CBEC - 2" at bounding box center [445, 115] width 70 height 31
radio input "true"
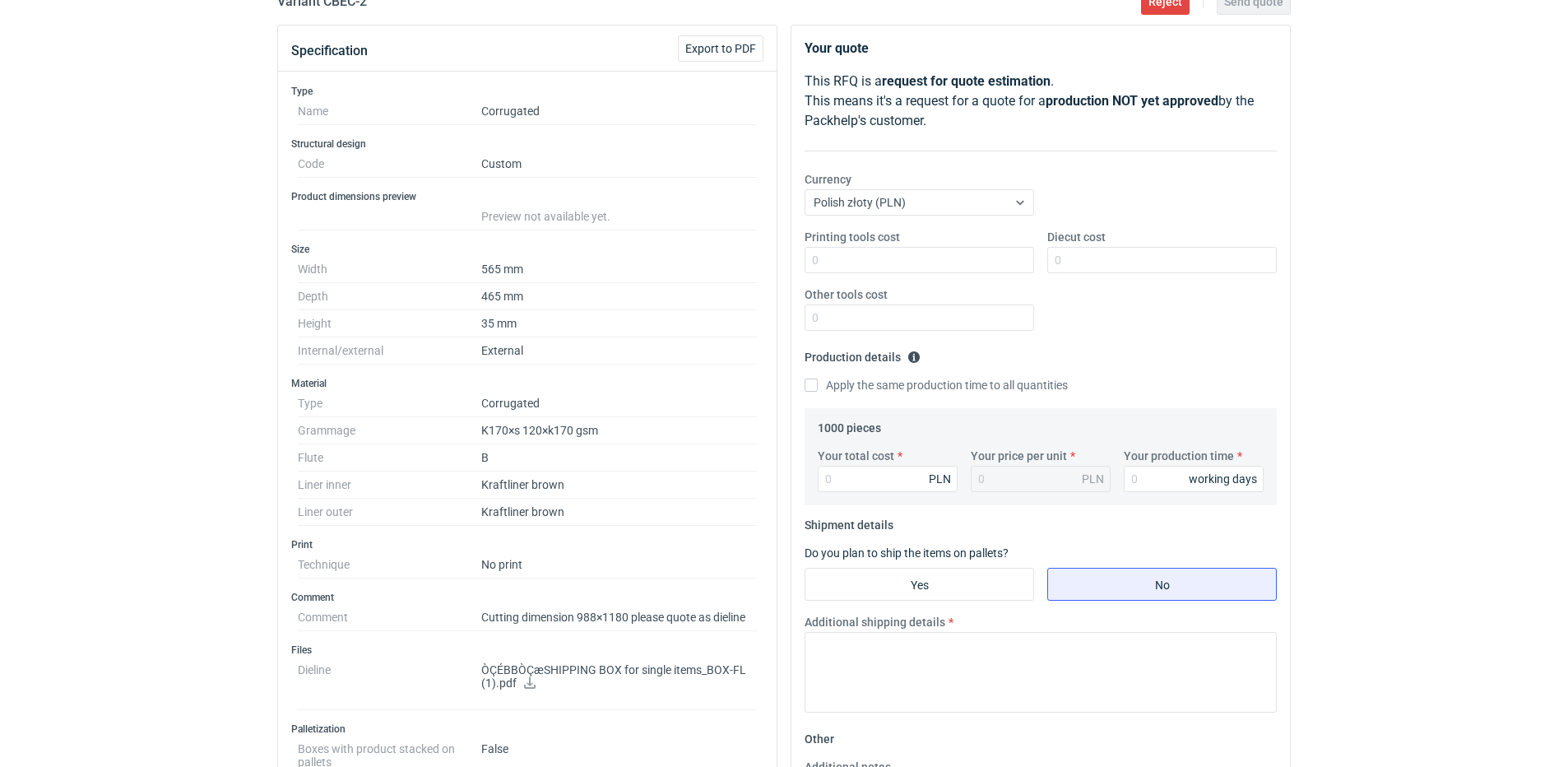
scroll to position [164, 0]
click at [526, 679] on icon at bounding box center [529, 682] width 13 height 12
click at [1112, 248] on input "Diecut cost" at bounding box center [1163, 258] width 230 height 26
type input "2700"
click at [812, 386] on input "Apply the same production time to all quantities" at bounding box center [811, 384] width 13 height 13
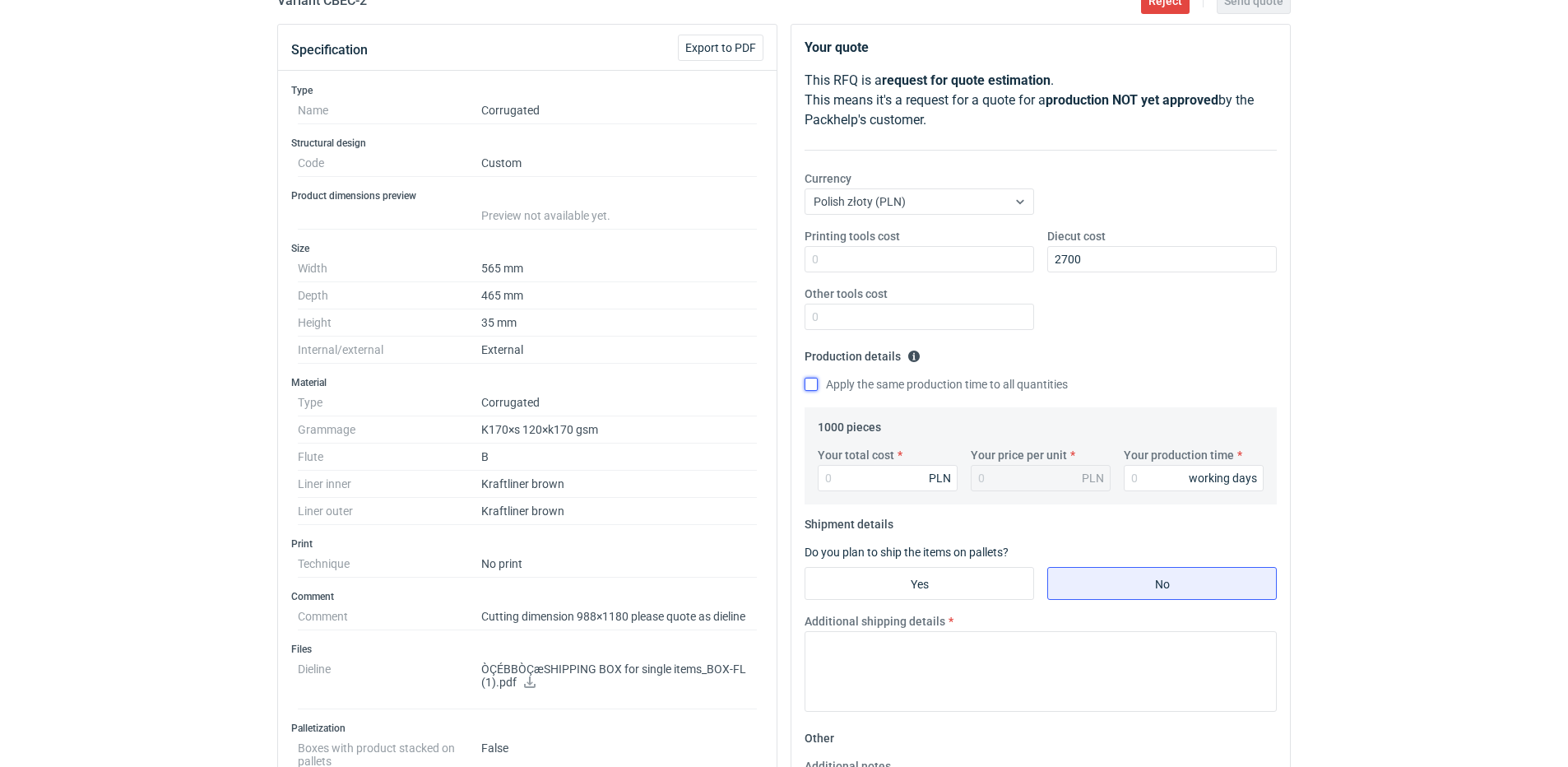
checkbox input "true"
click at [1159, 484] on input "Your production time" at bounding box center [1194, 477] width 140 height 26
type input "15"
click at [871, 482] on input "Your total cost" at bounding box center [888, 477] width 140 height 26
type input "3720"
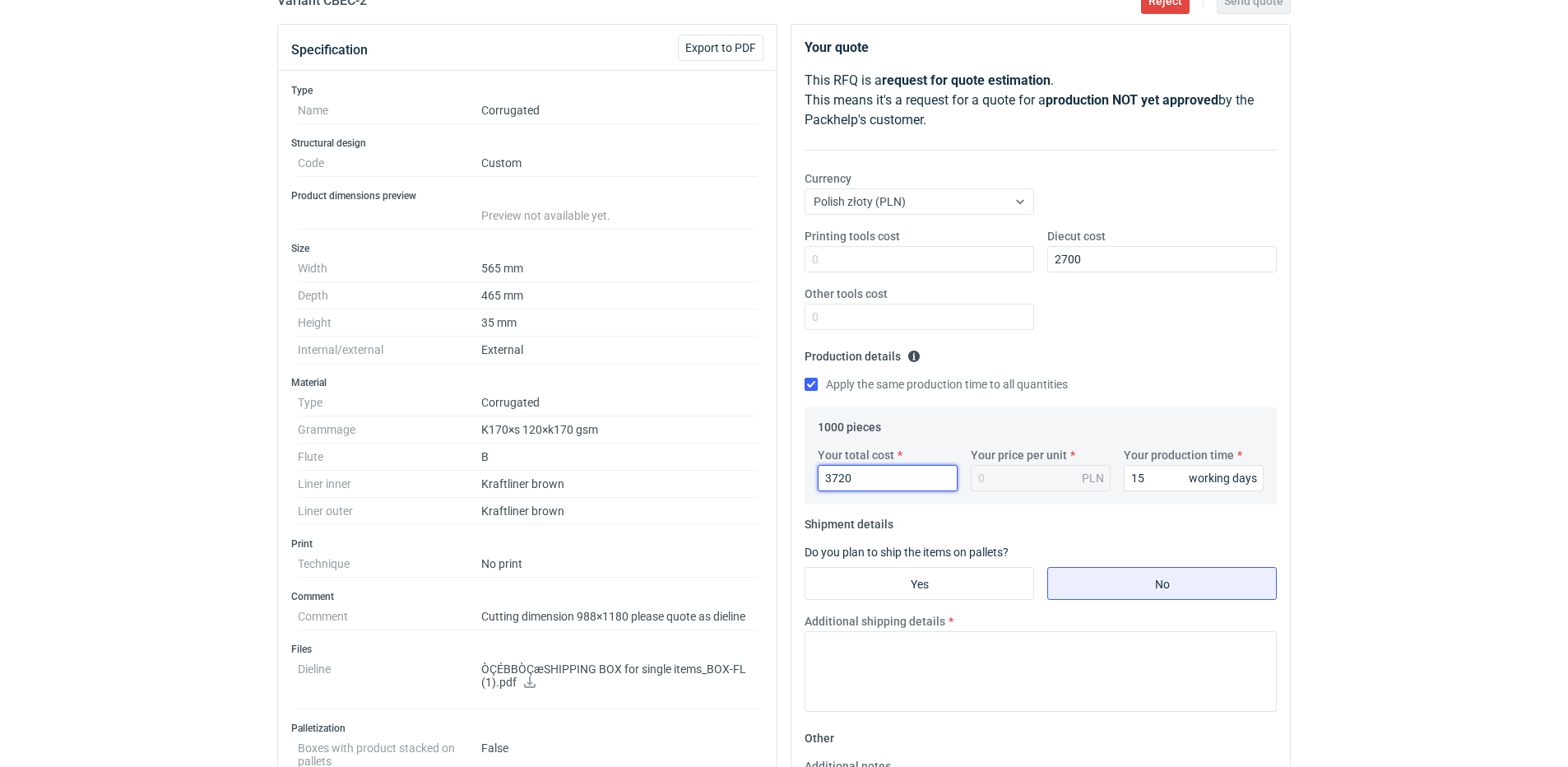
type input "3.72"
type input "3720"
click at [860, 588] on input "Yes" at bounding box center [919, 583] width 228 height 31
radio input "true"
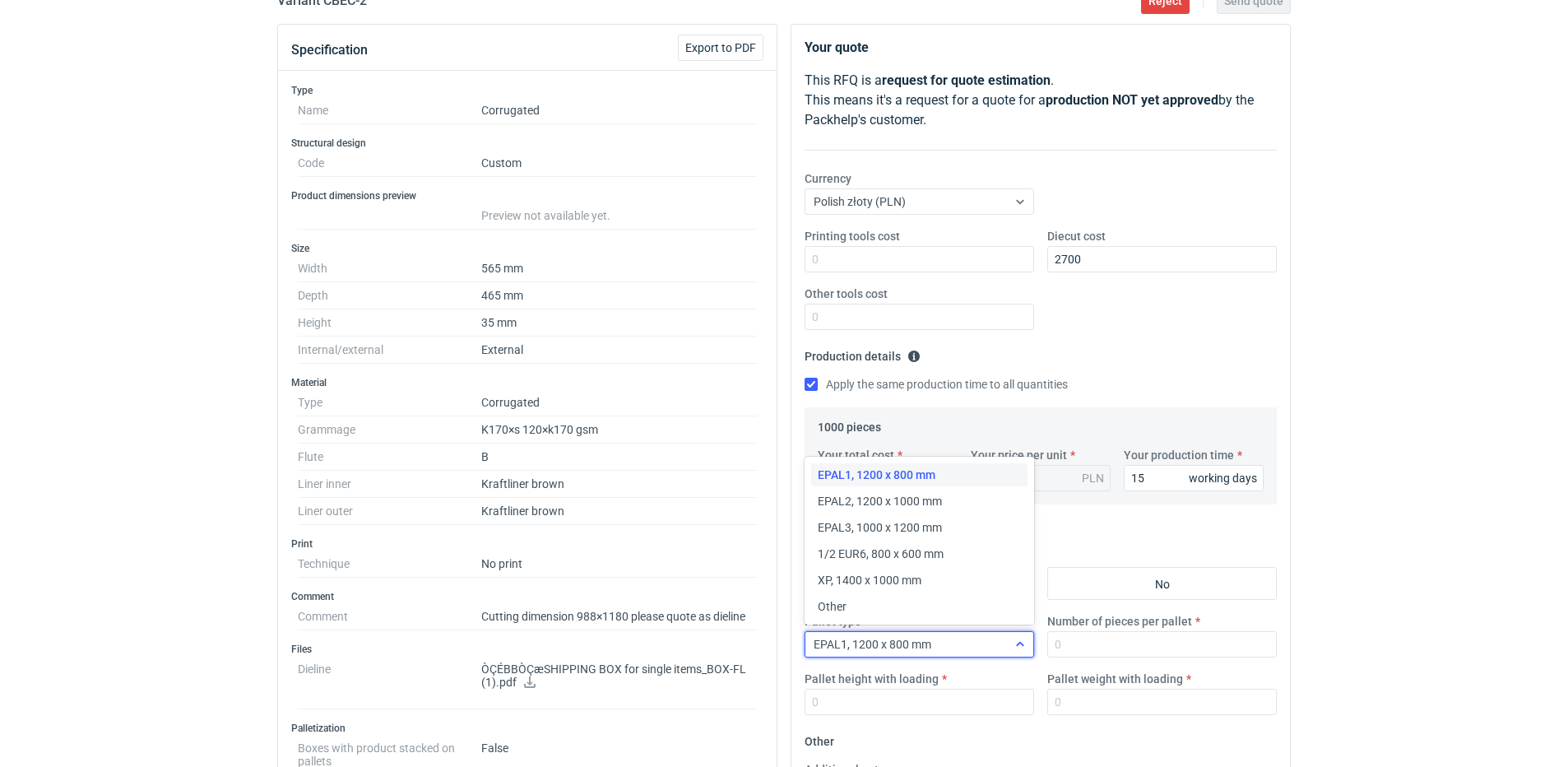
click at [1009, 650] on div at bounding box center [1020, 644] width 26 height 13
click at [938, 502] on span "EPAL2, 1200 x 1000 mm" at bounding box center [880, 501] width 125 height 16
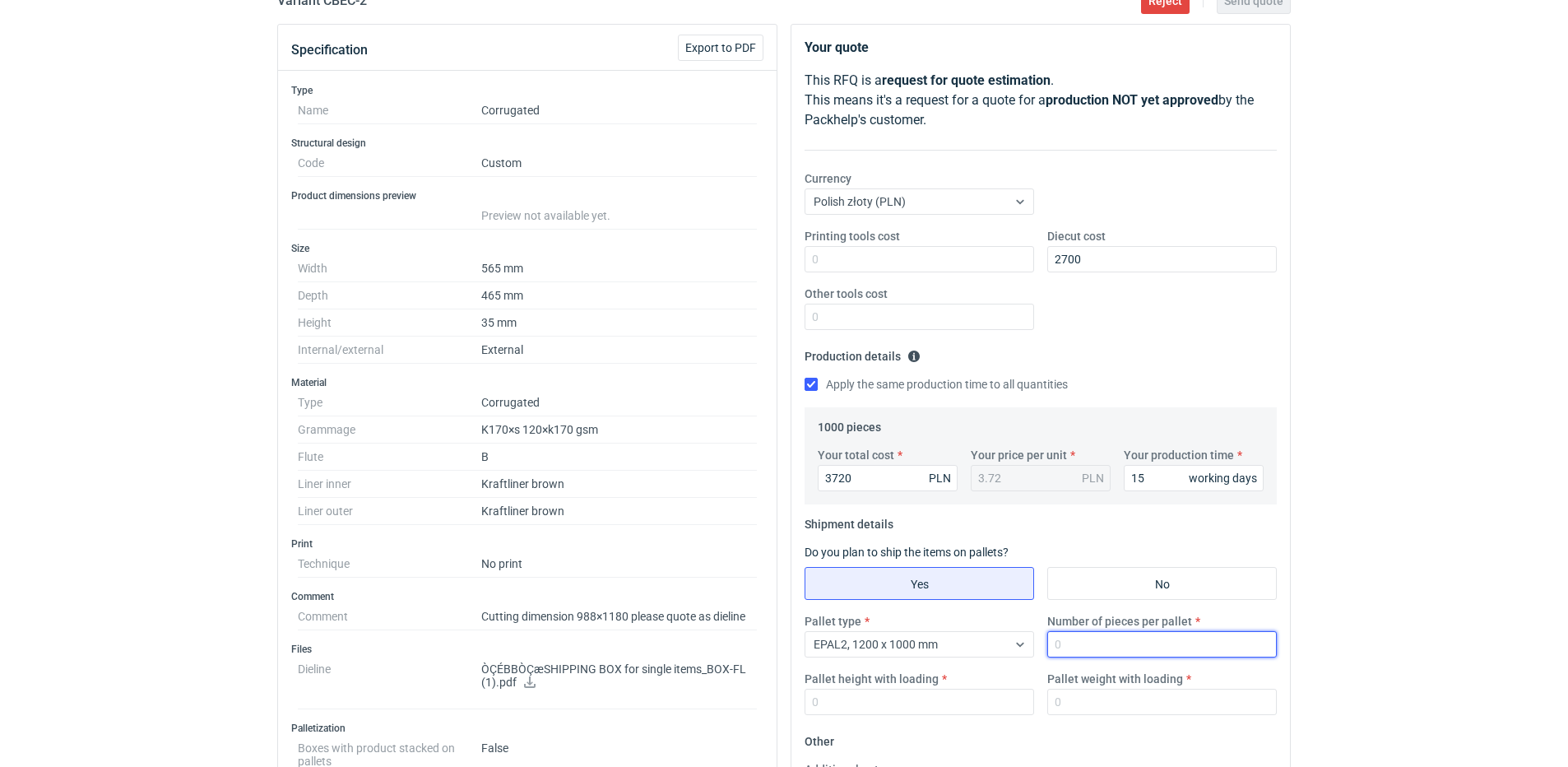
click at [1093, 640] on input "Number of pieces per pallet" at bounding box center [1163, 644] width 230 height 26
type input "500"
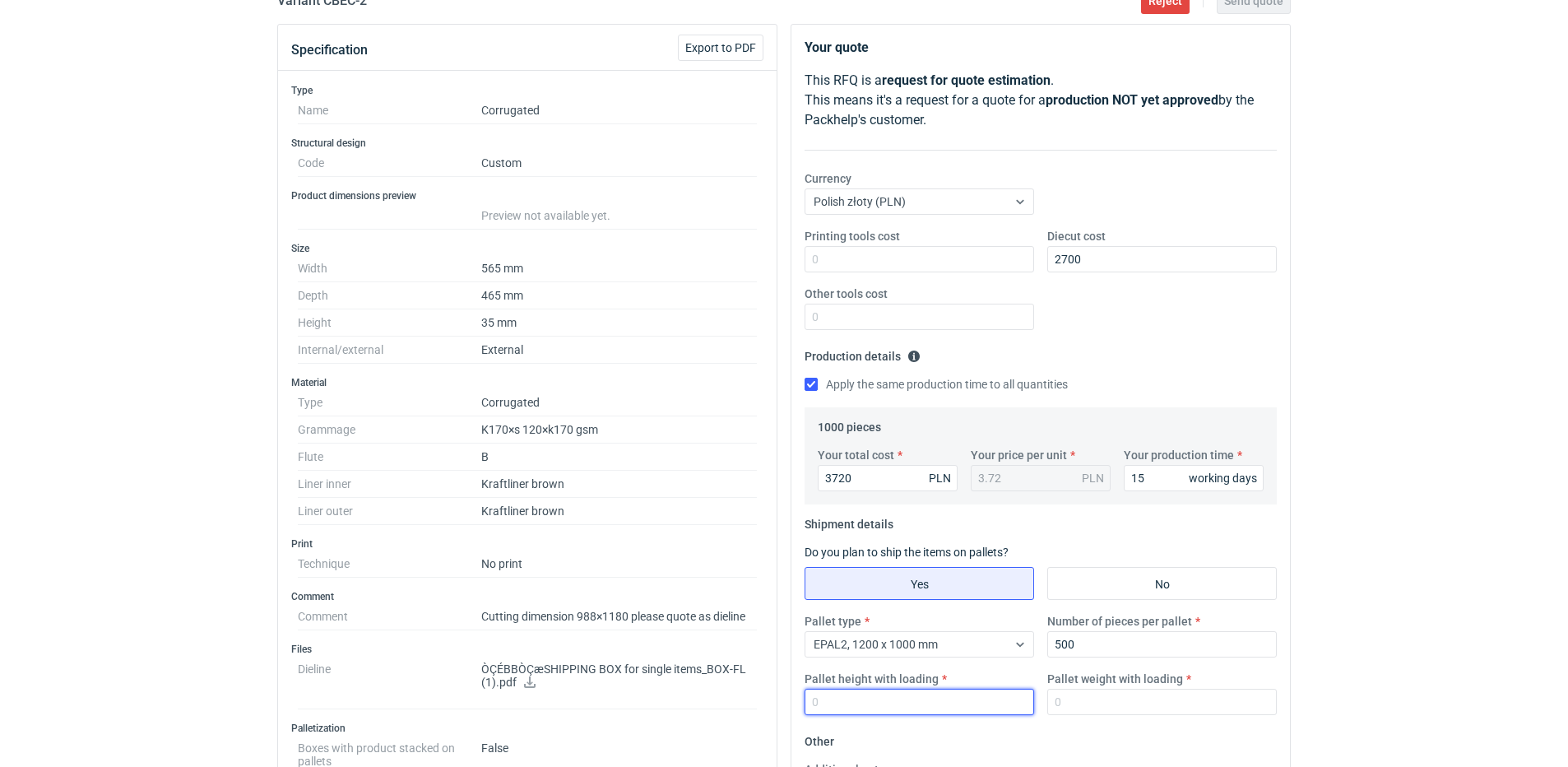
click at [966, 699] on input "Pallet height with loading" at bounding box center [919, 702] width 230 height 26
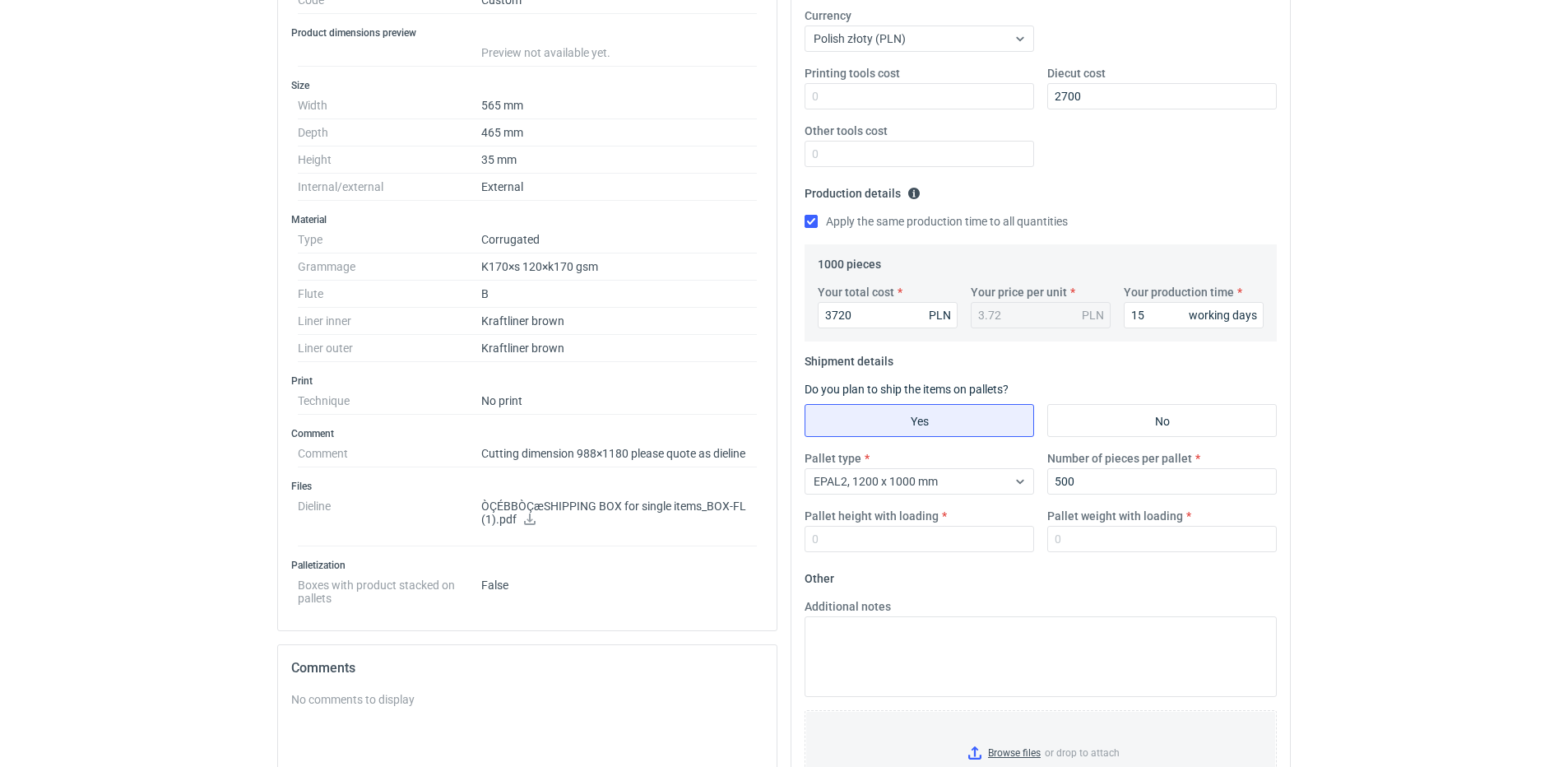
scroll to position [329, 0]
click at [919, 542] on input "Pallet height with loading" at bounding box center [919, 536] width 230 height 26
type input "8"
type input "1800"
click at [1173, 534] on input "Pallet weight with loading" at bounding box center [1163, 536] width 230 height 26
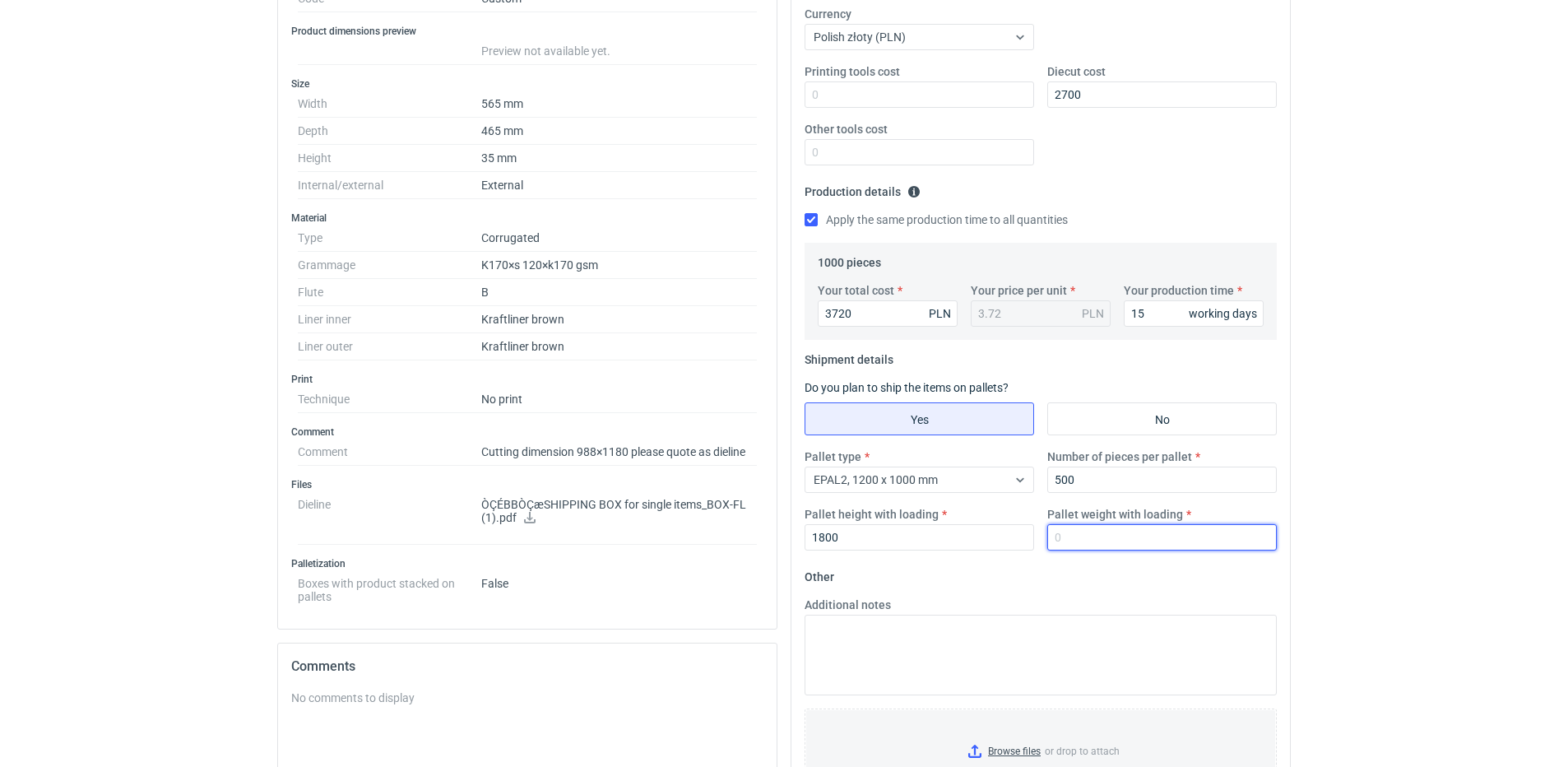
click at [1171, 532] on input "Pallet weight with loading" at bounding box center [1163, 536] width 230 height 26
type input "340"
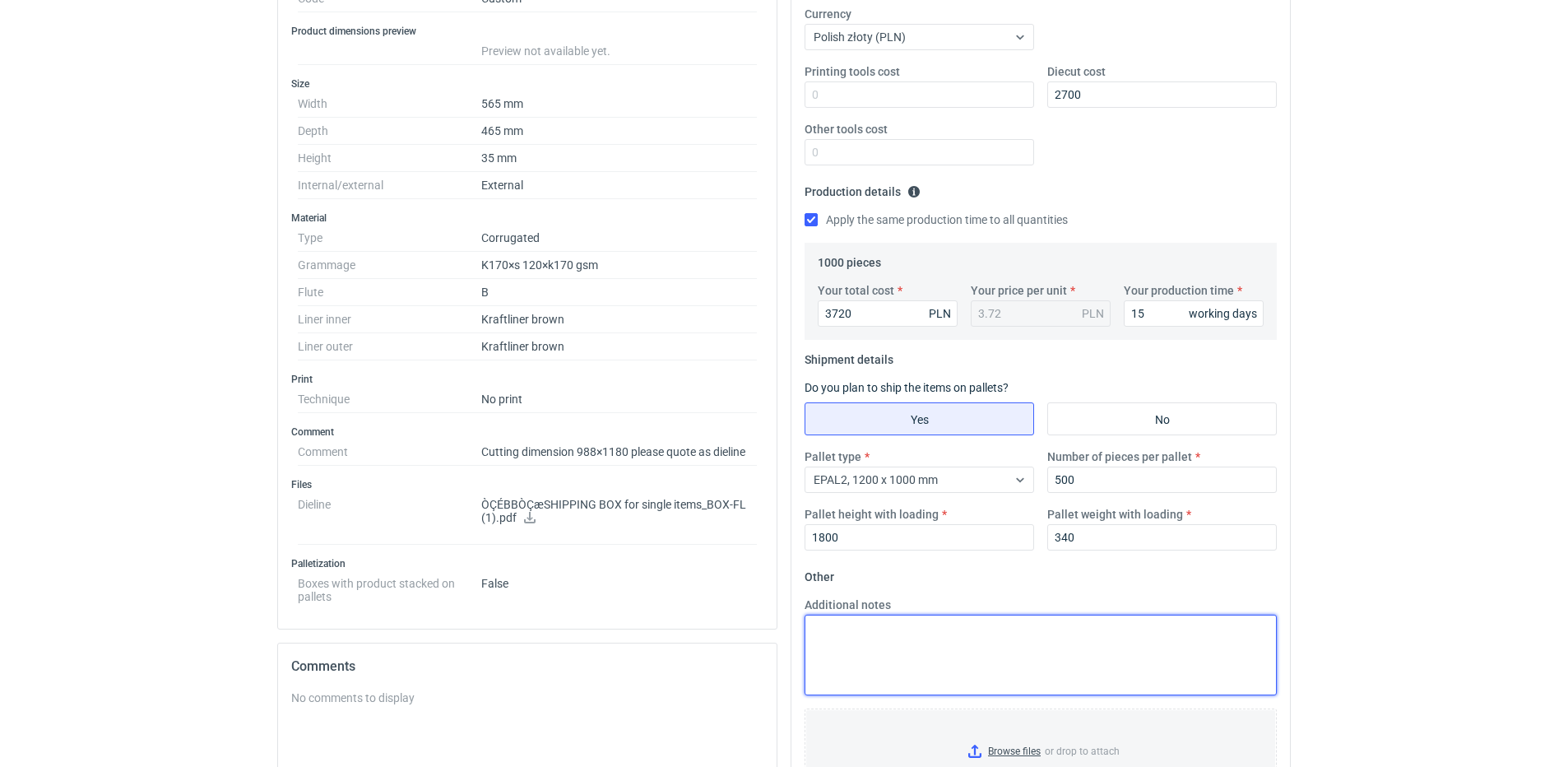
click at [1015, 673] on textarea "Additional notes" at bounding box center [1041, 655] width 473 height 81
click at [999, 655] on textarea "Additional notes" at bounding box center [1041, 655] width 473 height 81
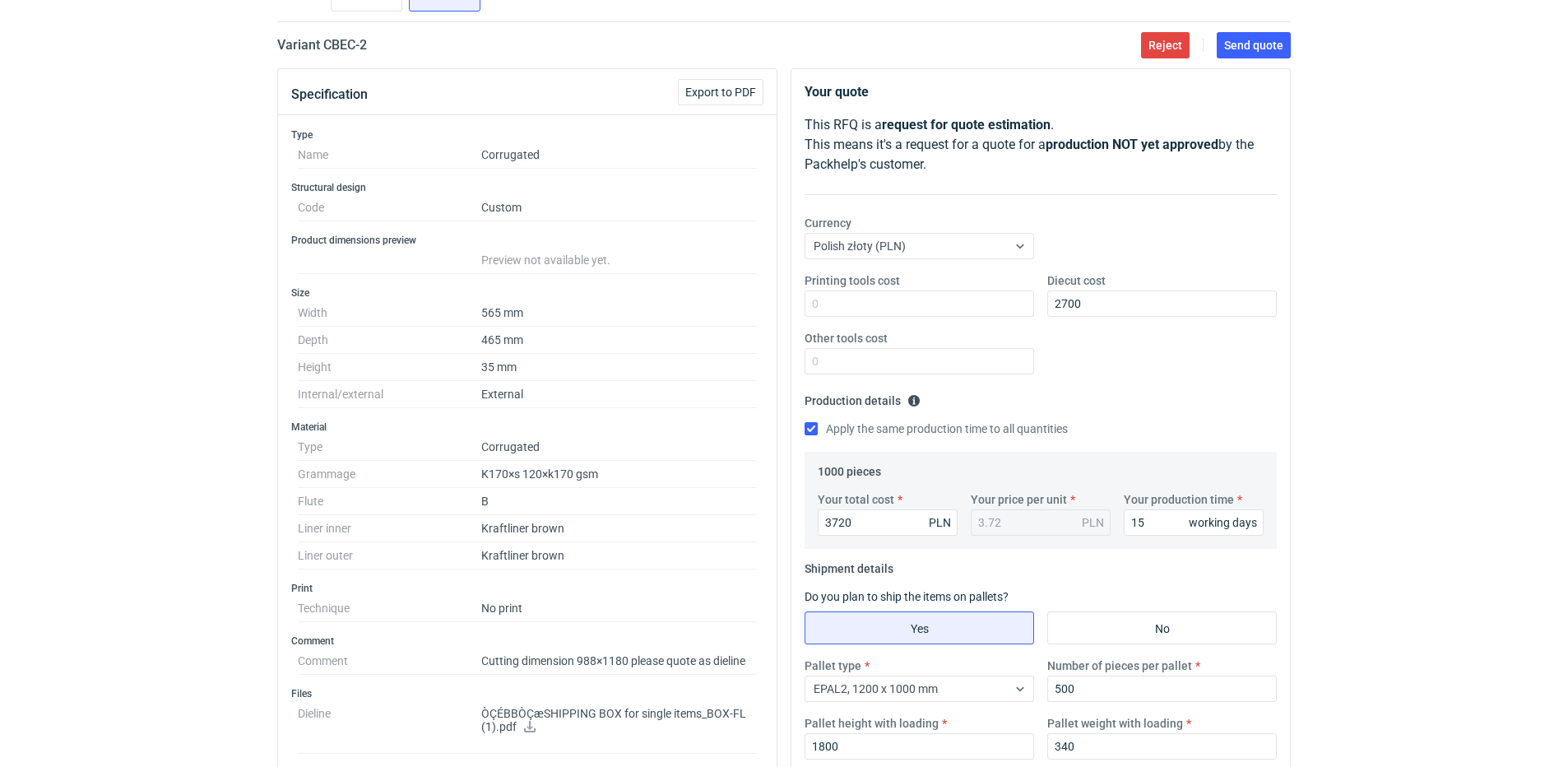
scroll to position [0, 0]
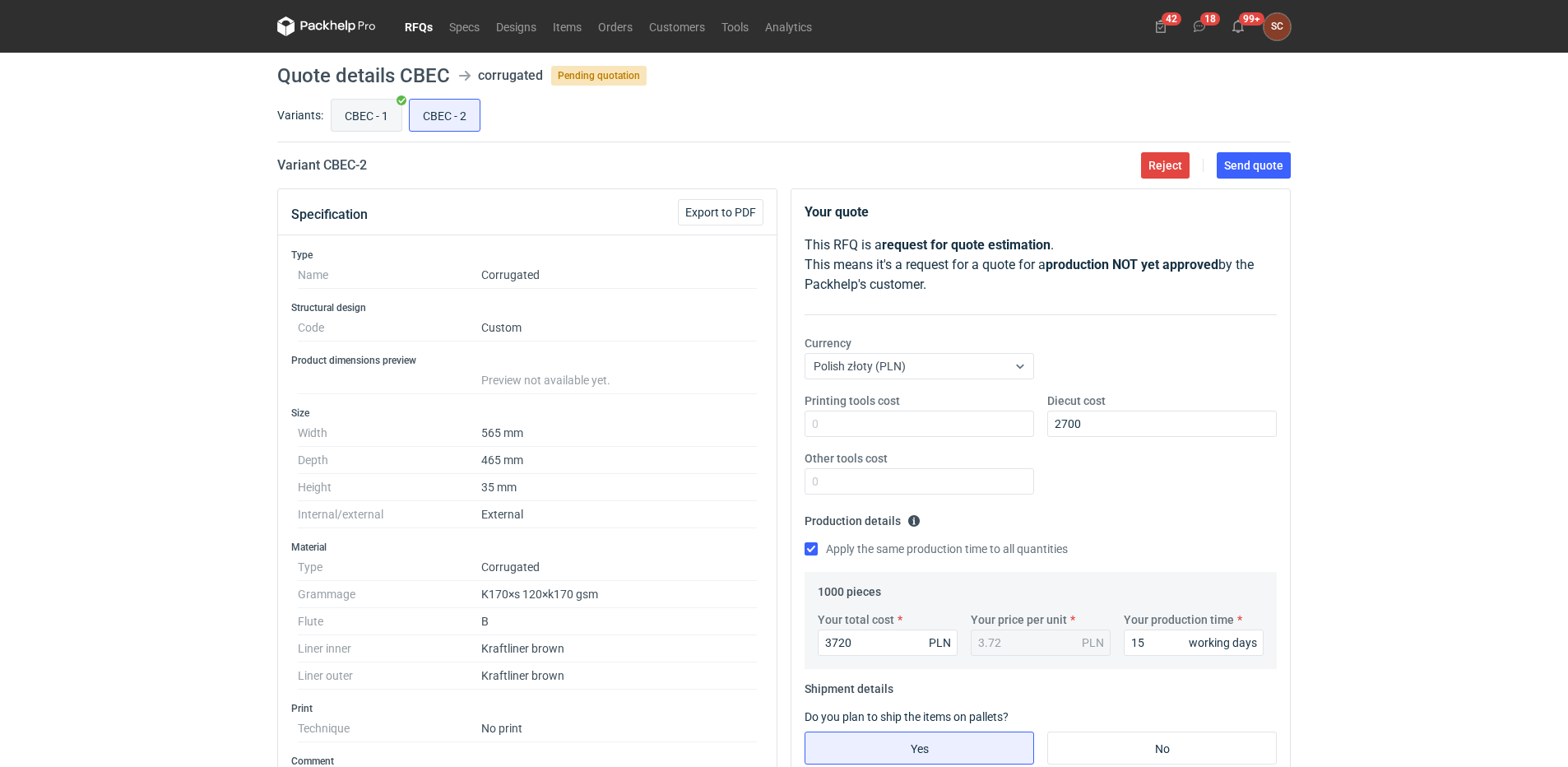
click at [373, 106] on input "CBEC - 1" at bounding box center [367, 115] width 70 height 31
radio input "true"
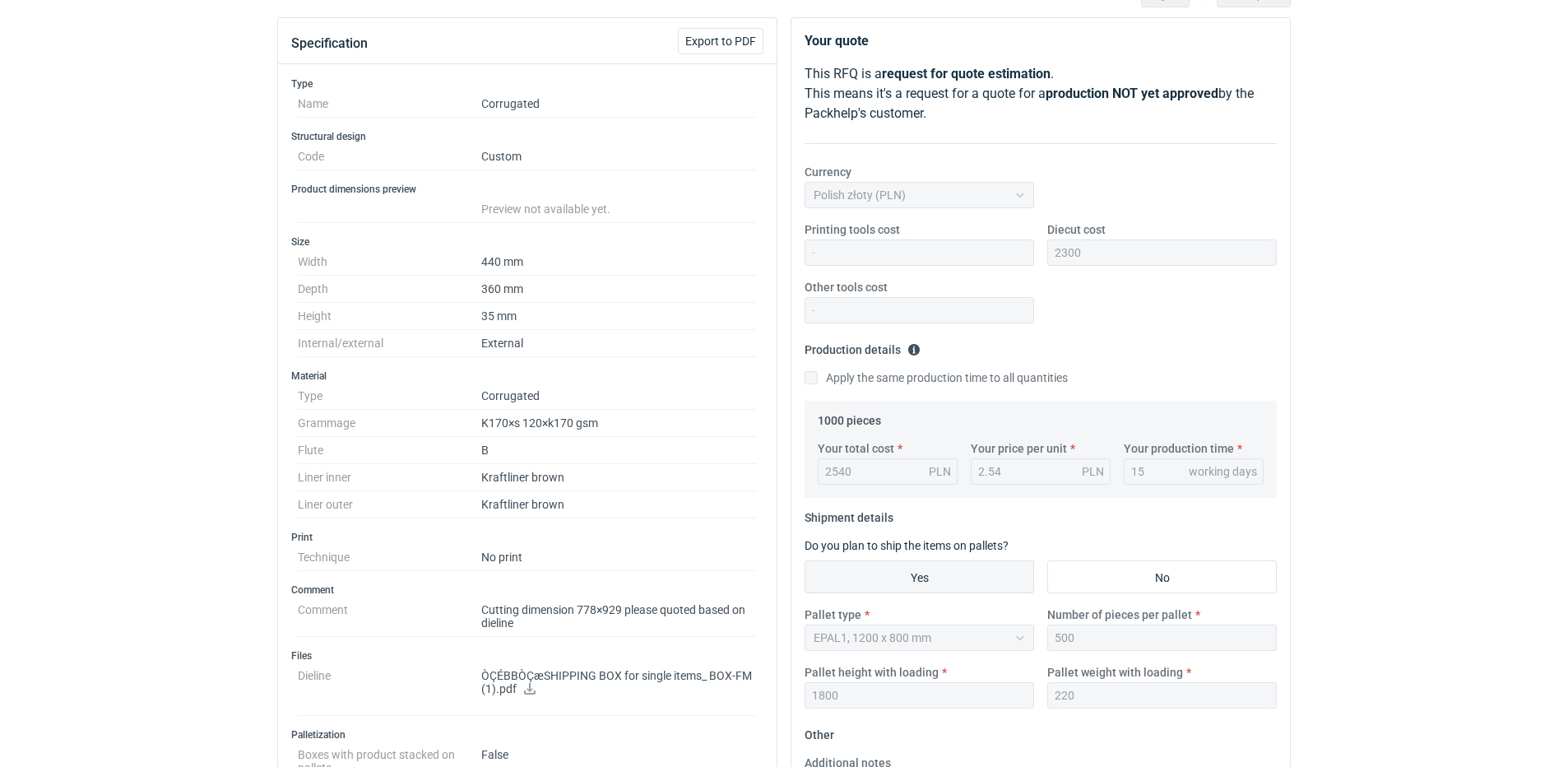
scroll to position [412, 0]
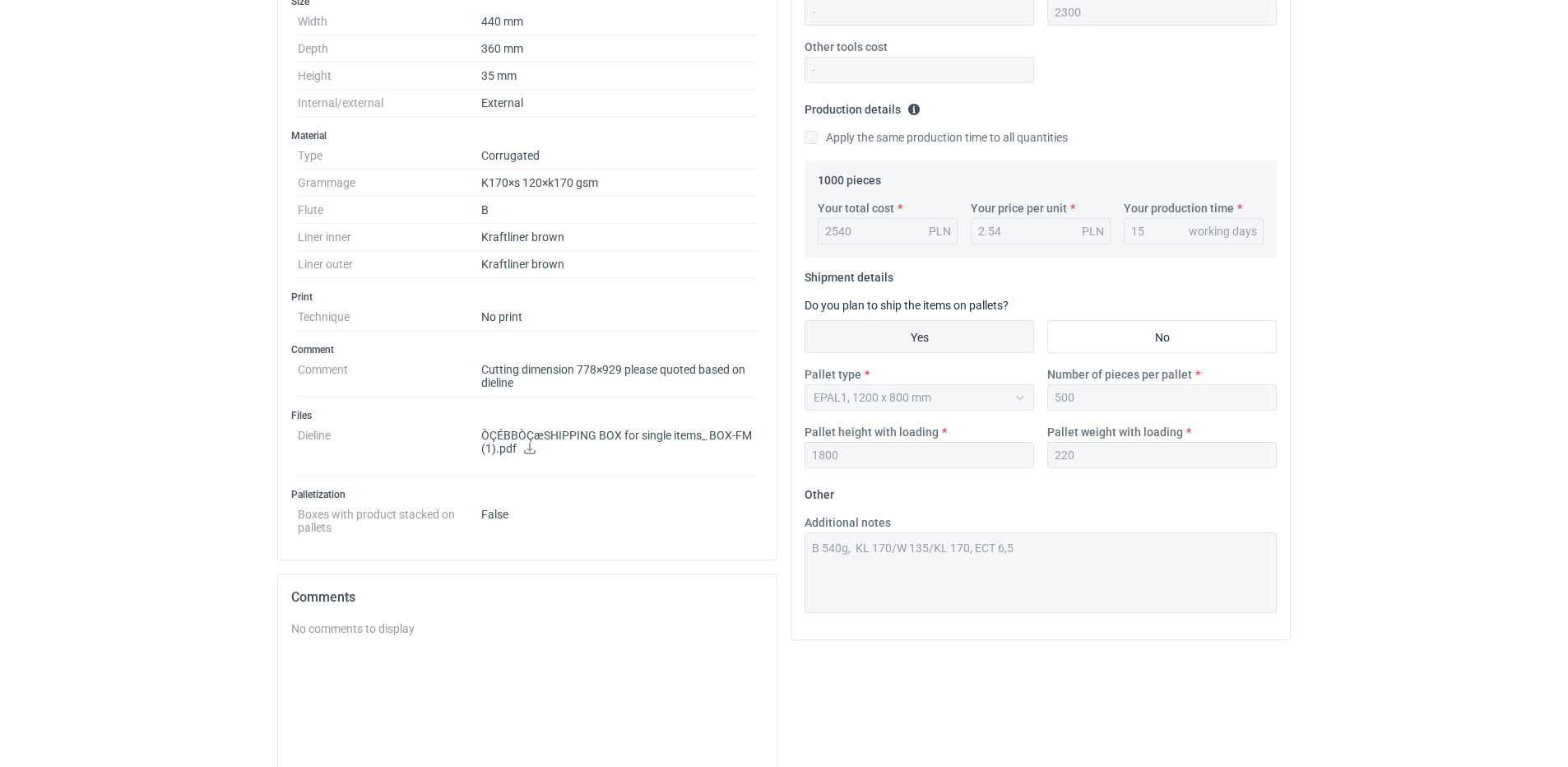
click at [383, 544] on div "Specification Export to PDF Type Name Corrugated Structural design Code Custom …" at bounding box center [784, 372] width 1027 height 1191
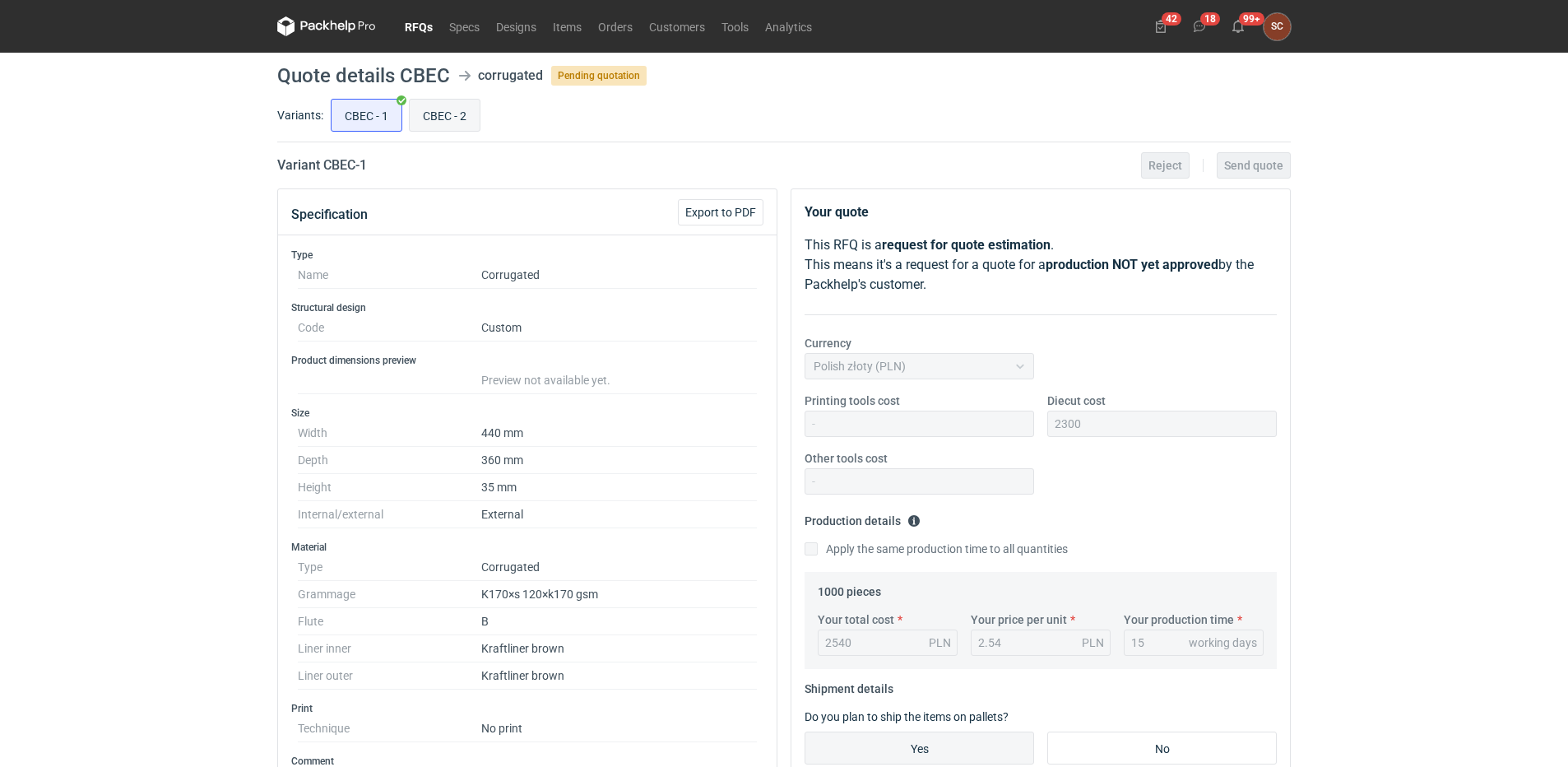
click at [449, 111] on input "CBEC - 2" at bounding box center [445, 115] width 70 height 31
radio input "true"
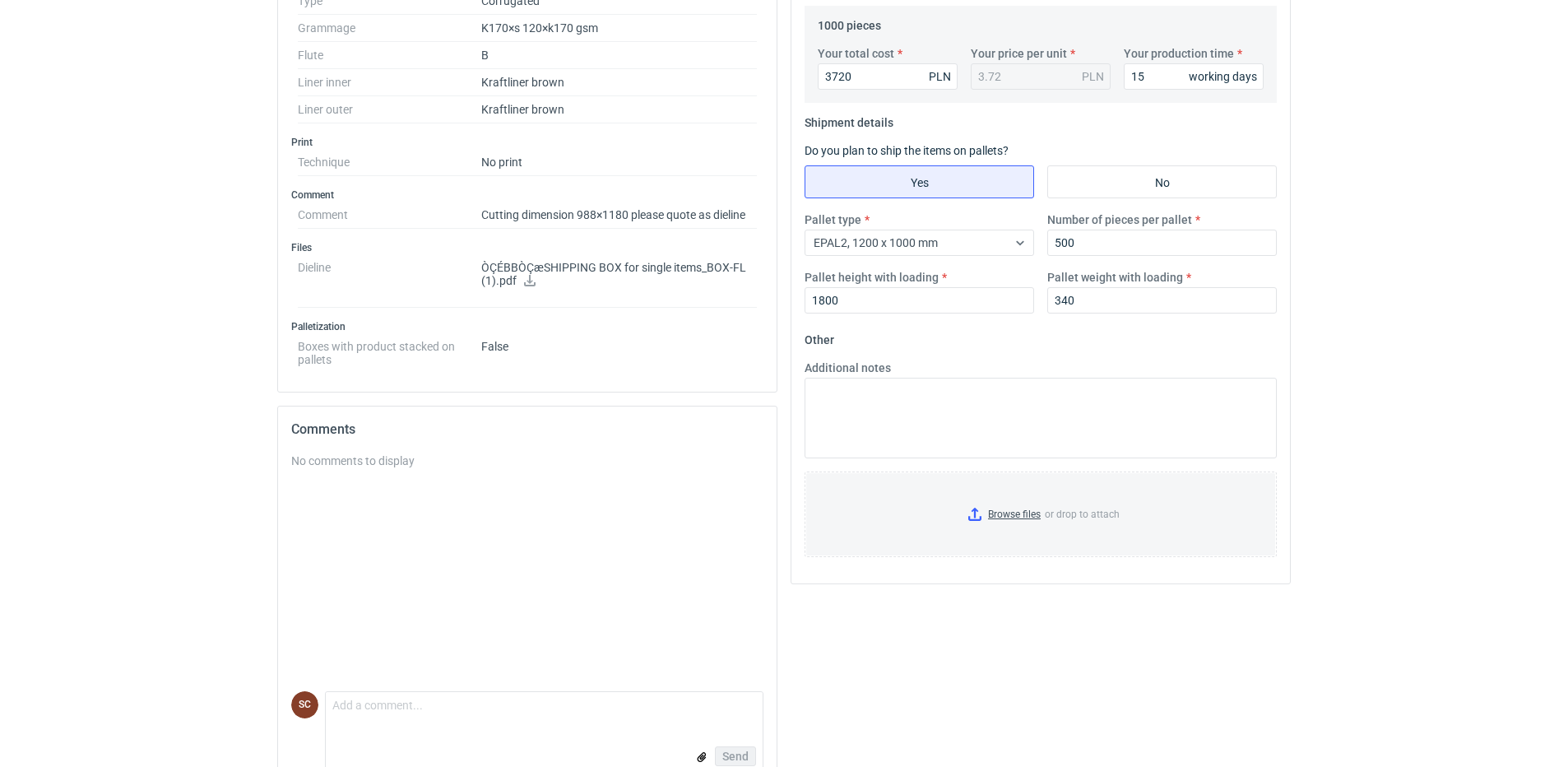
scroll to position [576, 0]
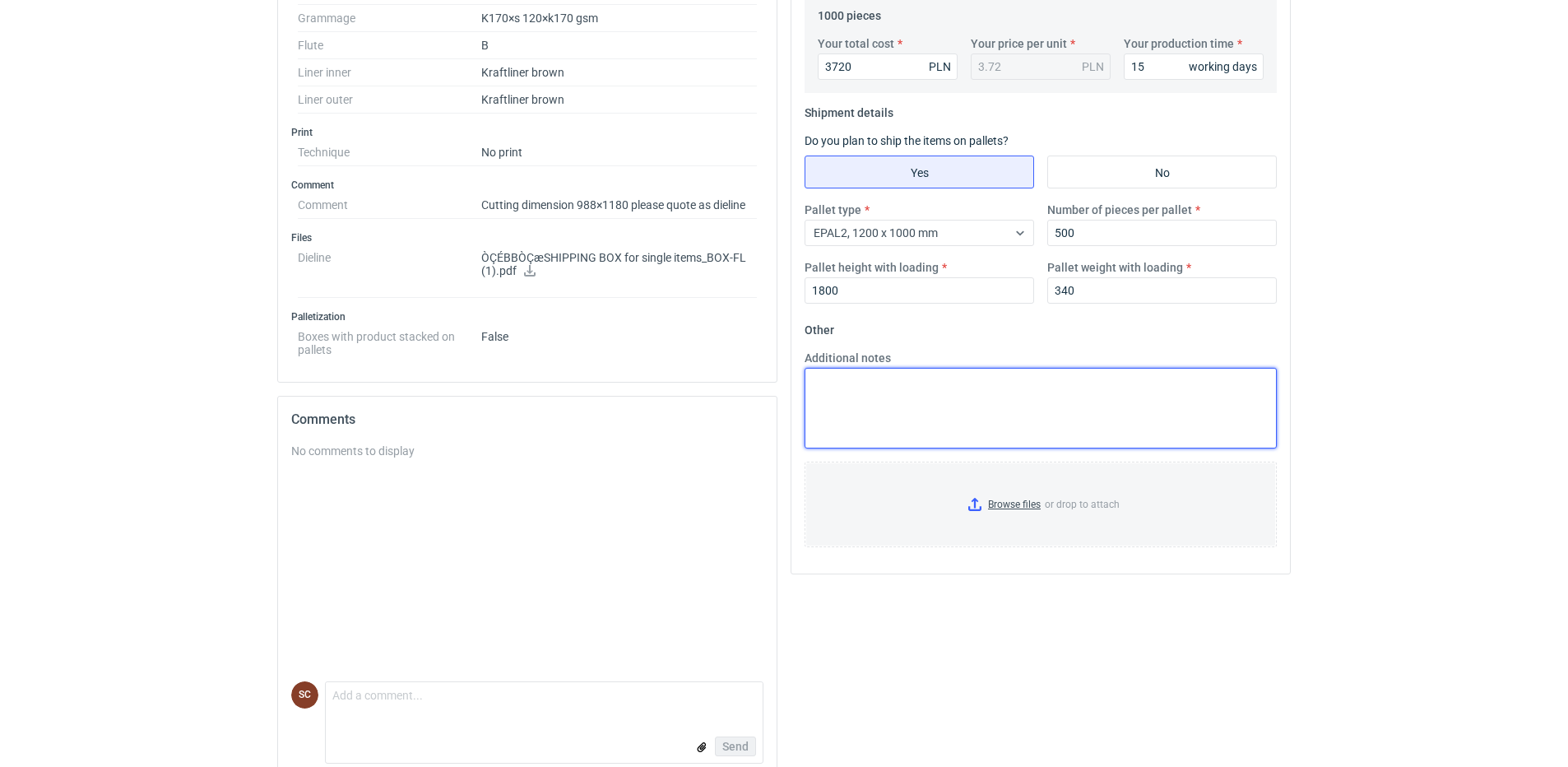
click at [866, 391] on textarea "Additional notes" at bounding box center [1041, 408] width 473 height 81
paste textarea "B 540g, KL 170/W 135/KL 170, ECT 6,5"
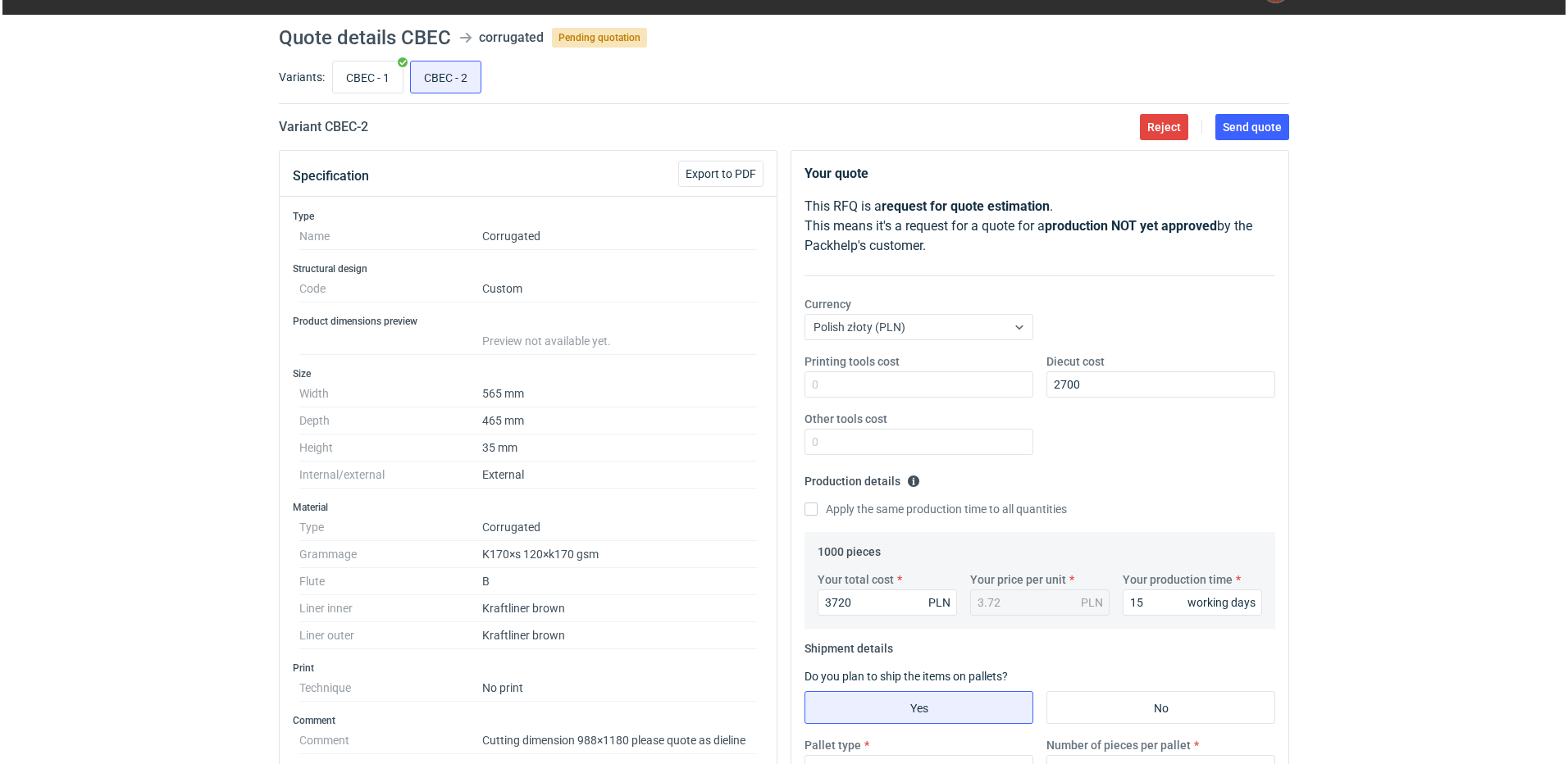
scroll to position [0, 0]
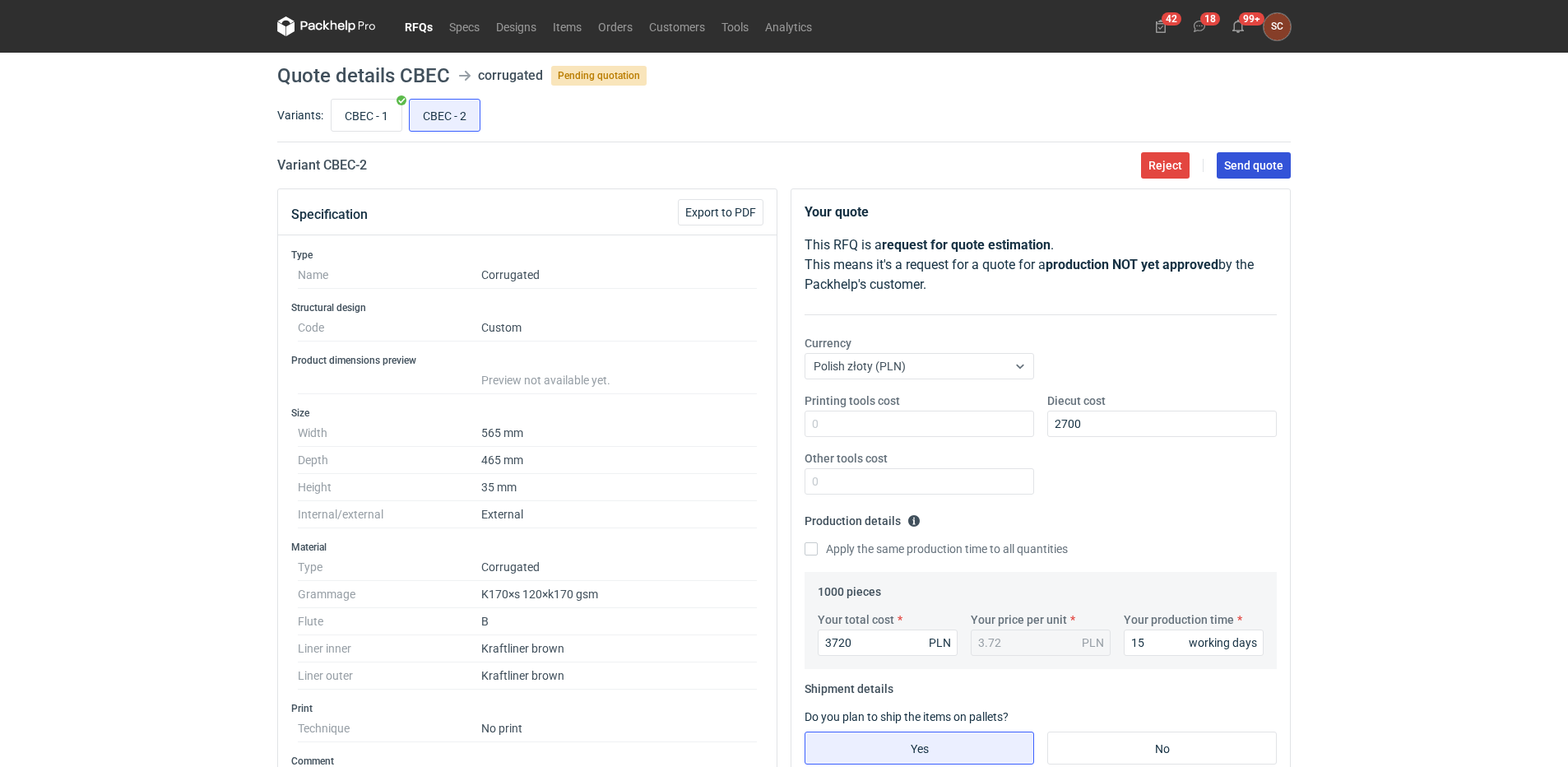
type textarea "B 540g, KL 170/W 135/KL 170, ECT 6,5"
click at [1247, 155] on button "Send quote" at bounding box center [1254, 165] width 74 height 26
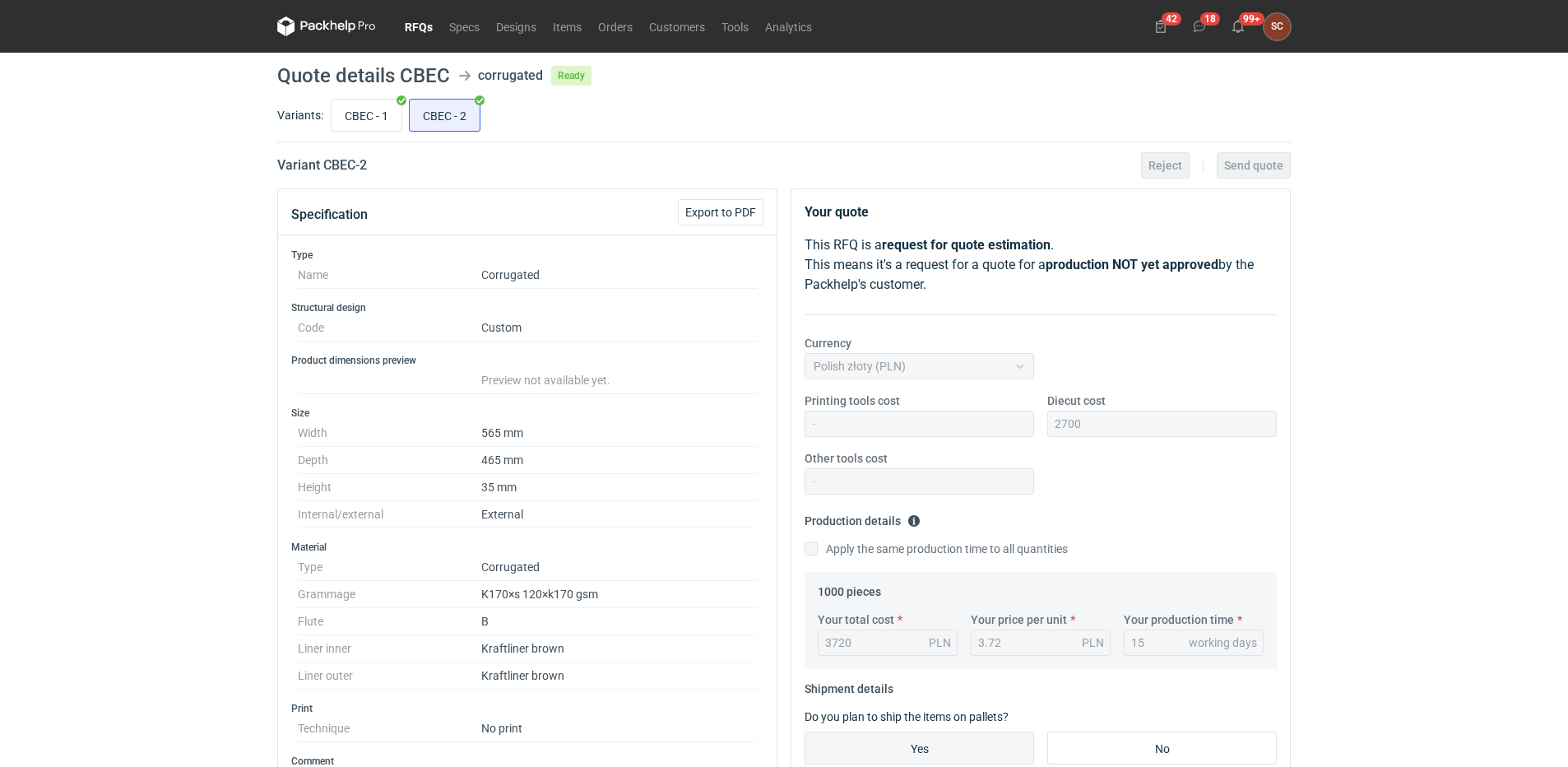
click at [419, 30] on link "RFQs" at bounding box center [419, 26] width 45 height 20
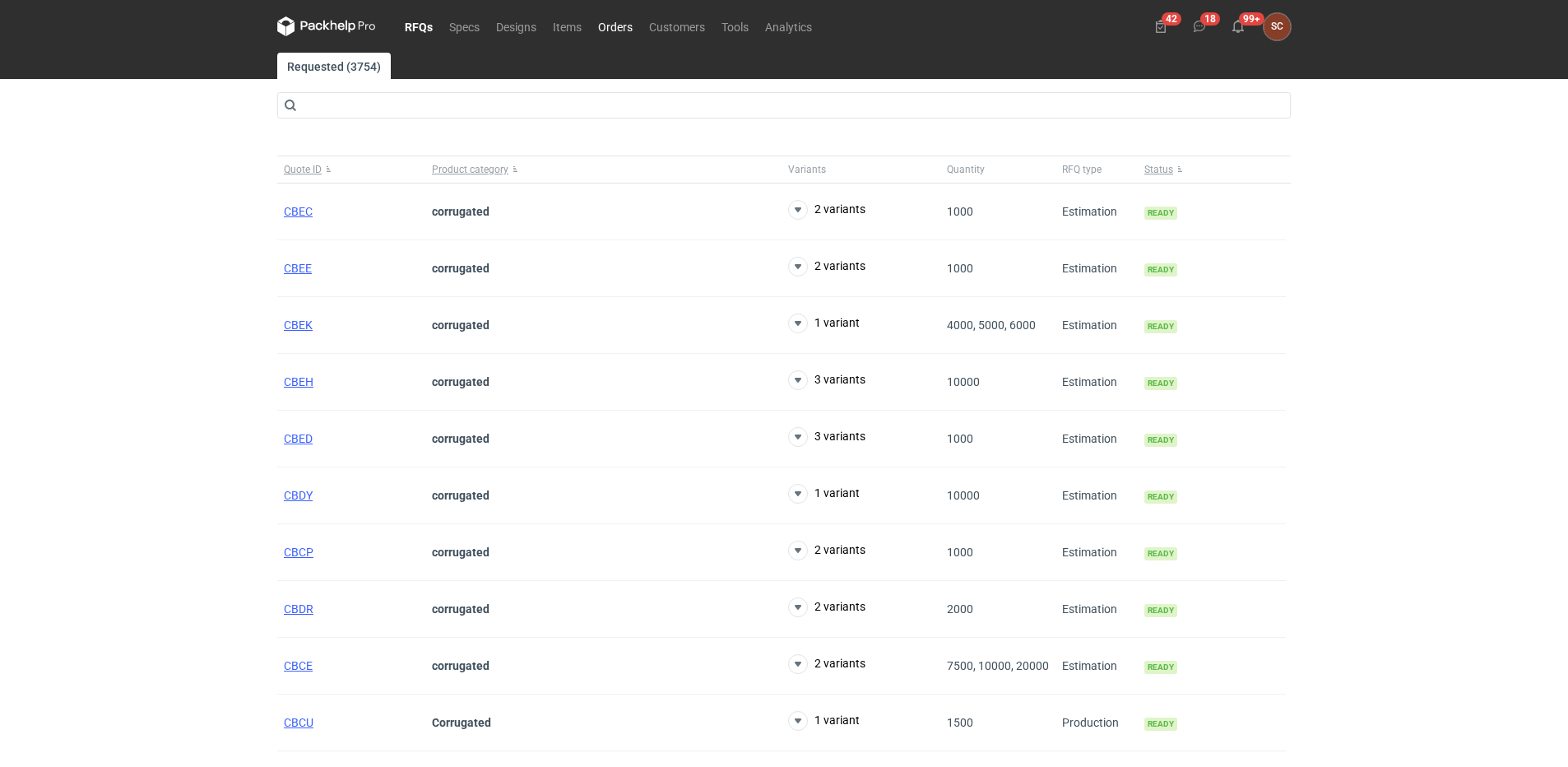
click at [624, 21] on link "Orders" at bounding box center [615, 26] width 51 height 20
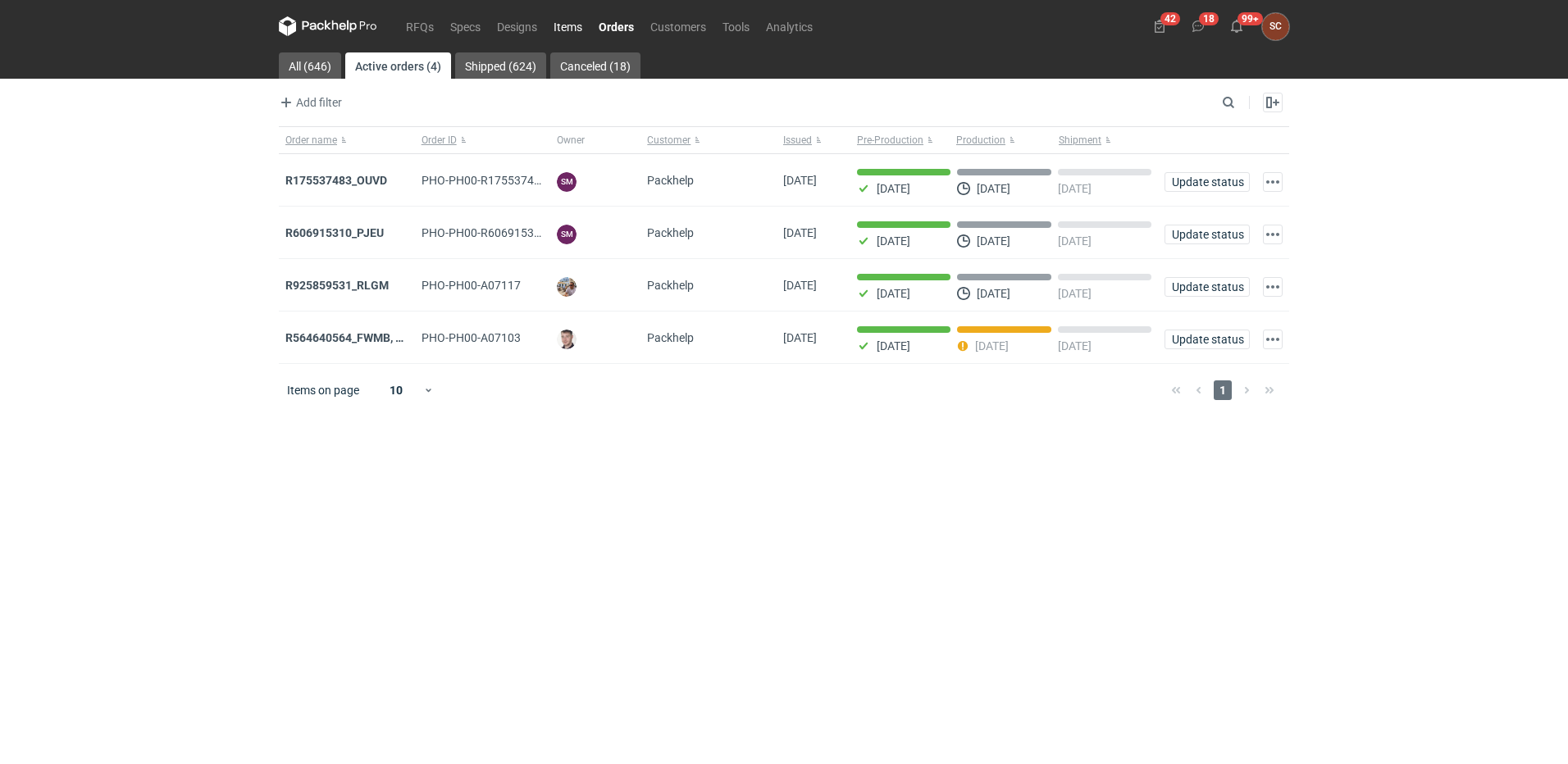
click at [583, 24] on link "Items" at bounding box center [568, 26] width 45 height 20
